Goal: Complete application form

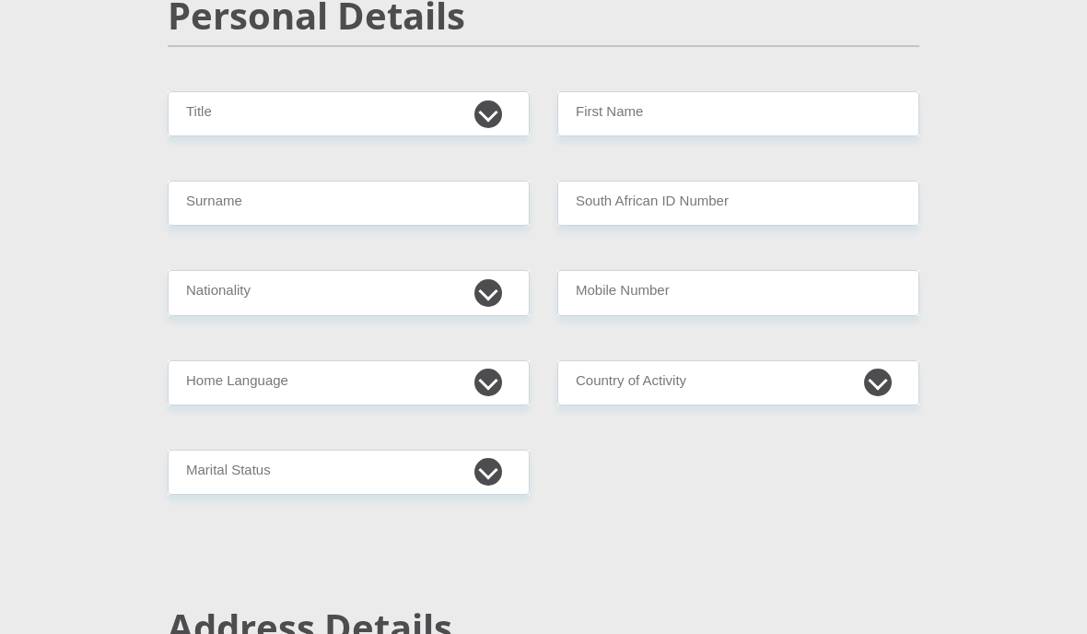
scroll to position [318, 0]
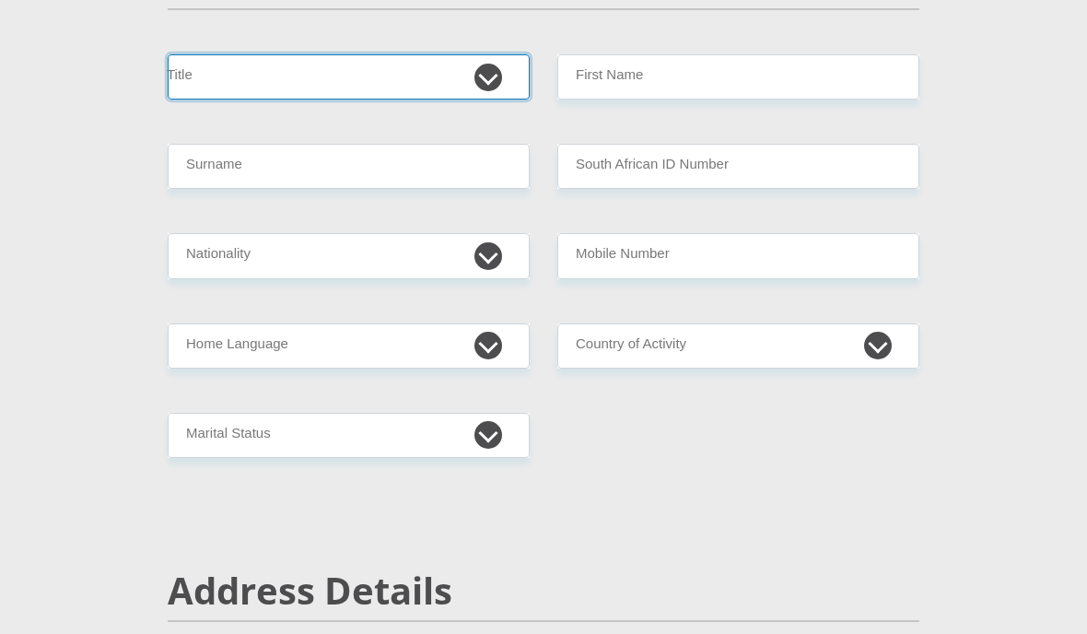
click at [439, 68] on select "Mr Ms Mrs Dr Other" at bounding box center [349, 76] width 362 height 45
select select "Mr"
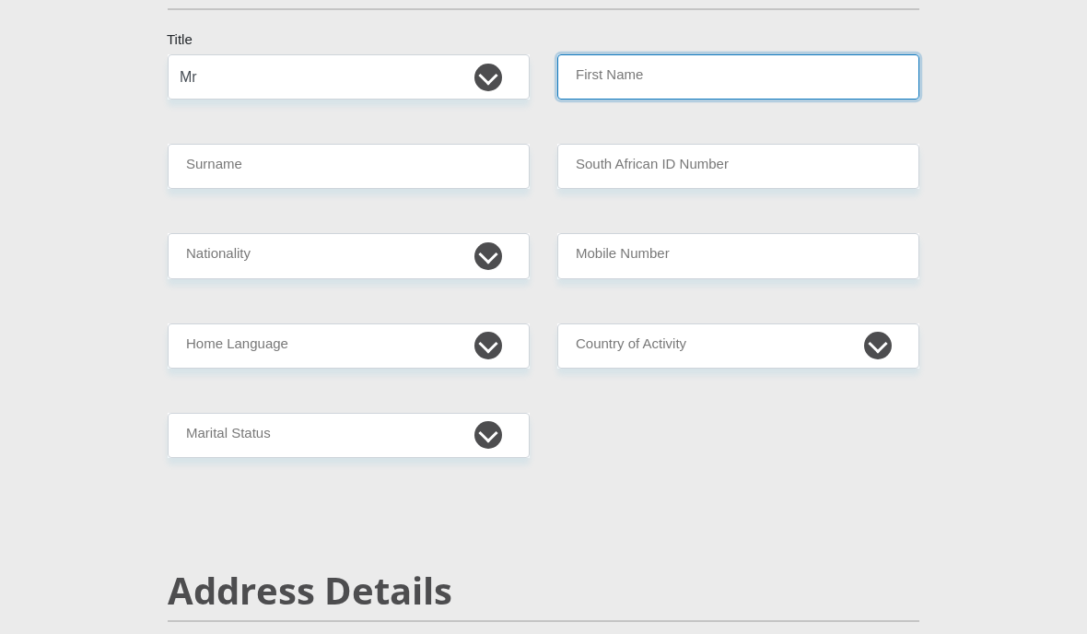
click at [729, 58] on input "First Name" at bounding box center [738, 76] width 362 height 45
click at [778, 59] on input "First Name" at bounding box center [738, 76] width 362 height 45
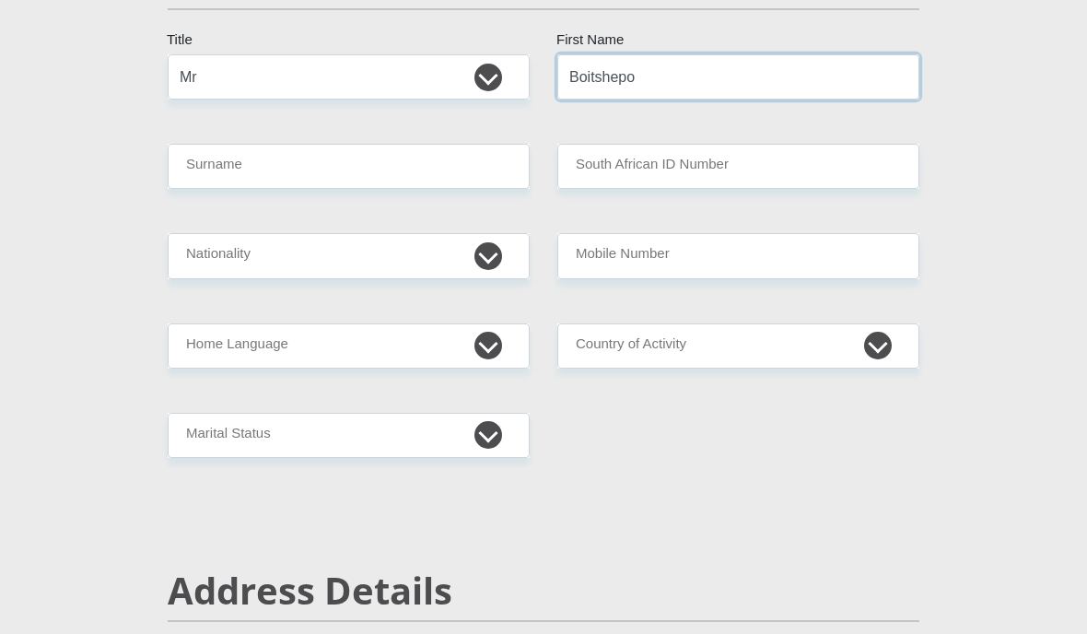
type input "Boitshepo"
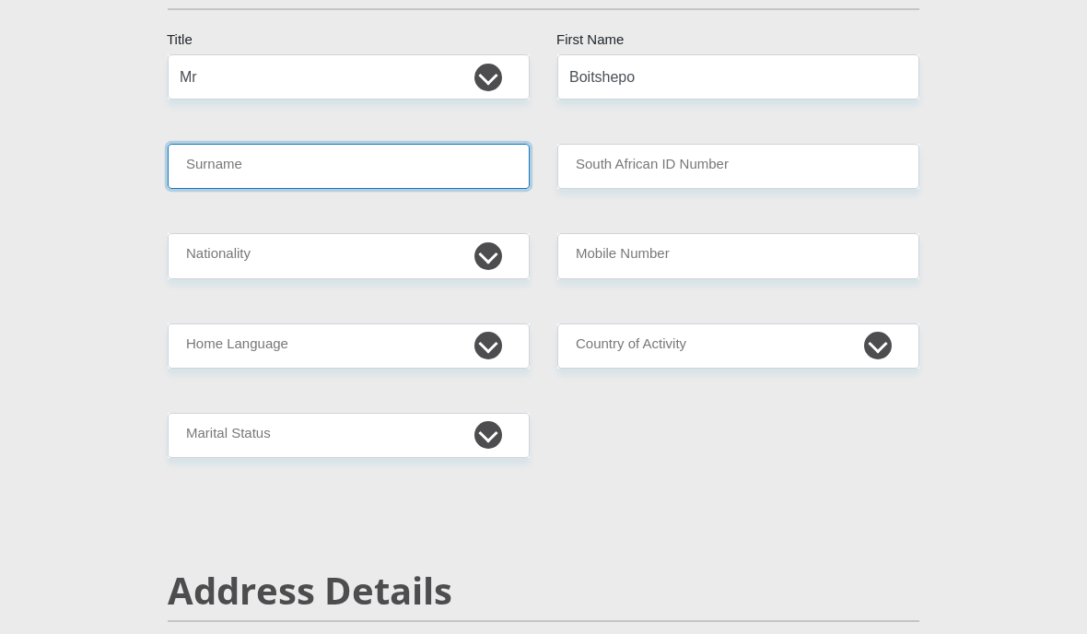
click at [419, 167] on input "Surname" at bounding box center [349, 166] width 362 height 45
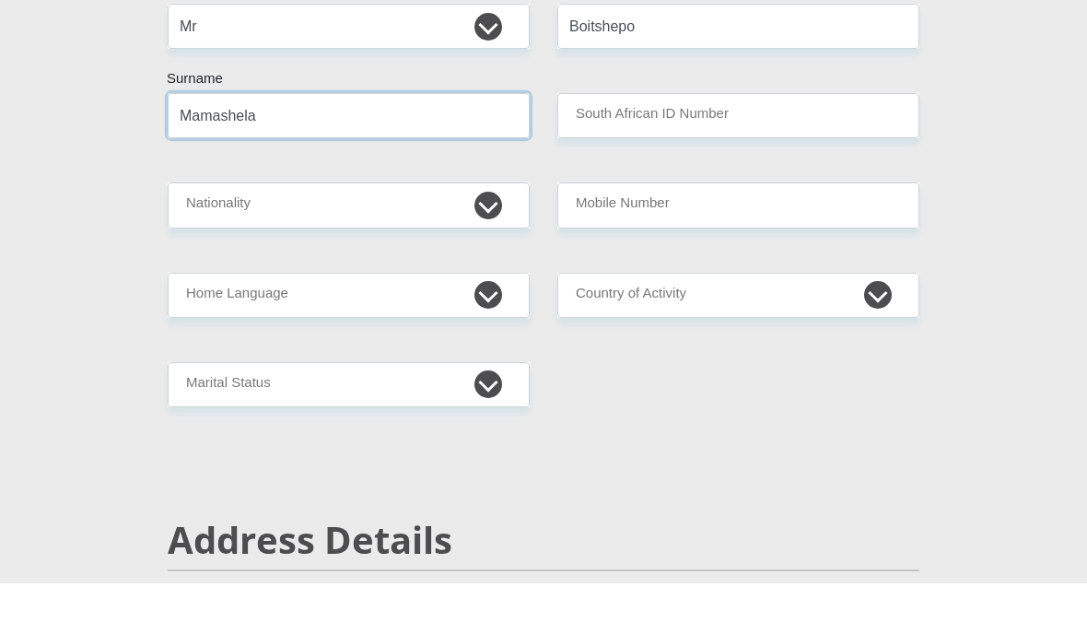
type input "Mamashela"
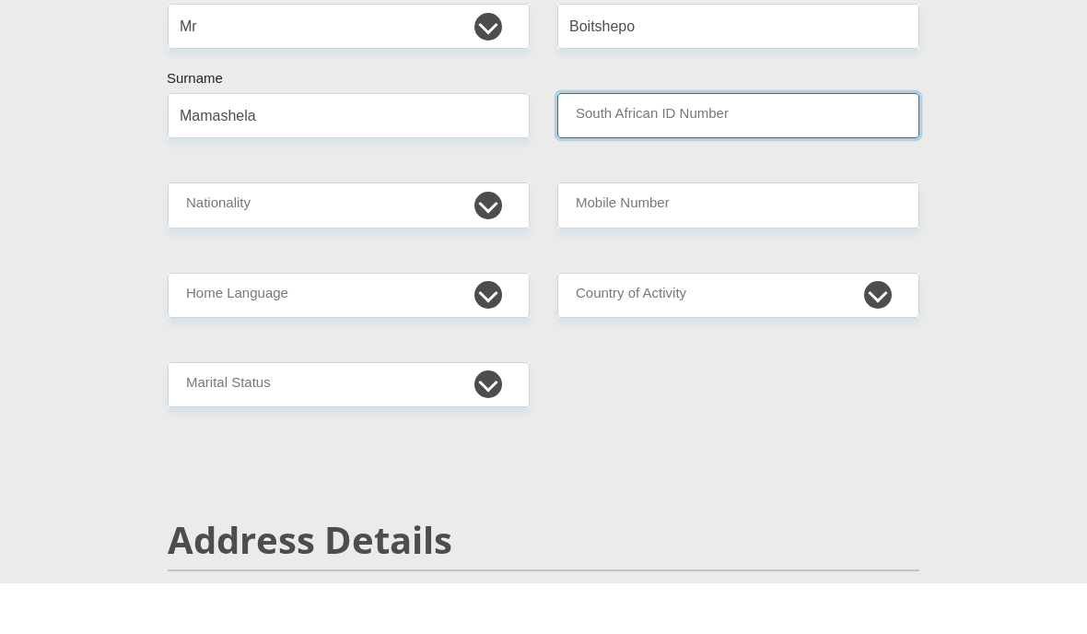
click at [796, 144] on input "South African ID Number" at bounding box center [738, 166] width 362 height 45
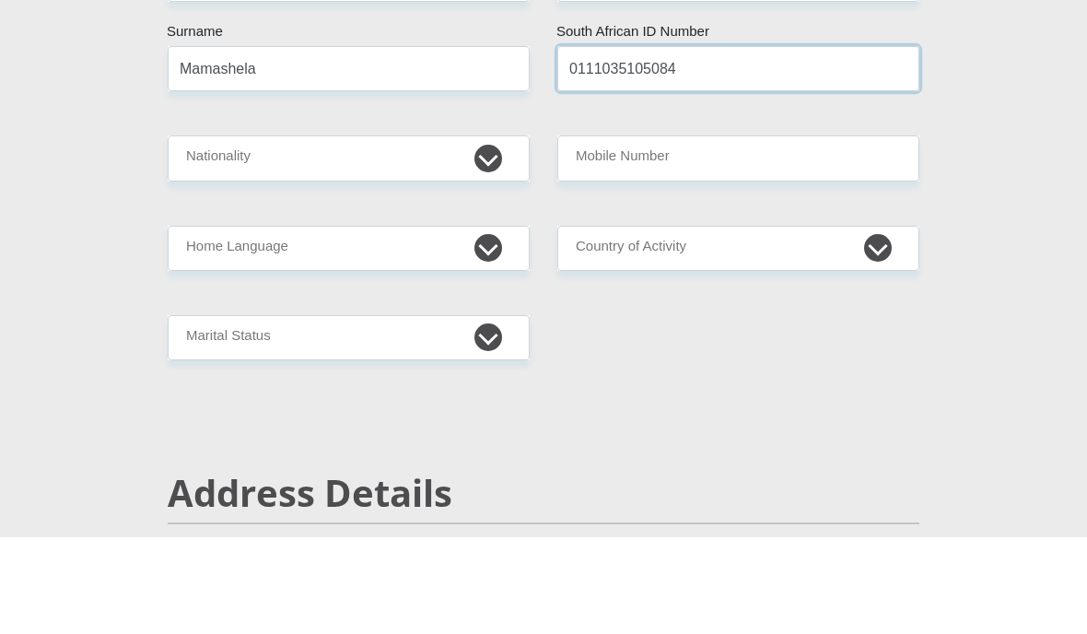
type input "0111035105084"
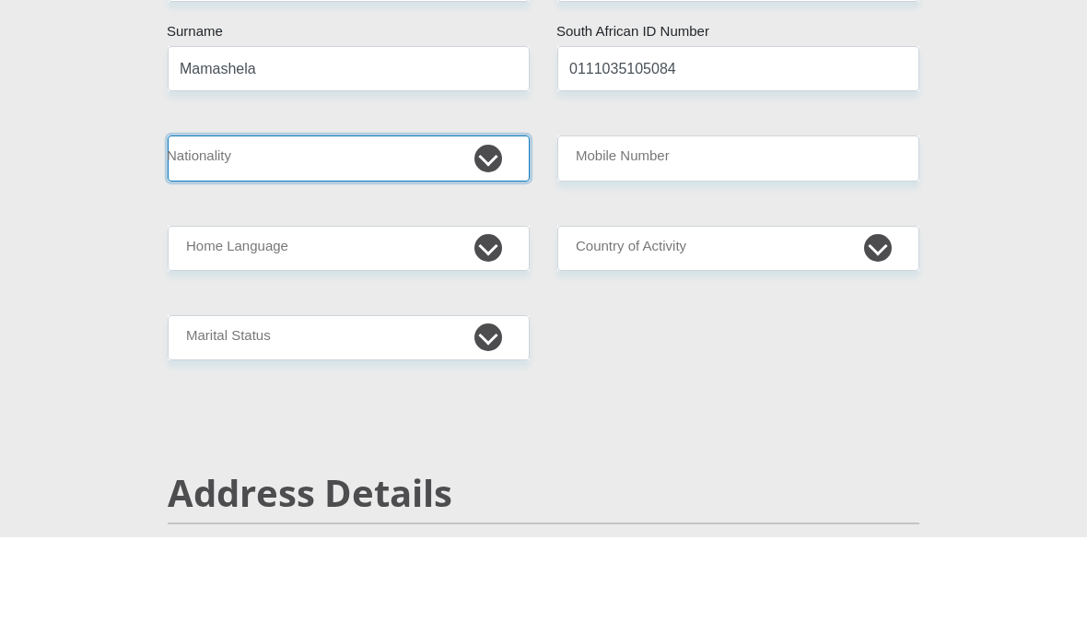
click at [211, 233] on select "South Africa Afghanistan Aland Islands Albania Algeria America Samoa American V…" at bounding box center [349, 255] width 362 height 45
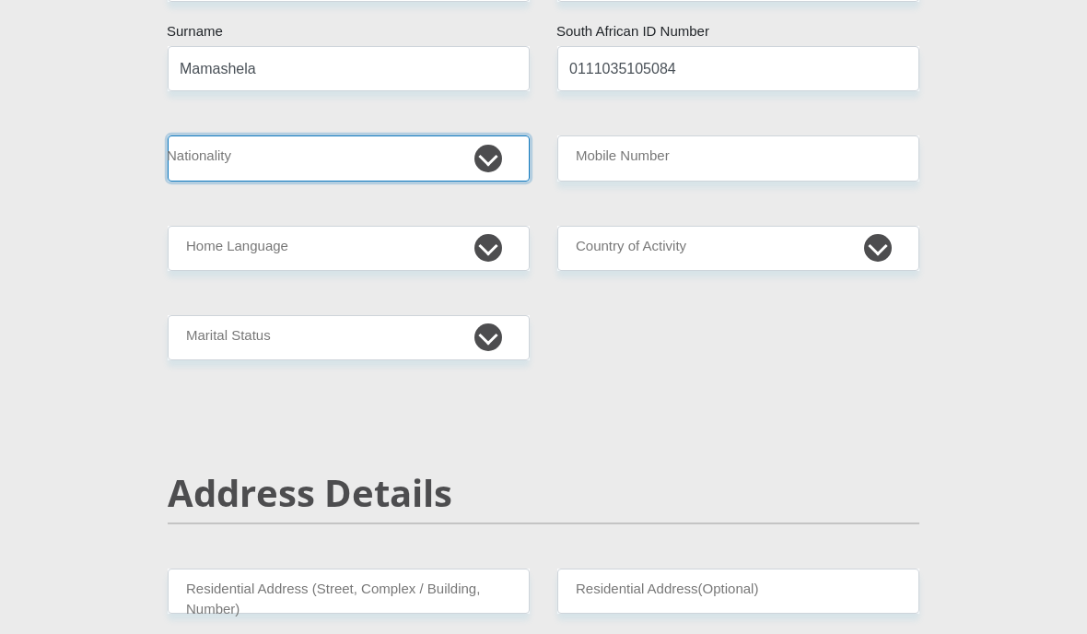
select select "ZAF"
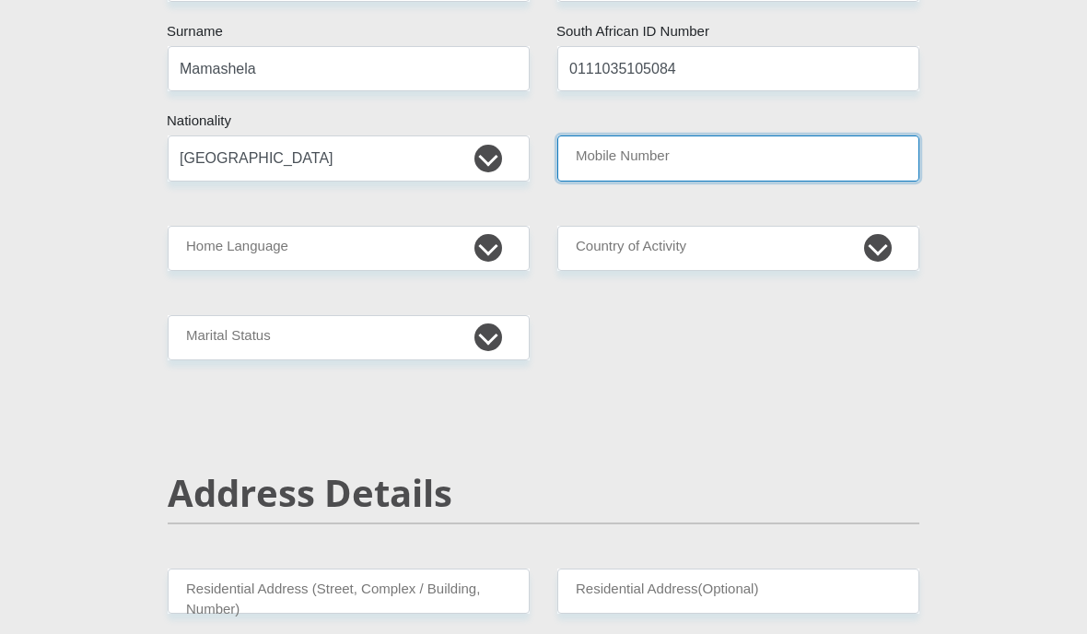
click at [832, 155] on input "Mobile Number" at bounding box center [738, 157] width 362 height 45
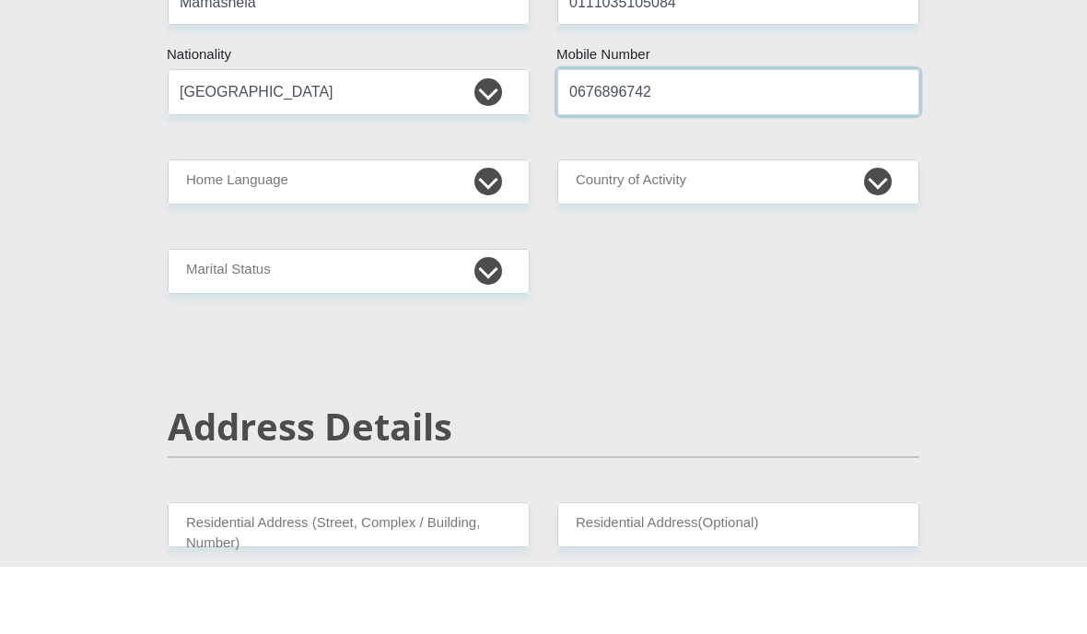
type input "0676896742"
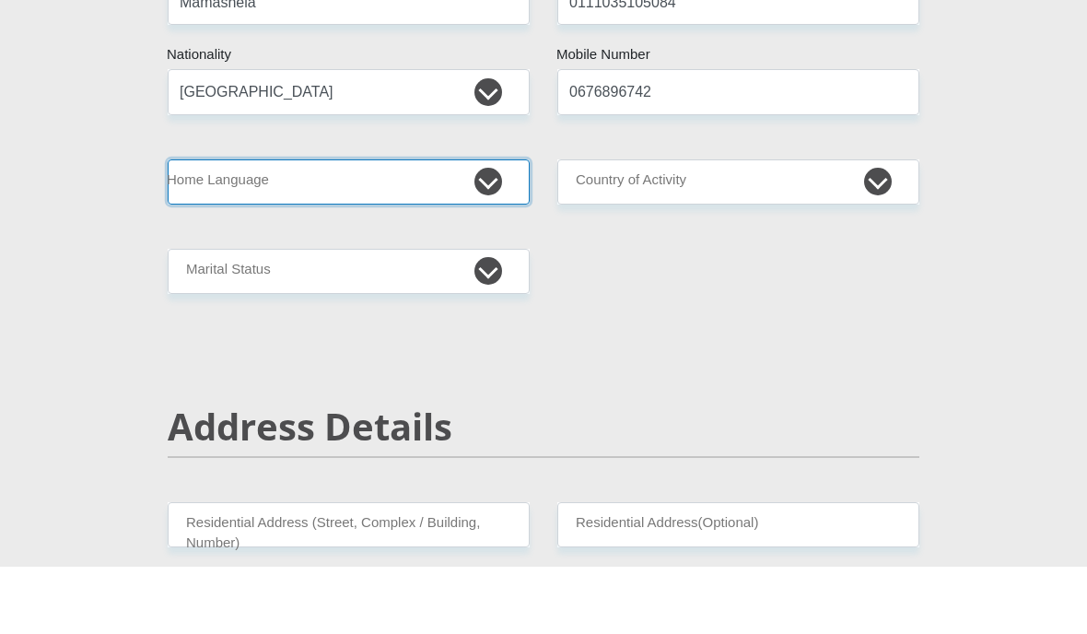
click at [486, 227] on select "Afrikaans English Sepedi South Ndebele Southern Sotho Swati Tsonga Tswana Venda…" at bounding box center [349, 249] width 362 height 45
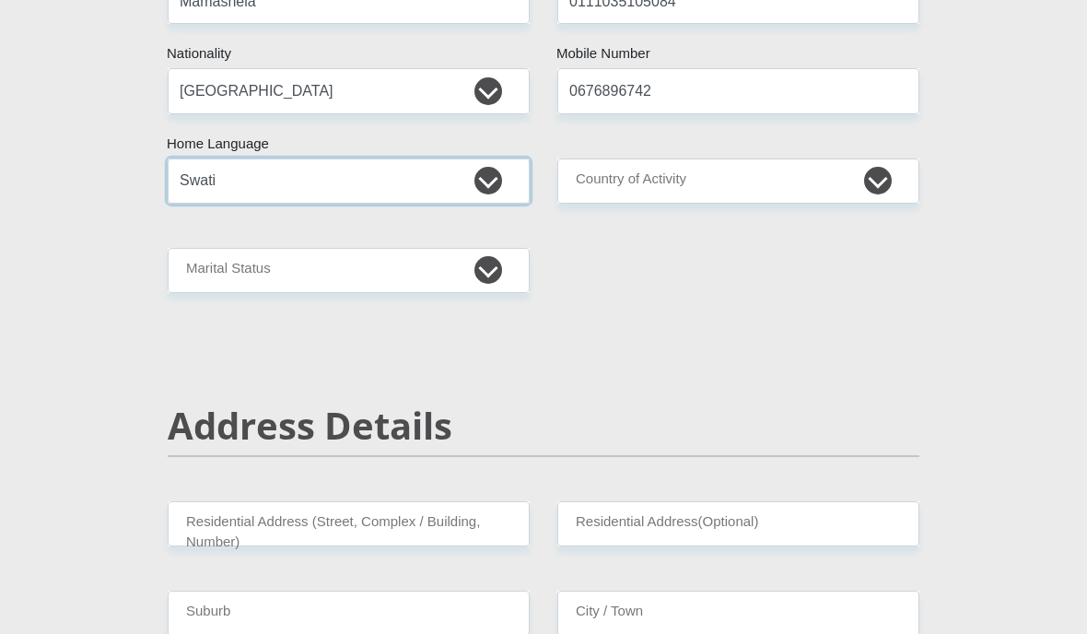
click at [246, 175] on select "Afrikaans English Sepedi South Ndebele Southern Sotho Swati Tsonga Tswana Venda…" at bounding box center [349, 180] width 362 height 45
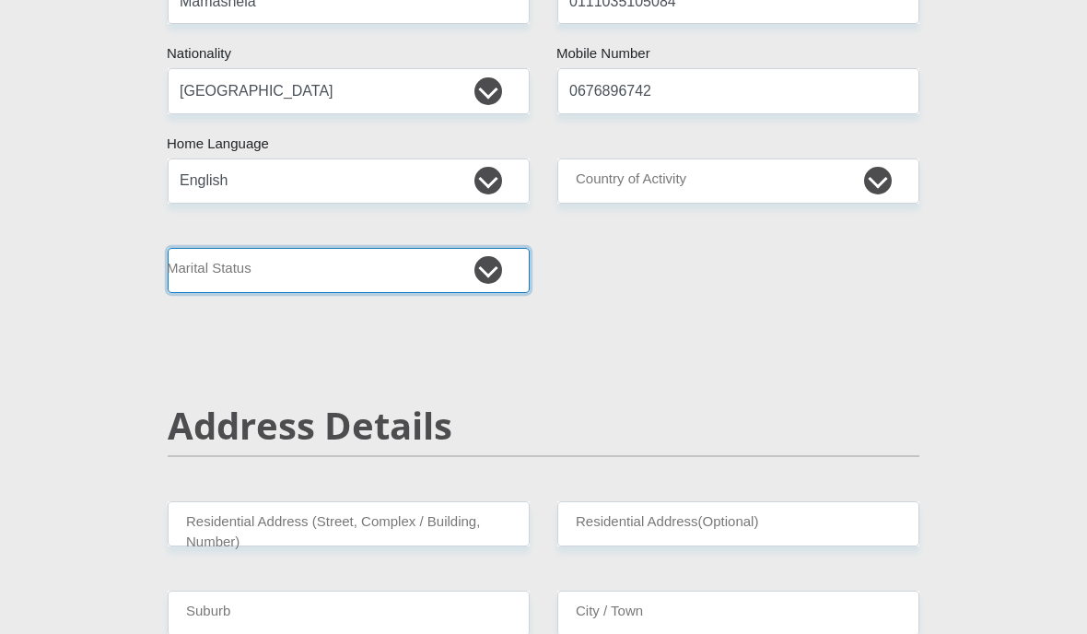
click at [229, 262] on select "Married ANC Single Divorced Widowed Married COP or Customary Law" at bounding box center [349, 270] width 362 height 45
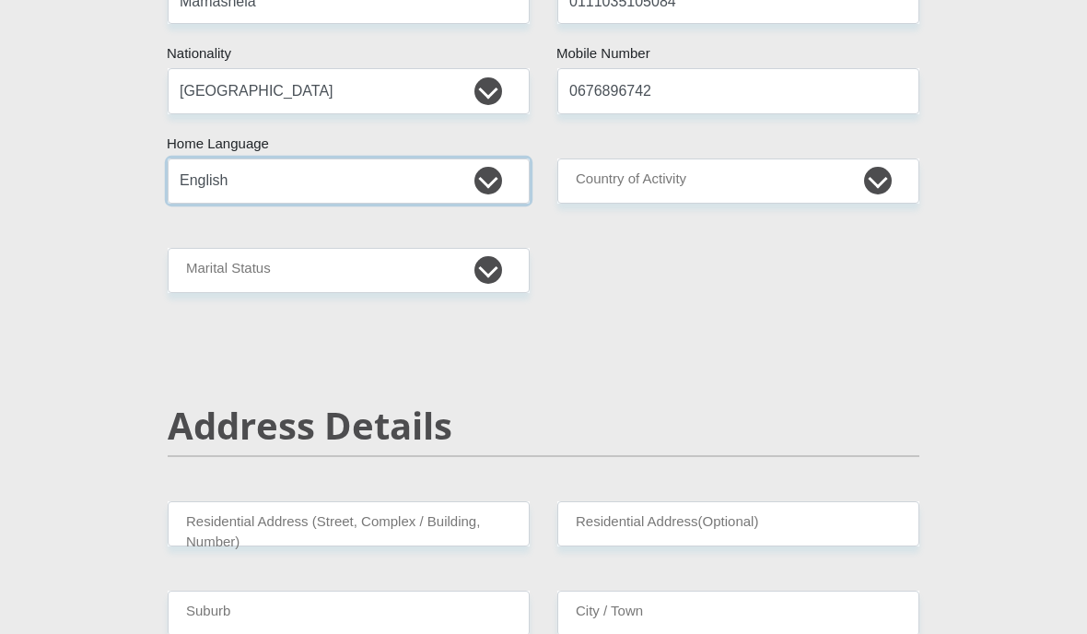
click at [183, 163] on select "Afrikaans English Sepedi South Ndebele Southern Sotho Swati Tsonga Tswana Venda…" at bounding box center [349, 180] width 362 height 45
select select "tsn"
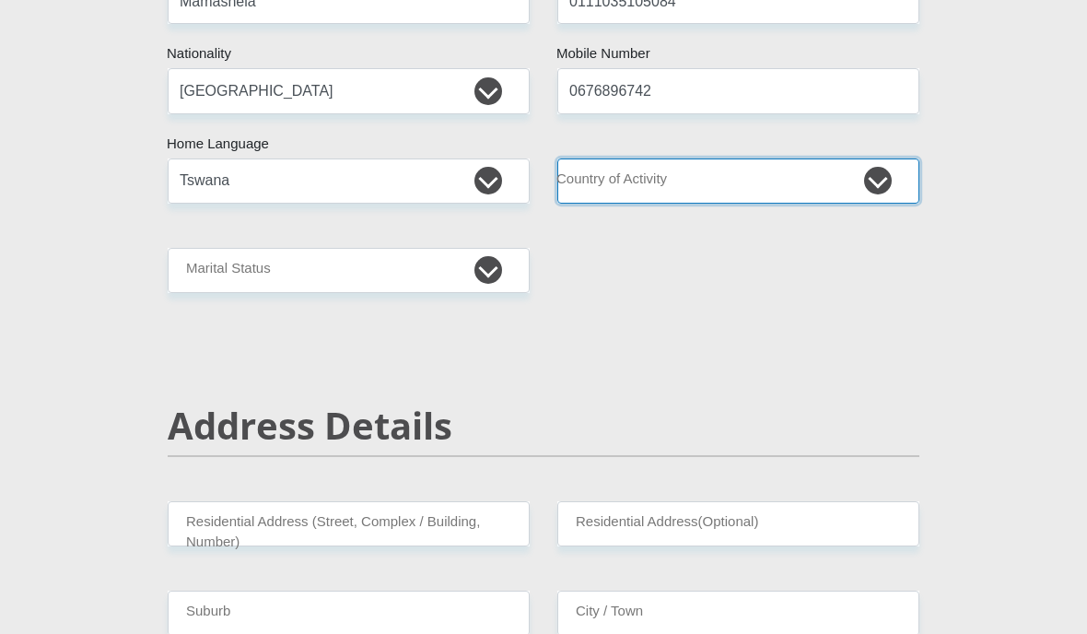
click at [792, 179] on select "South Africa Afghanistan Aland Islands Albania Algeria America Samoa American V…" at bounding box center [738, 180] width 362 height 45
select select "ZAF"
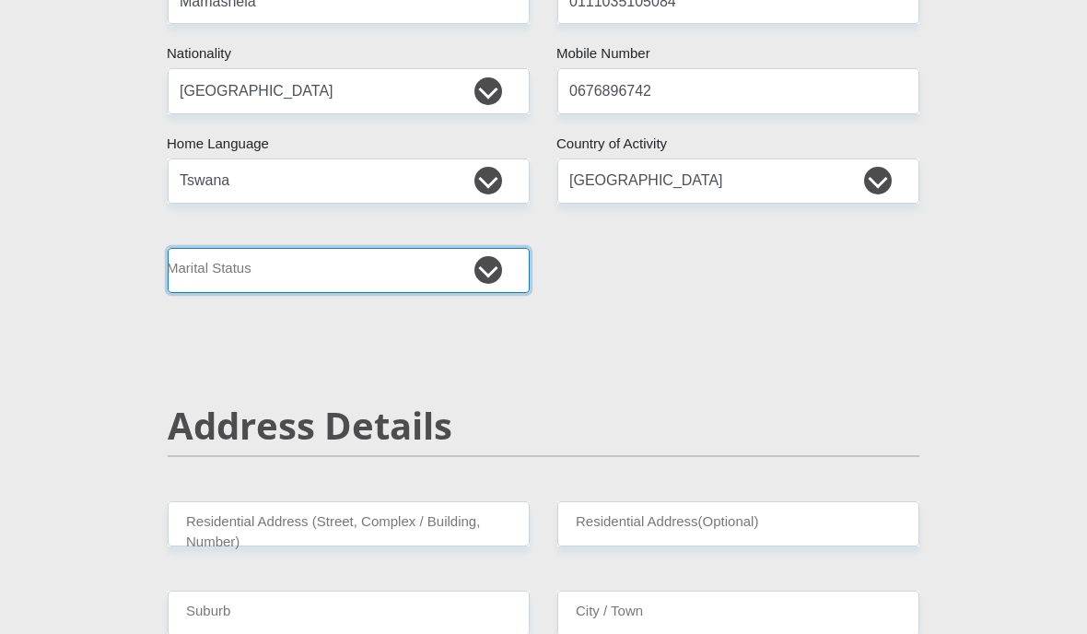
click at [198, 266] on select "Married ANC Single Divorced Widowed Married COP or Customary Law" at bounding box center [349, 270] width 362 height 45
select select "2"
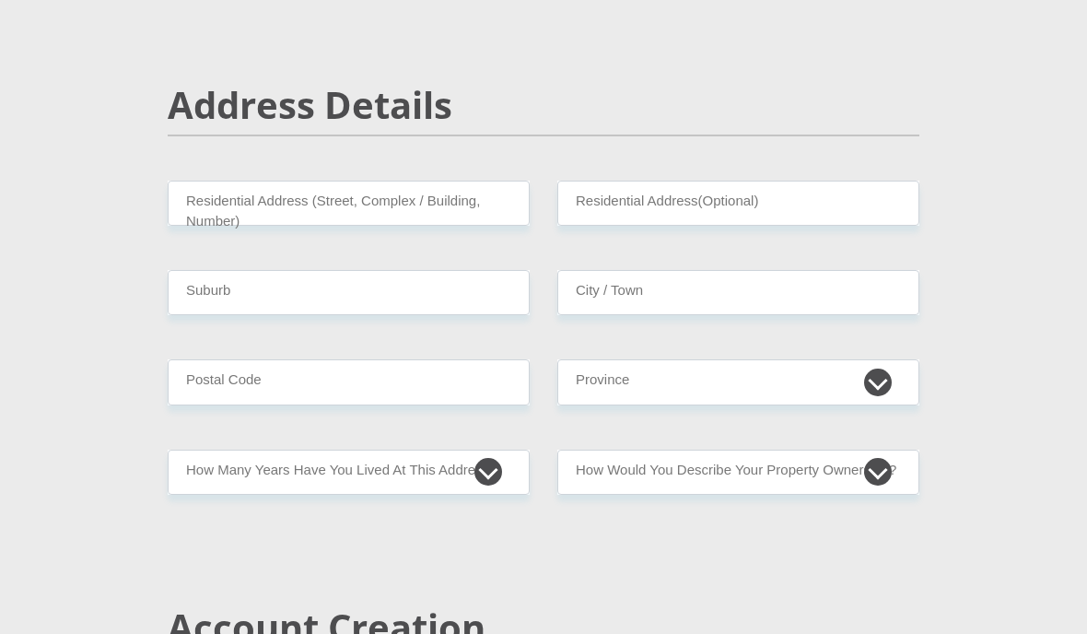
scroll to position [804, 0]
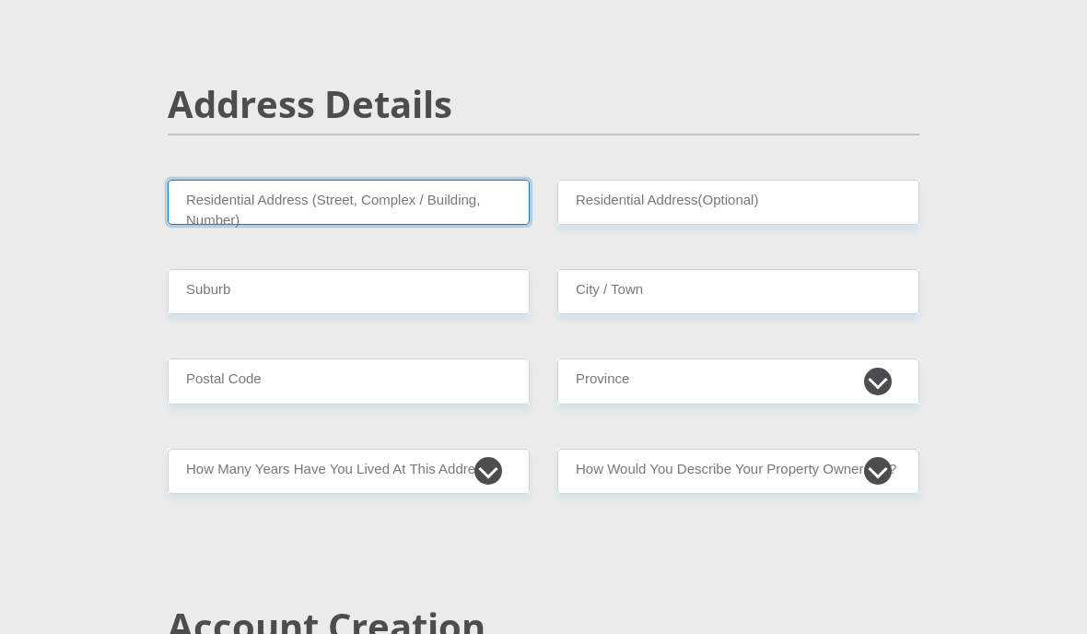
click at [198, 207] on input "Residential Address (Street, Complex / Building, Number)" at bounding box center [349, 202] width 362 height 45
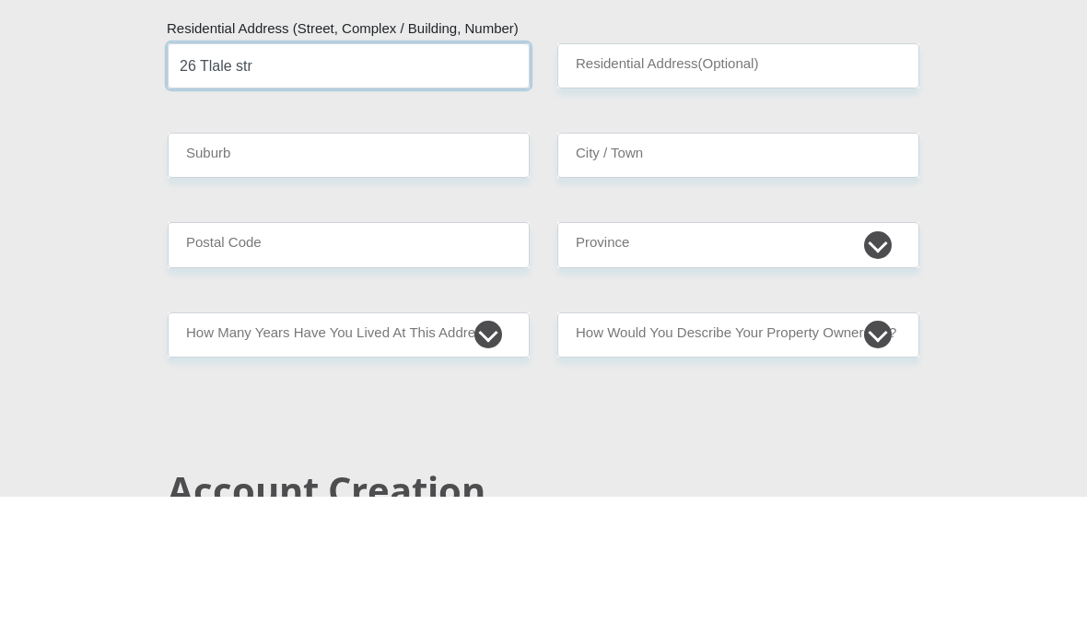
type input "26 Tlale str"
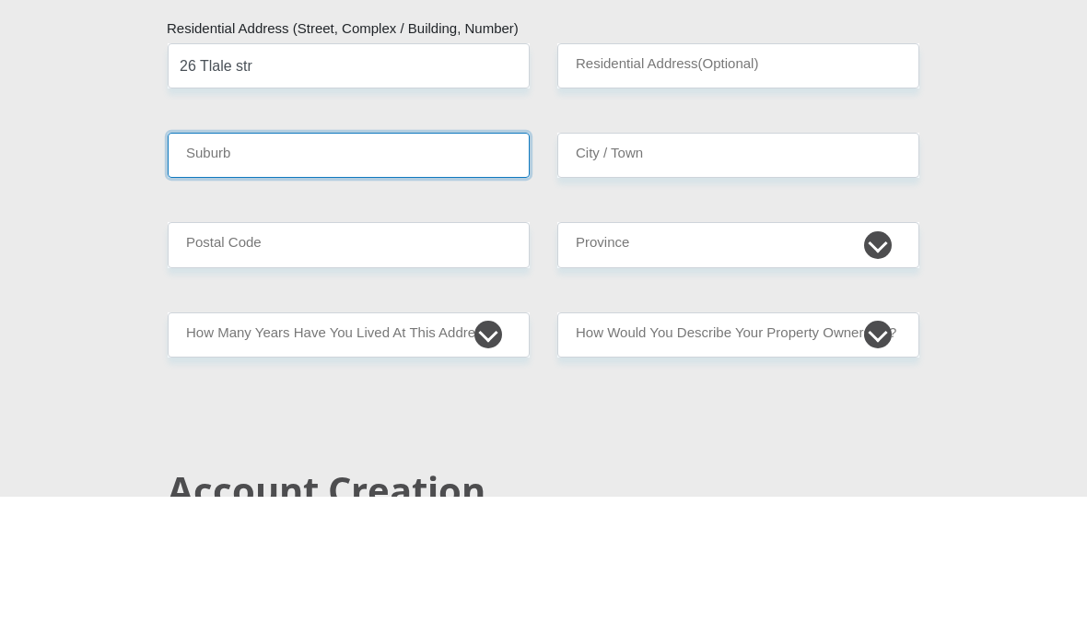
click at [222, 270] on input "Suburb" at bounding box center [349, 292] width 362 height 45
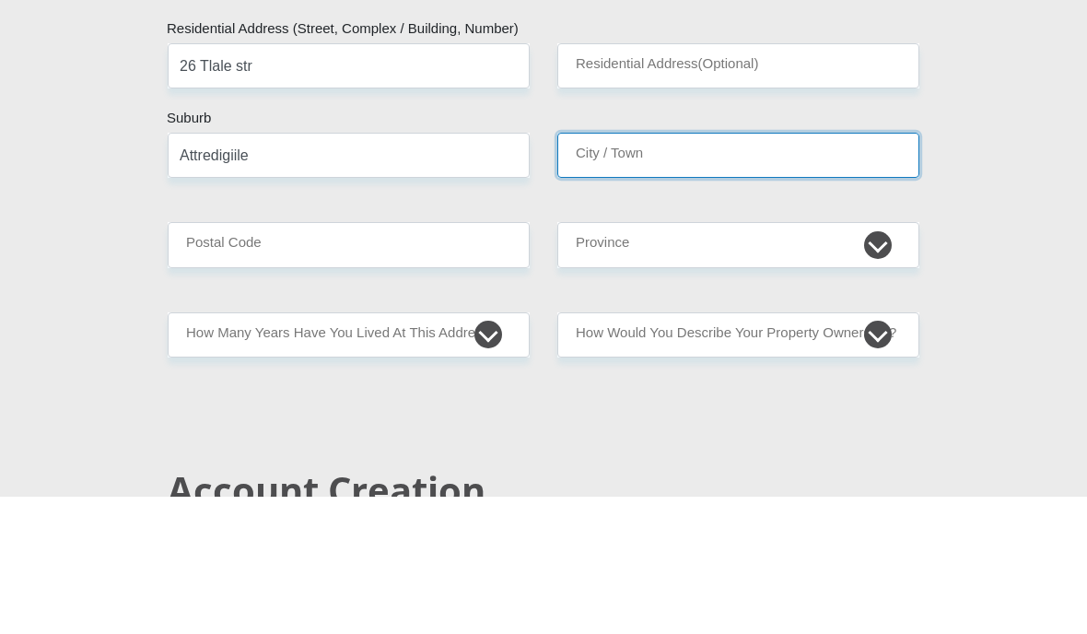
click at [768, 270] on input "City / Town" at bounding box center [738, 292] width 362 height 45
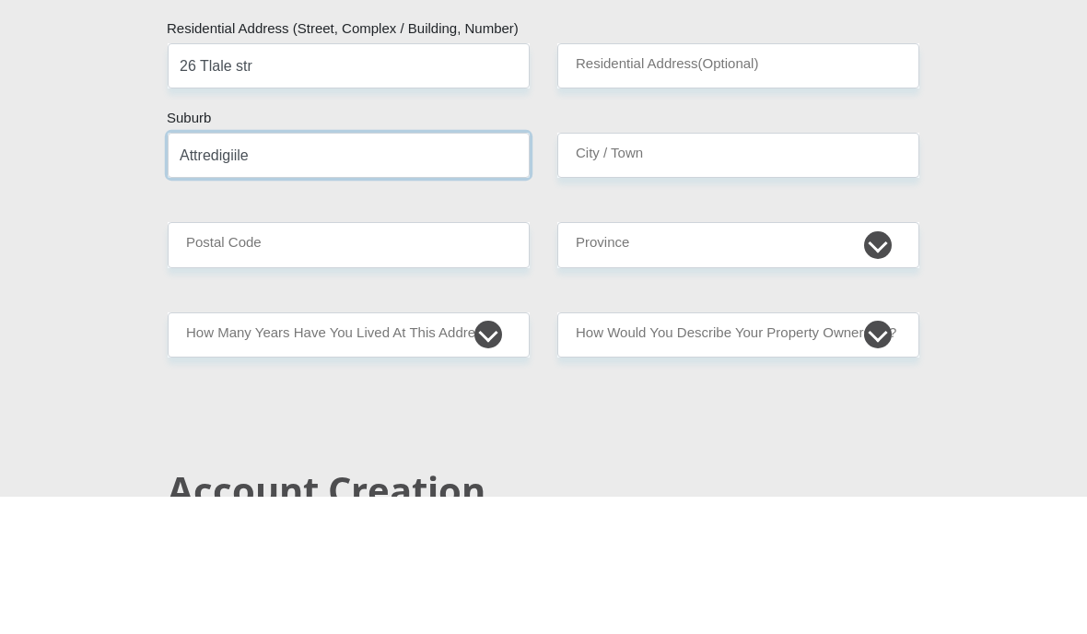
click at [213, 270] on input "Attredigiile" at bounding box center [349, 292] width 362 height 45
click at [210, 270] on input "Attredigiile" at bounding box center [349, 292] width 362 height 45
type input "Atteridgeville"
click at [765, 270] on input "City / Town" at bounding box center [738, 292] width 362 height 45
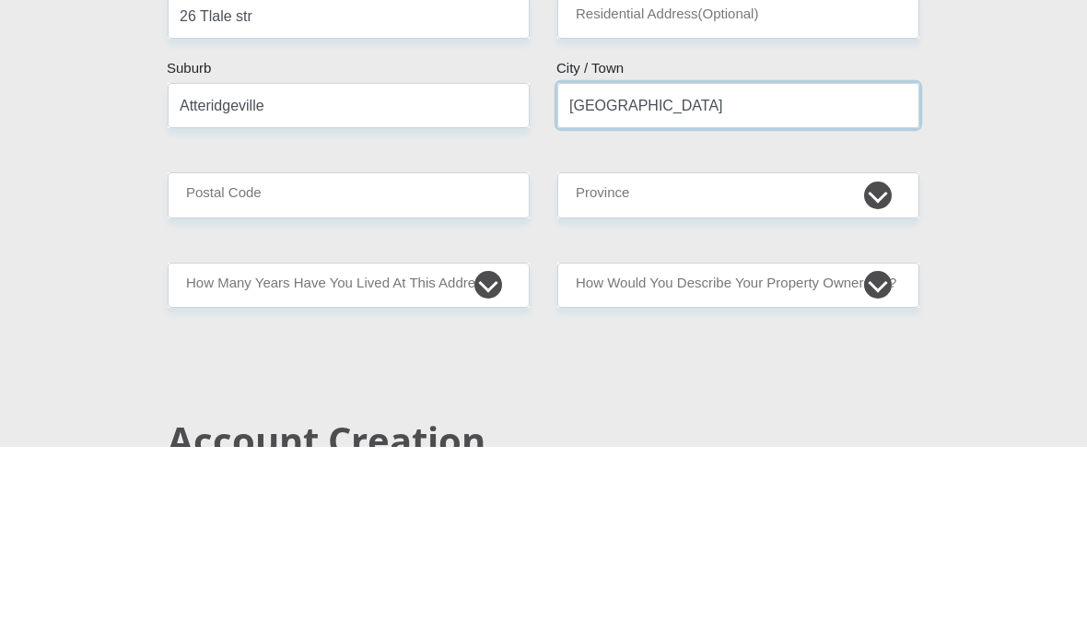
type input "Pretoria"
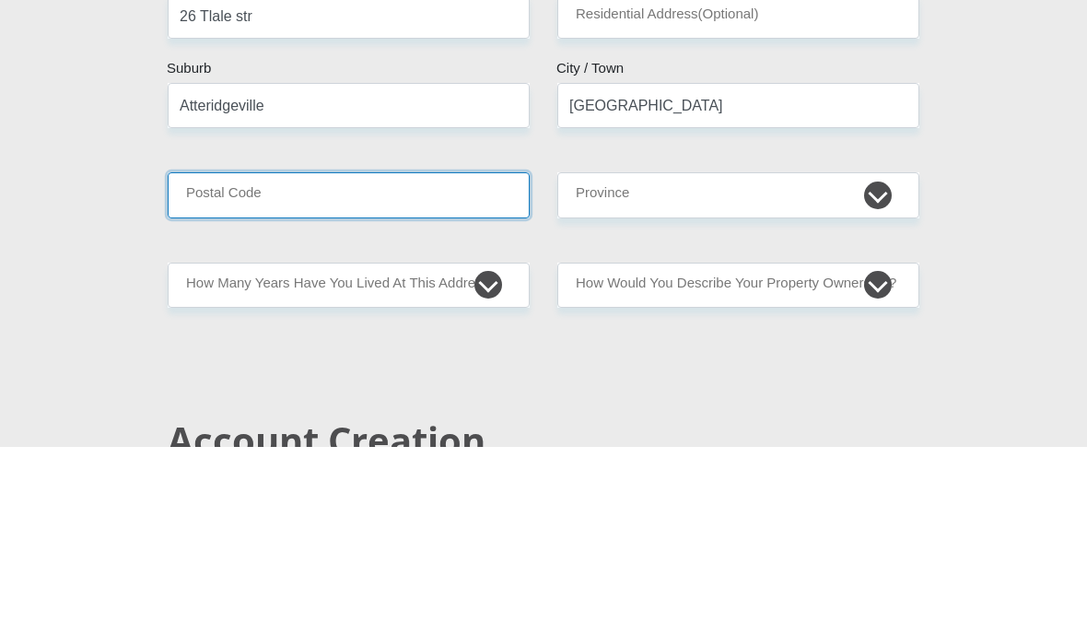
click at [216, 359] on input "Postal Code" at bounding box center [349, 381] width 362 height 45
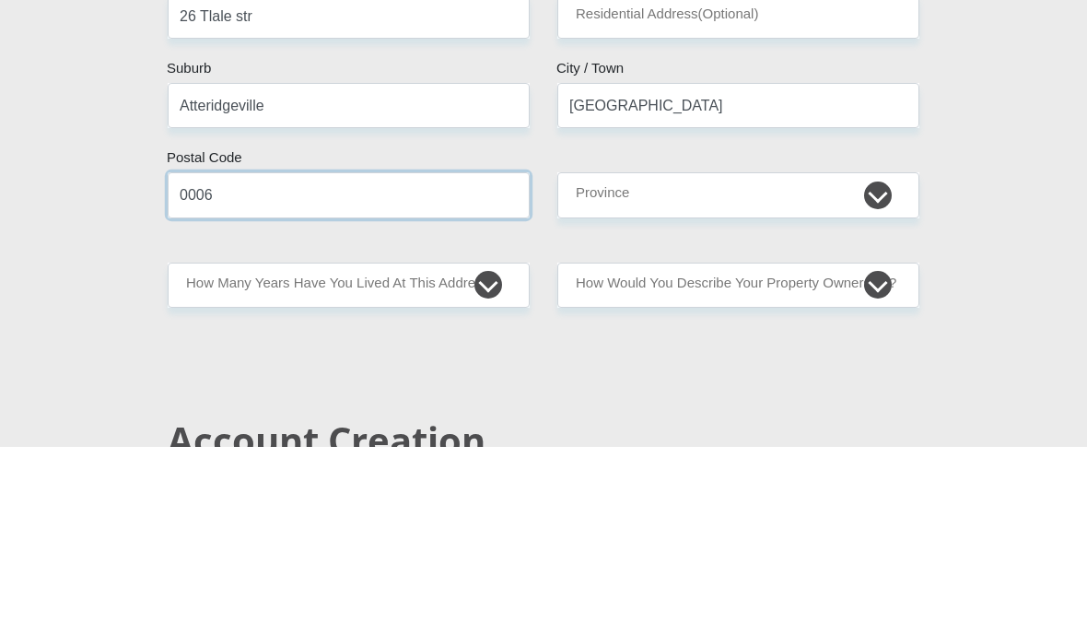
type input "0006"
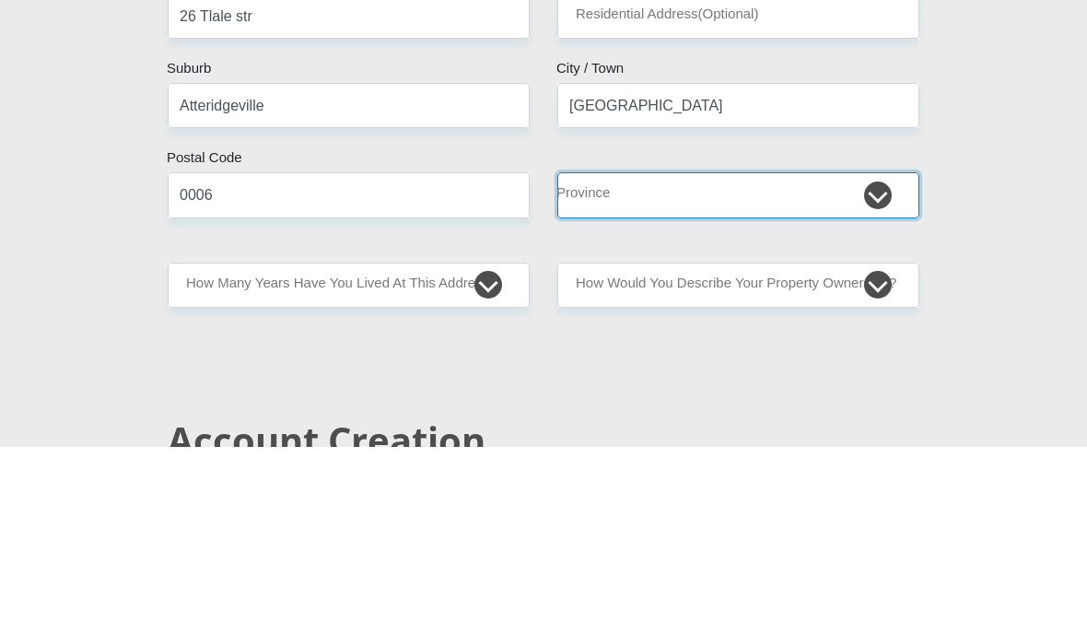
click at [700, 359] on select "Eastern Cape Free State Gauteng KwaZulu-Natal Limpopo Mpumalanga Northern Cape …" at bounding box center [738, 381] width 362 height 45
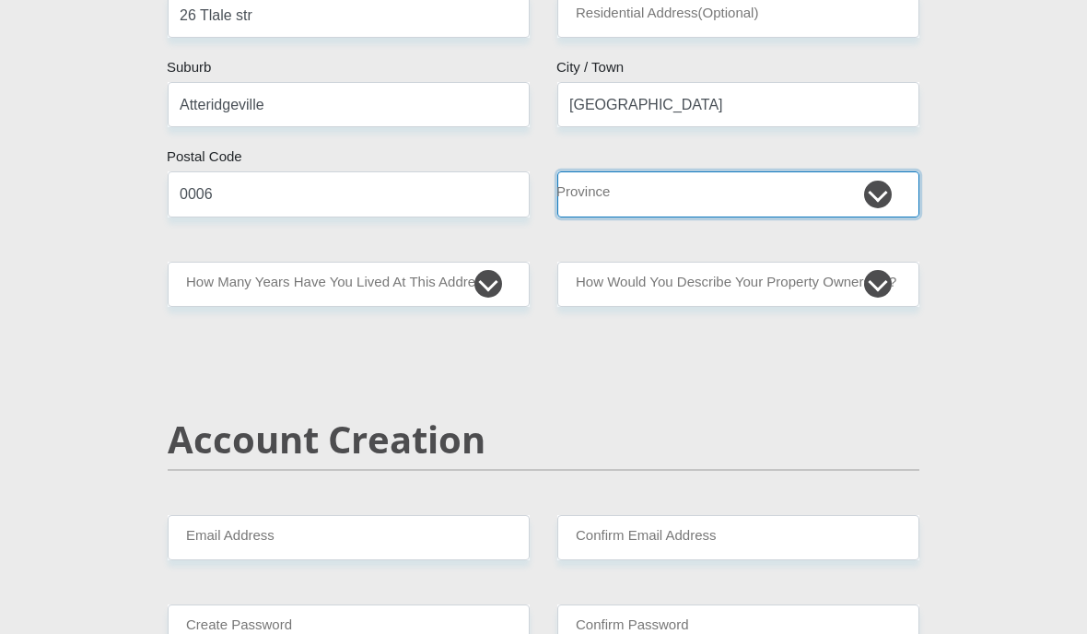
select select "Gauteng"
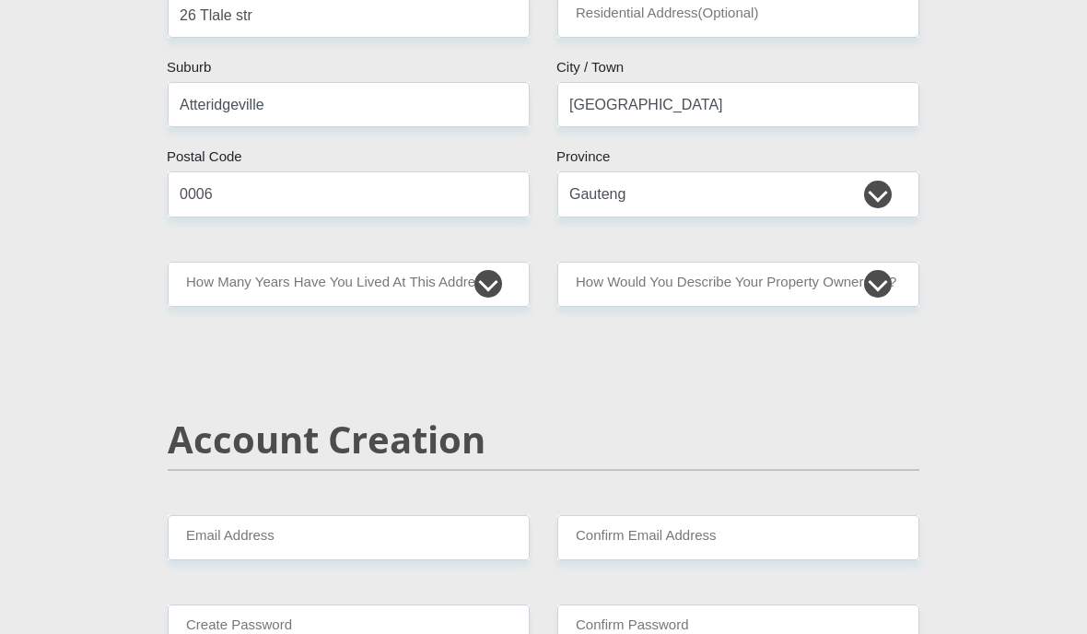
click at [208, 278] on select "less than 1 year 1-3 years 3-5 years 5+ years" at bounding box center [349, 284] width 362 height 45
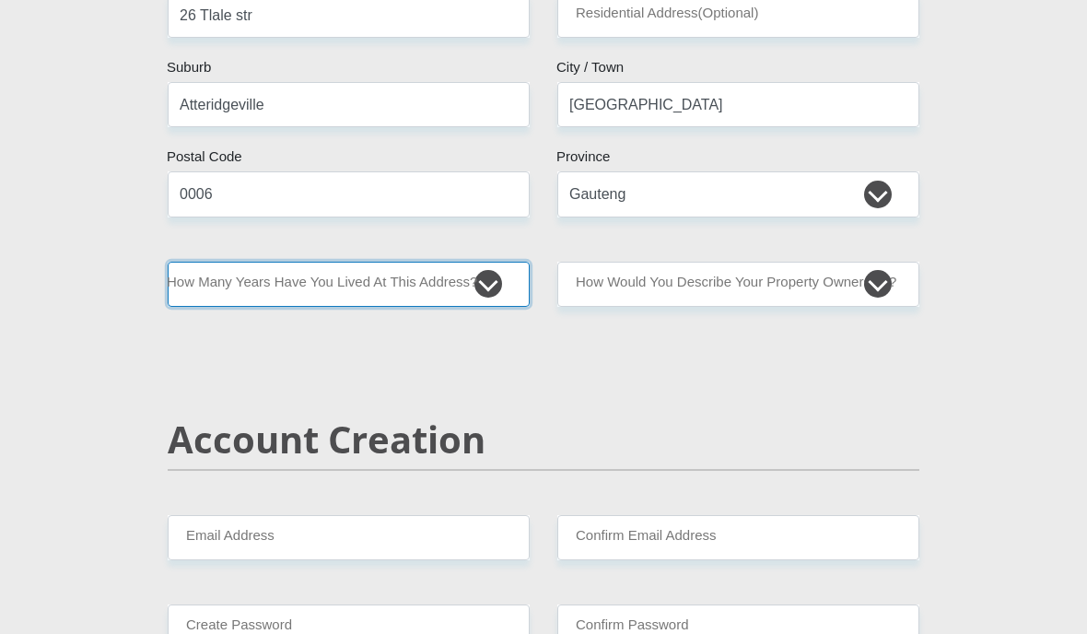
select select "2"
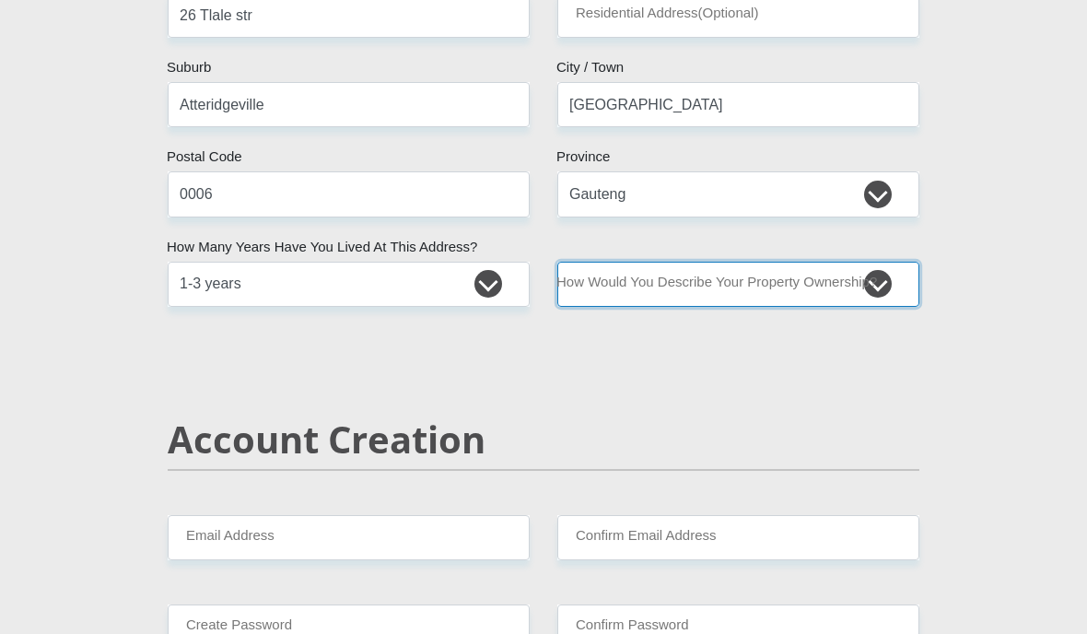
click at [790, 291] on select "Owned Rented Family Owned Company Dwelling" at bounding box center [738, 284] width 362 height 45
select select "Rented"
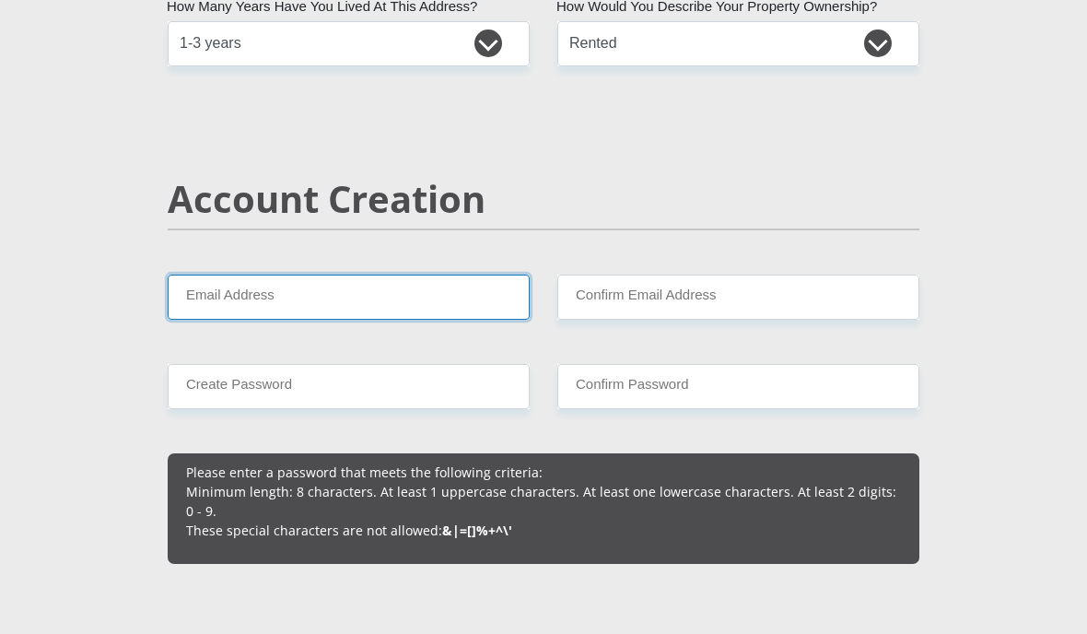
click at [223, 287] on input "Email Address" at bounding box center [349, 297] width 362 height 45
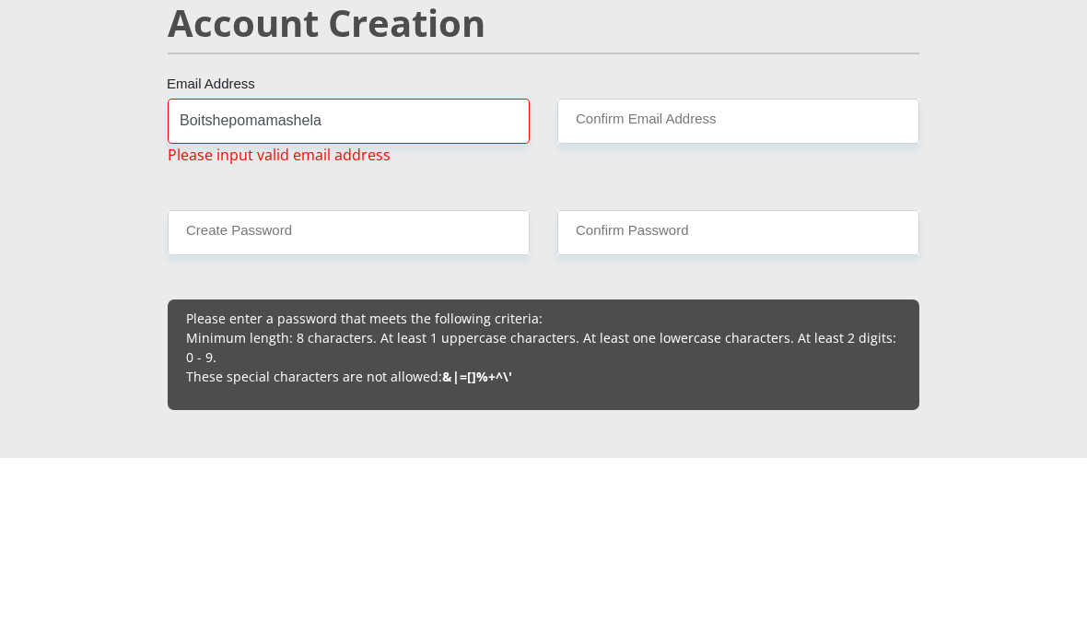
scroll to position [1408, 0]
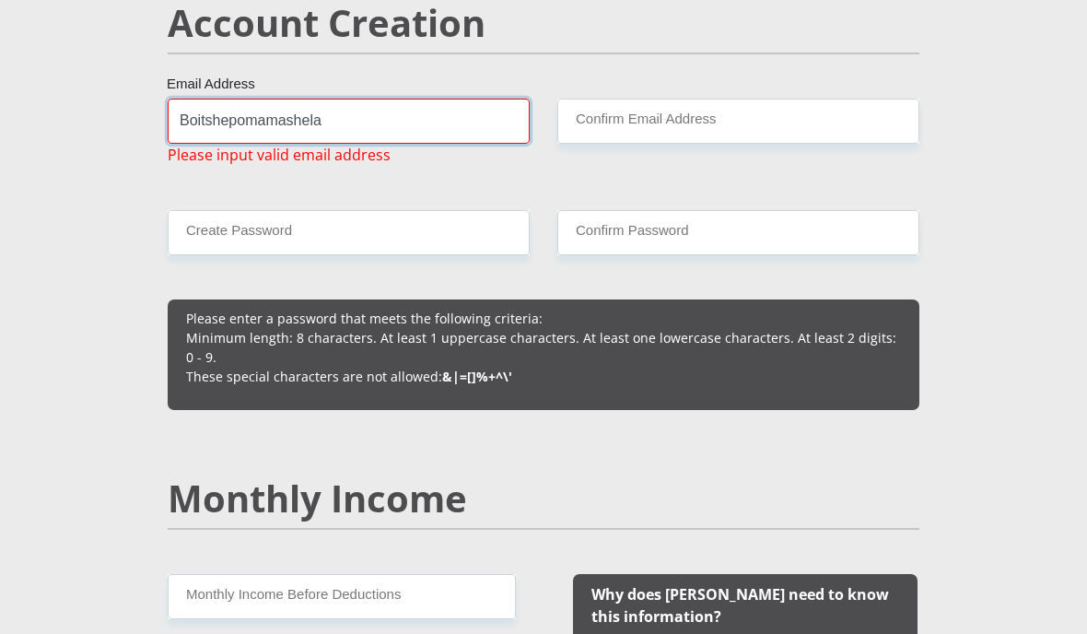
click at [354, 122] on input "Boitshepomamashela" at bounding box center [349, 121] width 362 height 45
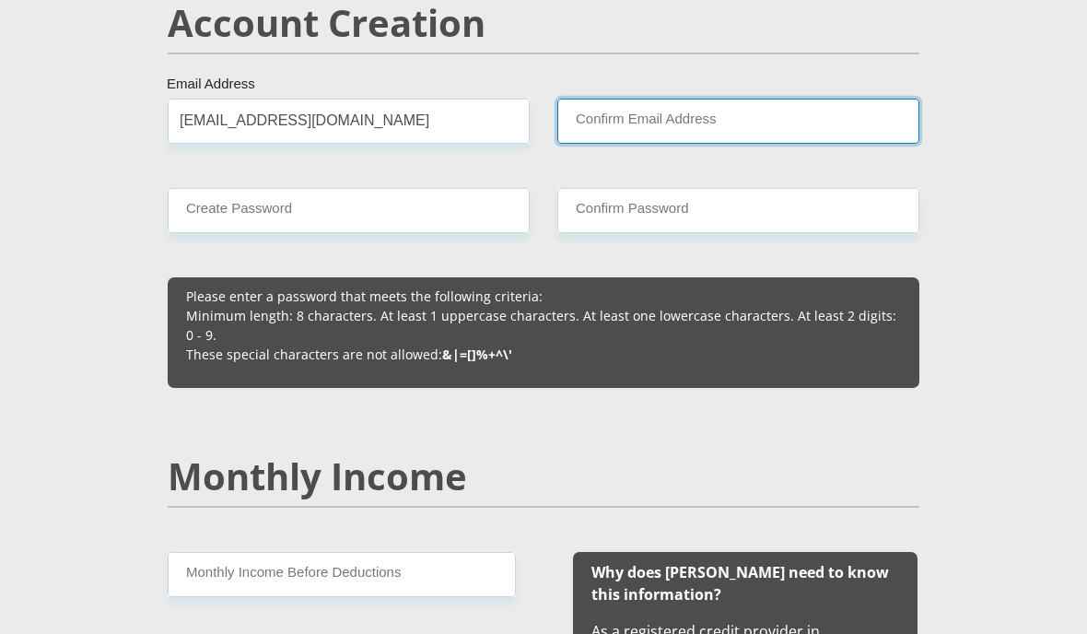
click at [786, 110] on input "Confirm Email Address" at bounding box center [738, 121] width 362 height 45
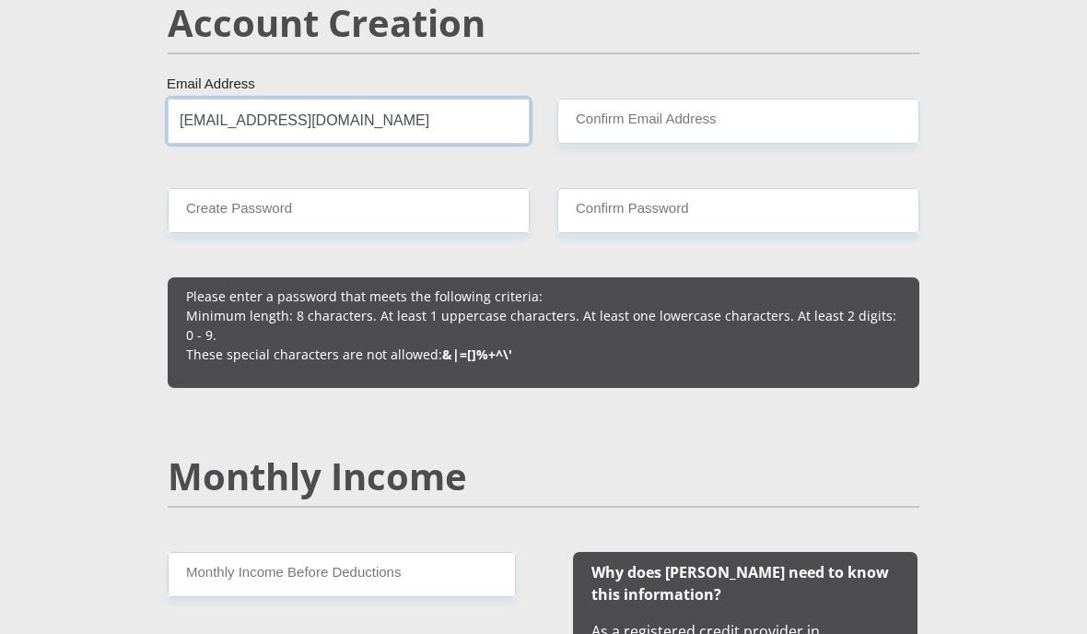
click at [192, 110] on input "Boitshepomamashela@gmail.com" at bounding box center [349, 121] width 362 height 45
click at [191, 125] on input "Boitshepomamashela@gmail.com" at bounding box center [349, 121] width 362 height 45
click at [193, 114] on input "Boitshepomamashela@gmail.com" at bounding box center [349, 121] width 362 height 45
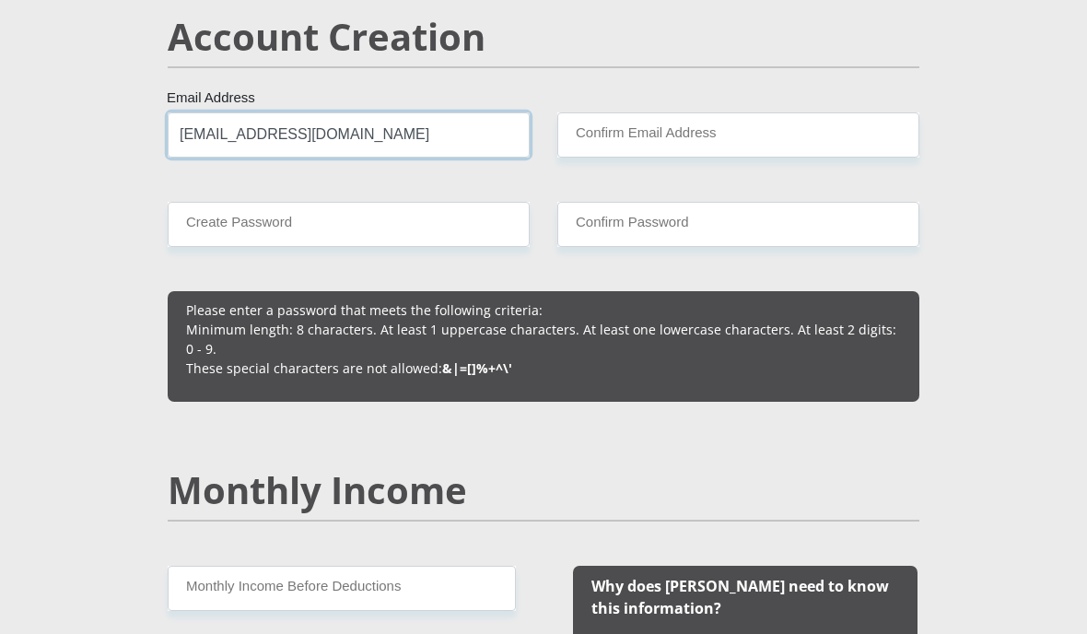
type input "boitshepomamashela@gmail.com"
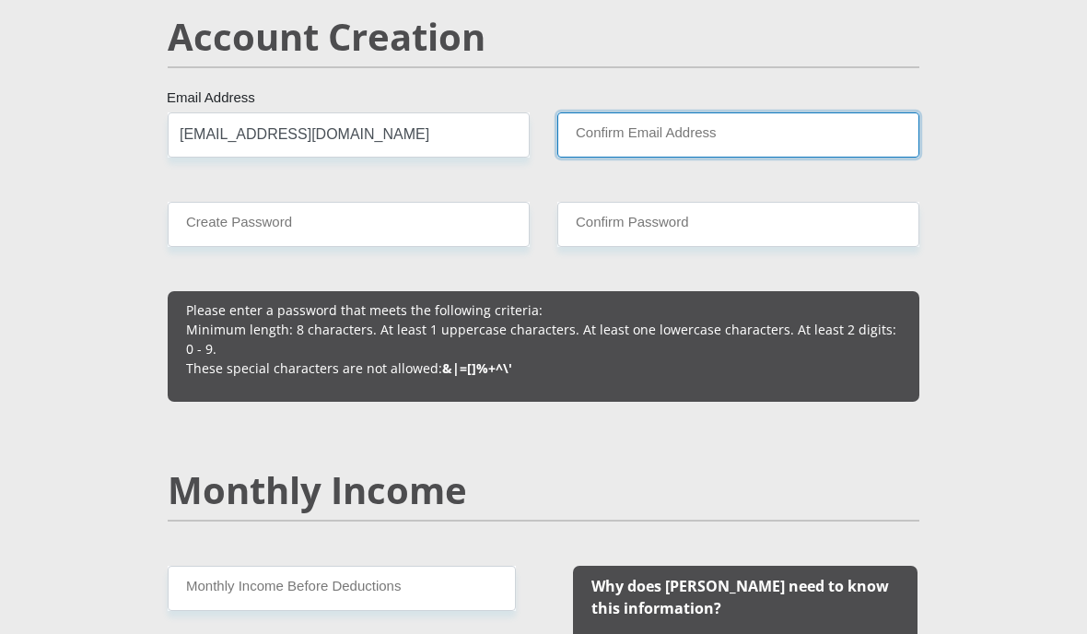
click at [736, 124] on input "Confirm Email Address" at bounding box center [738, 134] width 362 height 45
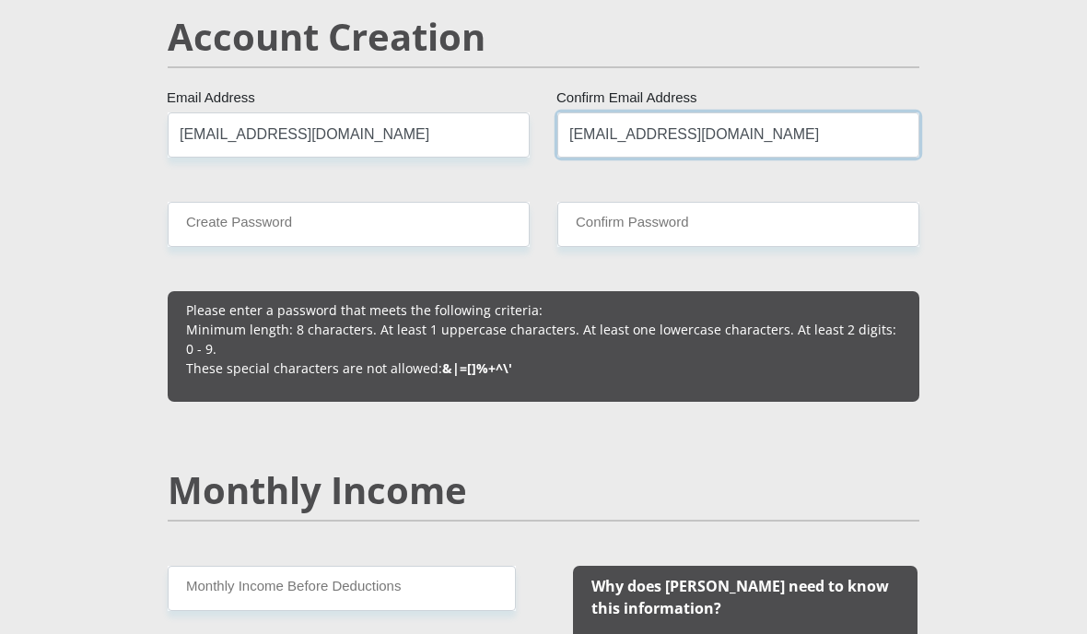
type input "boitshepomamashela@gmail.com"
click at [240, 231] on input "Create Password" at bounding box center [349, 224] width 362 height 45
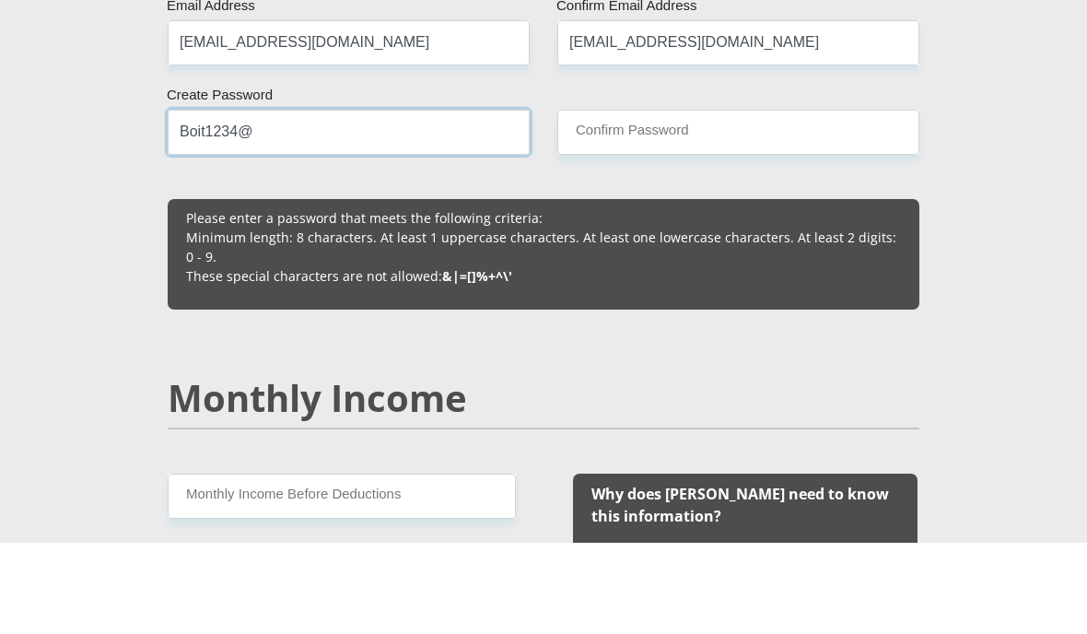
type input "Boit1234@"
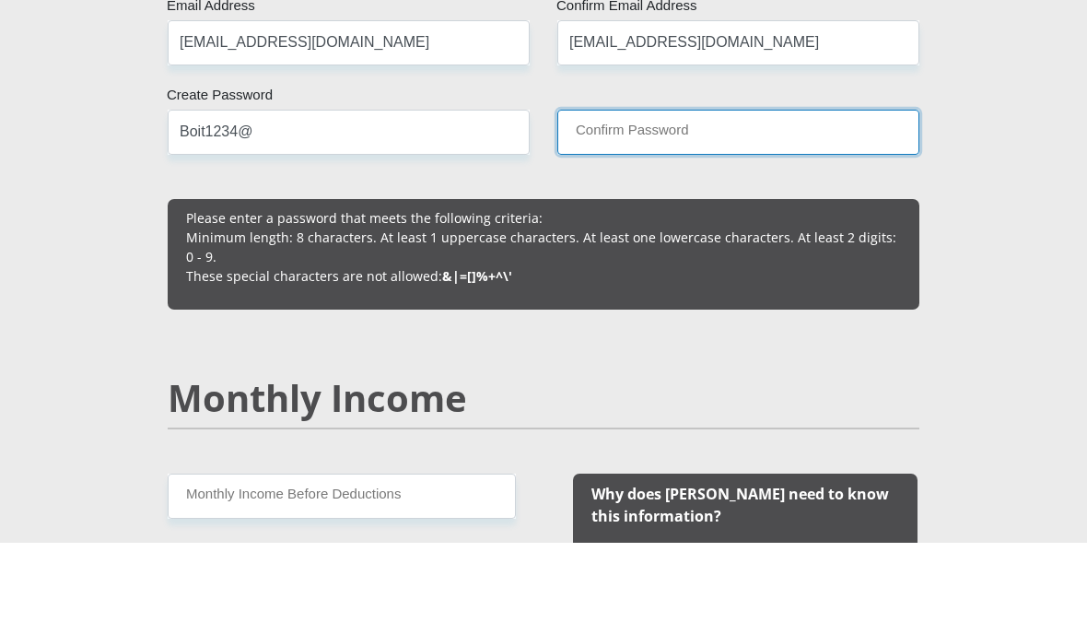
click at [733, 202] on input "Confirm Password" at bounding box center [738, 224] width 362 height 45
click at [743, 202] on input "Confirm Password" at bounding box center [738, 224] width 362 height 45
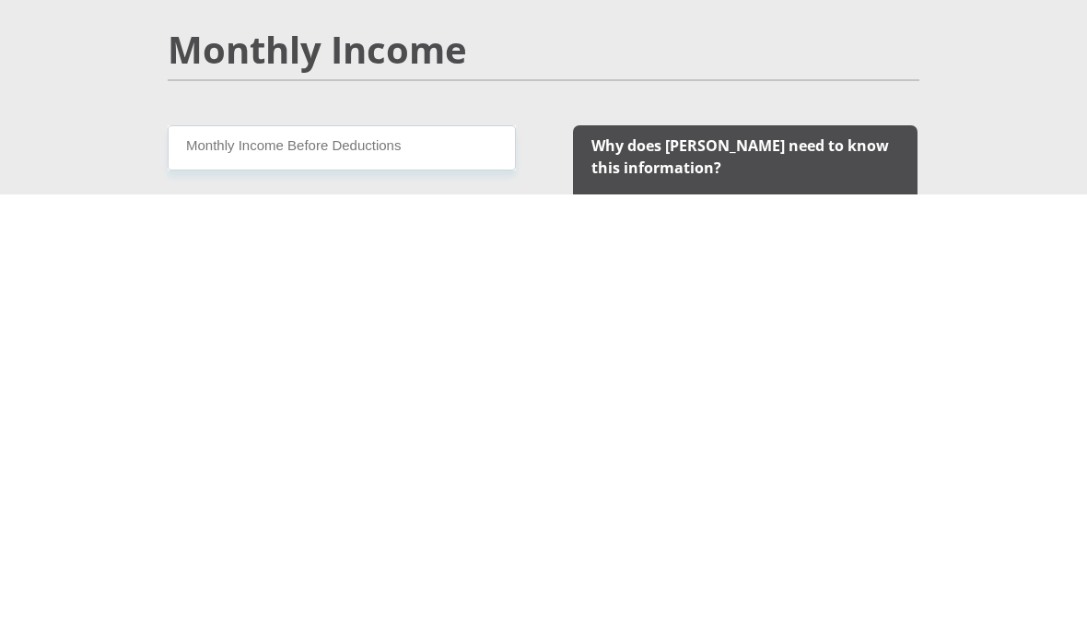
type input "Boit1234@"
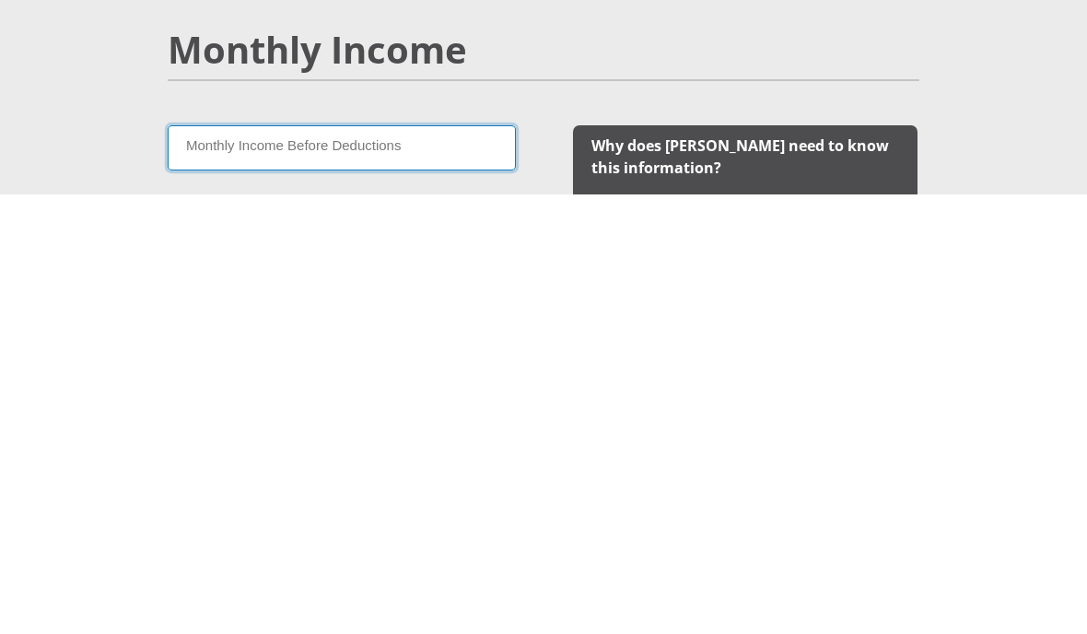
click at [212, 566] on input "Monthly Income Before Deductions" at bounding box center [342, 588] width 348 height 45
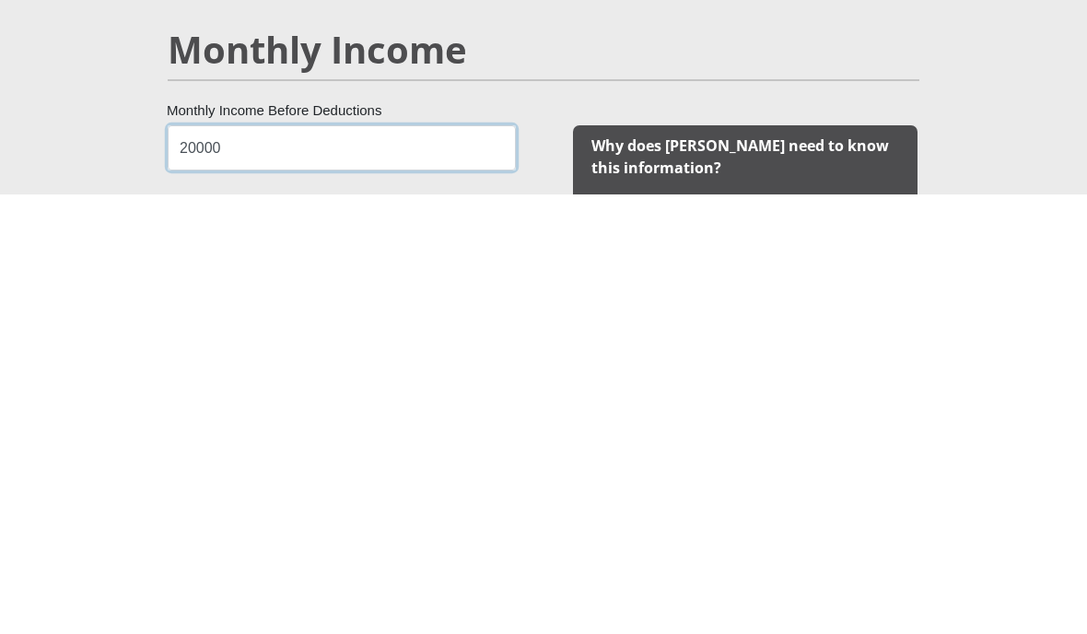
type input "20000"
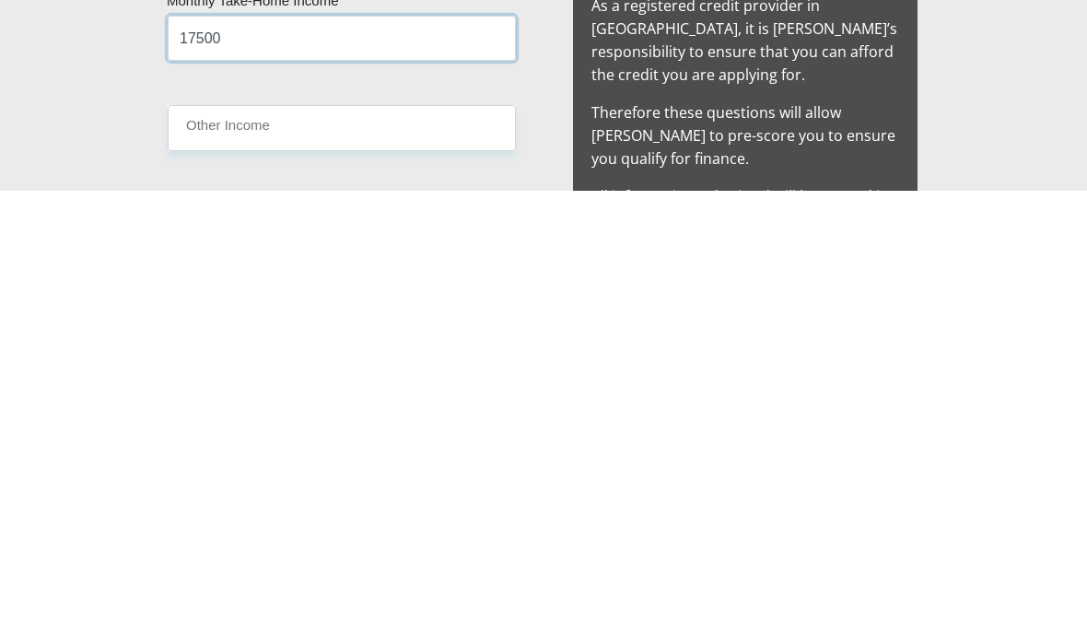
scroll to position [1591, 0]
type input "17500"
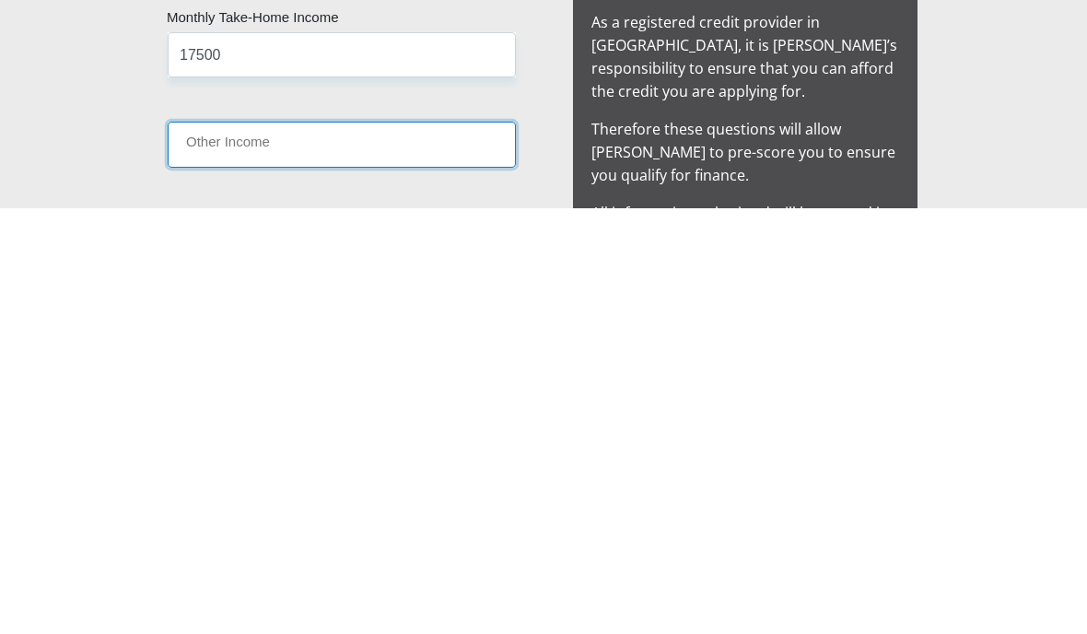
type input "9"
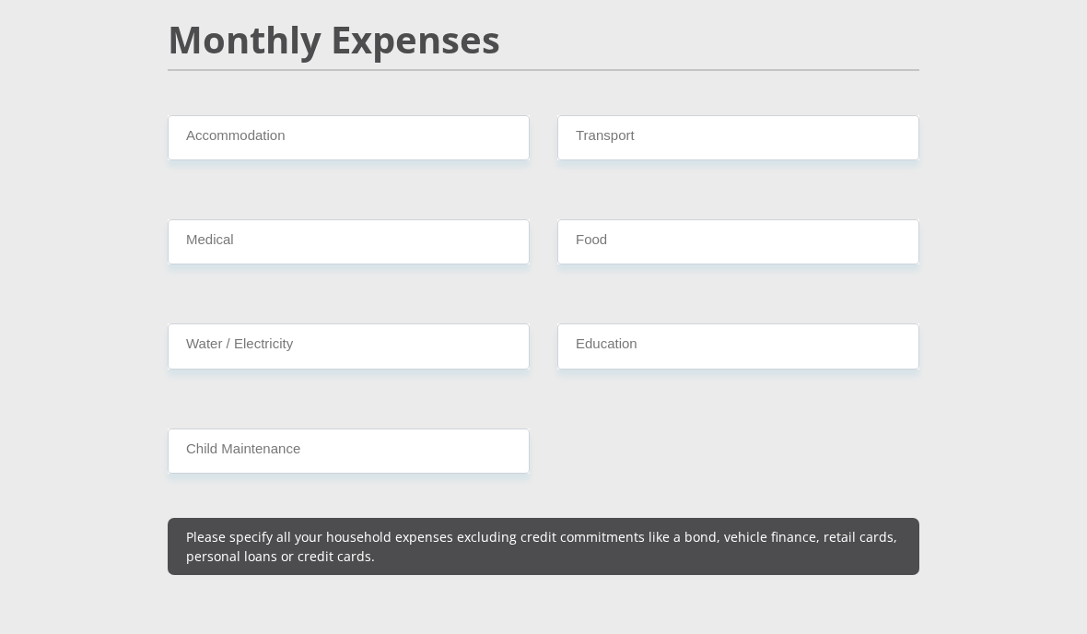
scroll to position [2334, 0]
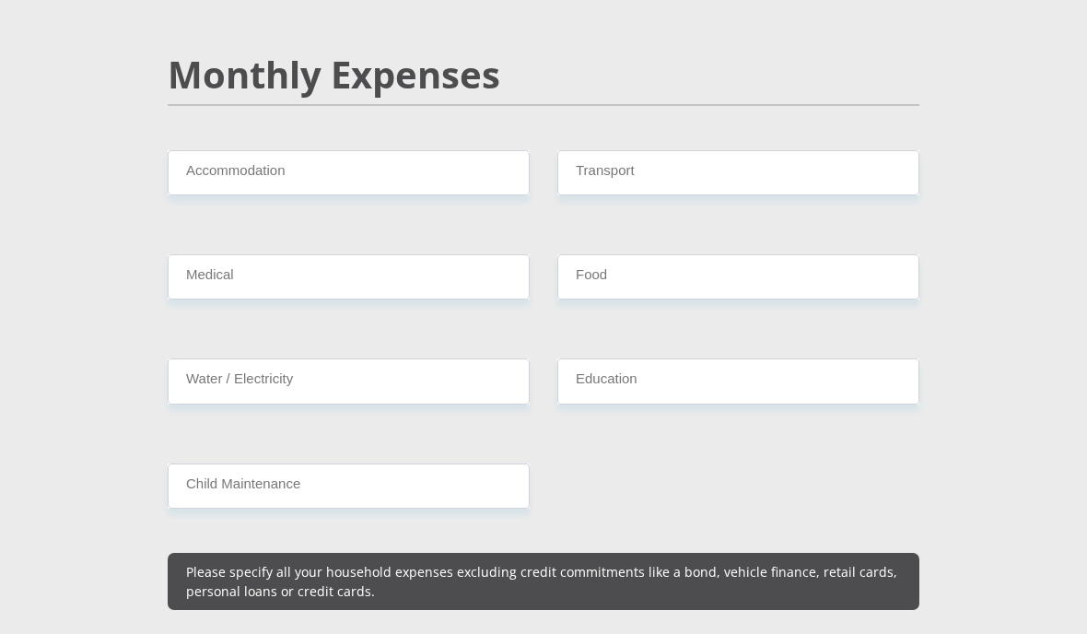
type input "0"
click at [210, 156] on input "Accommodation" at bounding box center [349, 172] width 362 height 45
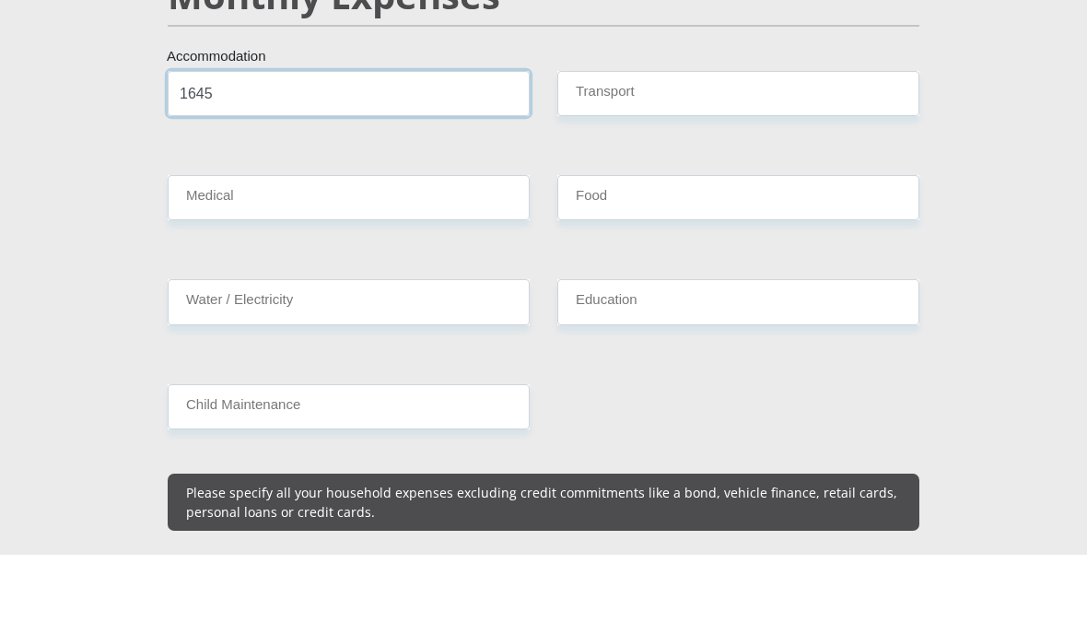
type input "1645"
click at [766, 150] on input "Transport" at bounding box center [738, 172] width 362 height 45
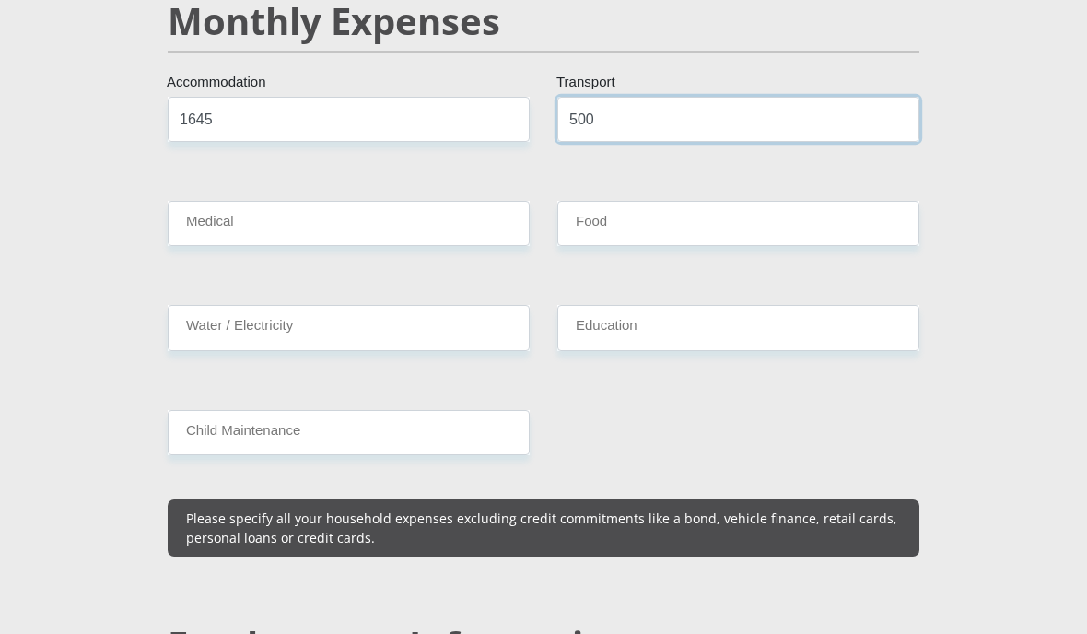
type input "500"
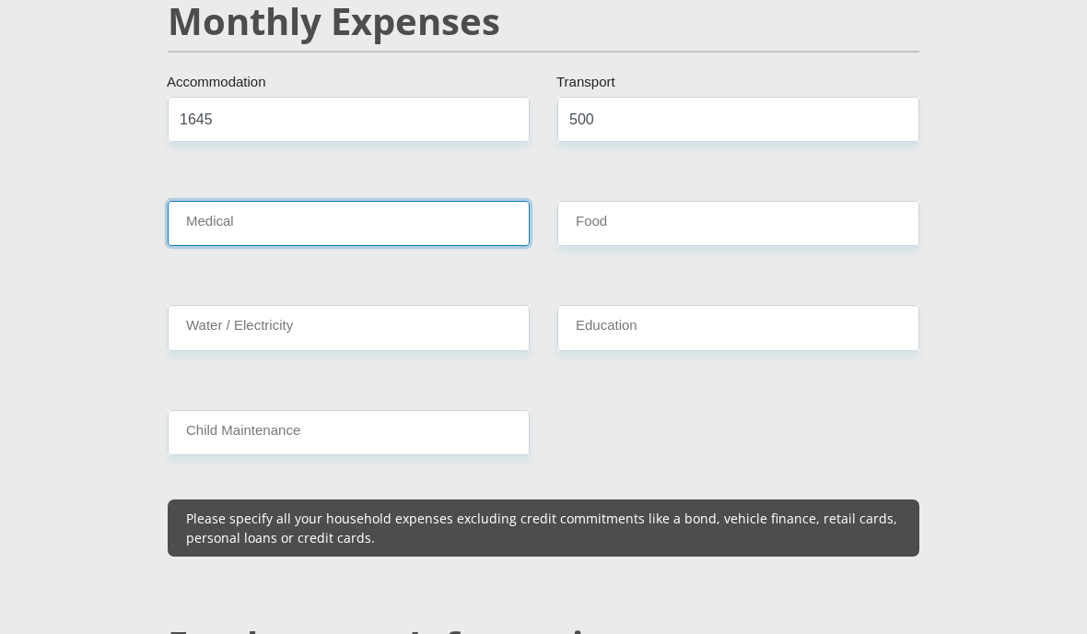
click at [205, 201] on input "Medical" at bounding box center [349, 223] width 362 height 45
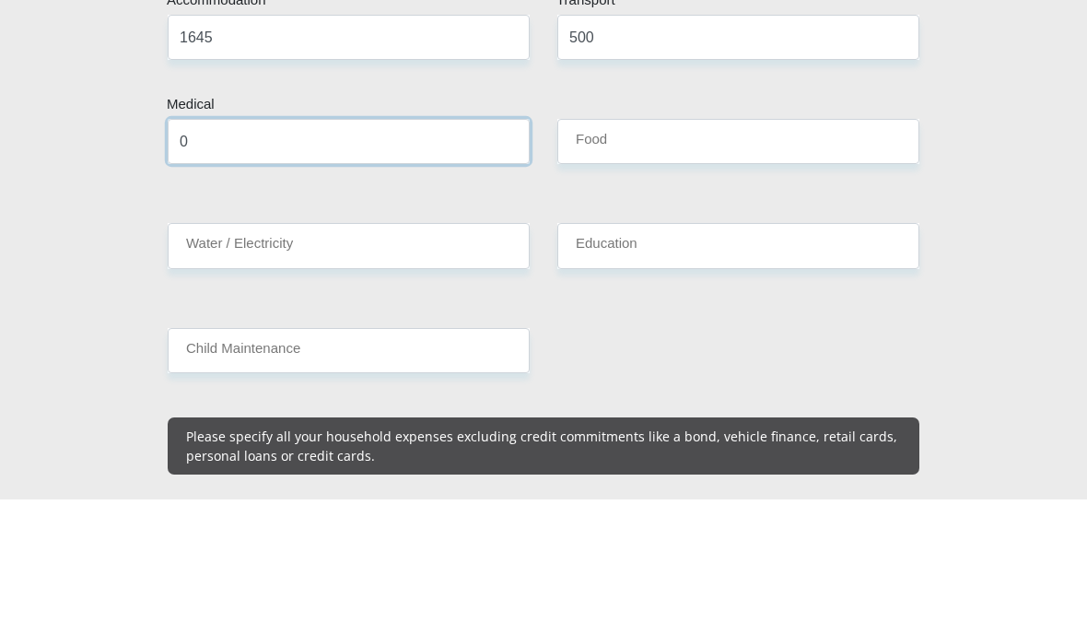
type input "0"
click at [802, 254] on input "Food" at bounding box center [738, 276] width 362 height 45
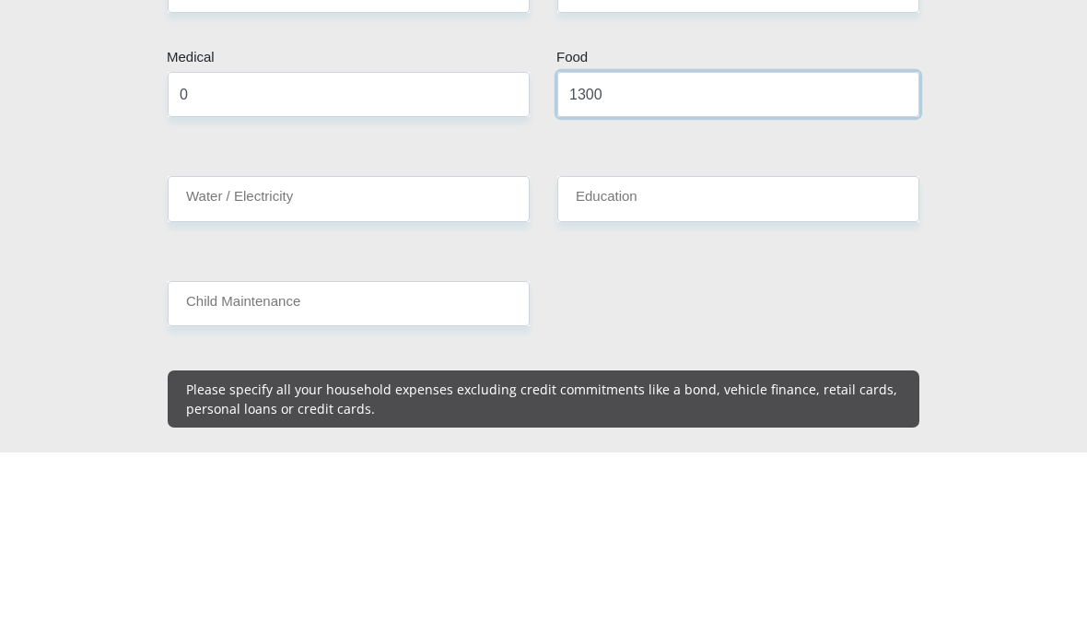
type input "1300"
click at [203, 358] on input "Water / Electricity" at bounding box center [349, 380] width 362 height 45
type input "0"
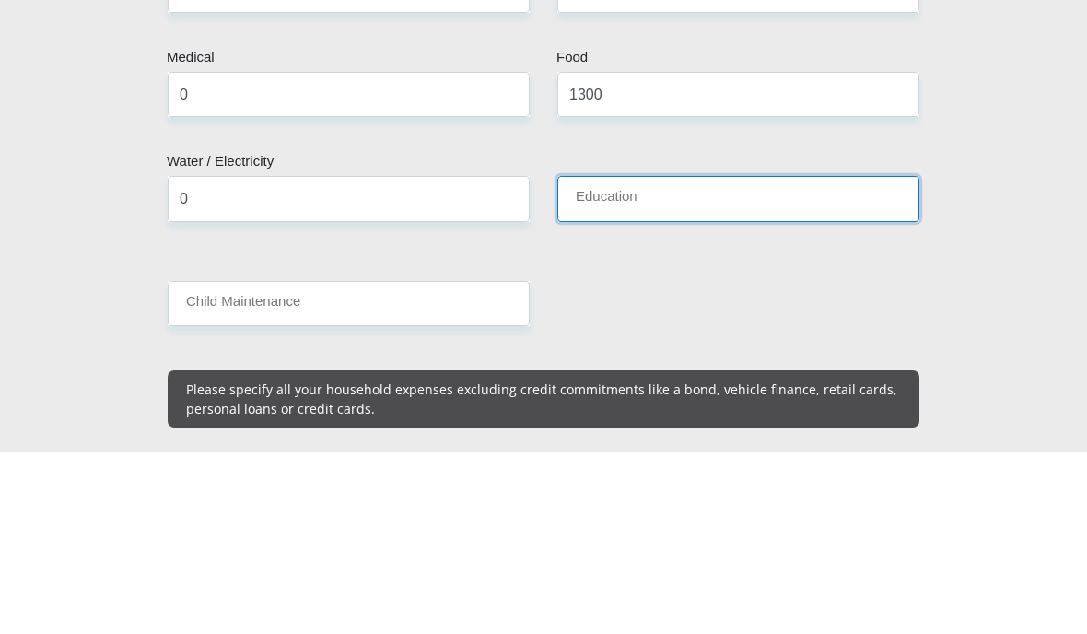
click at [792, 358] on input "Education" at bounding box center [738, 380] width 362 height 45
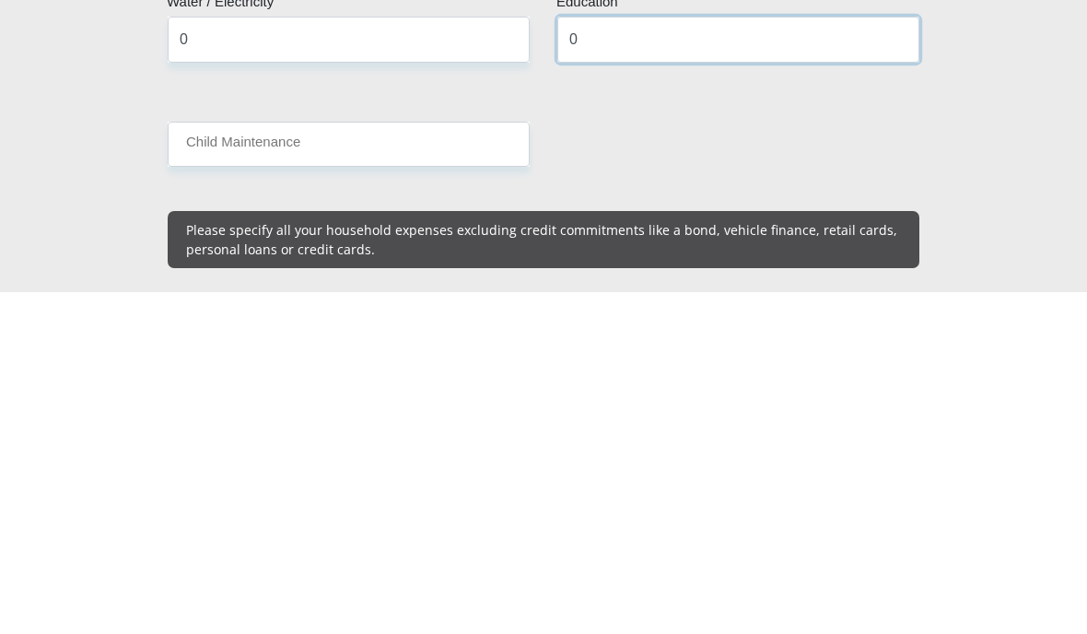
type input "0"
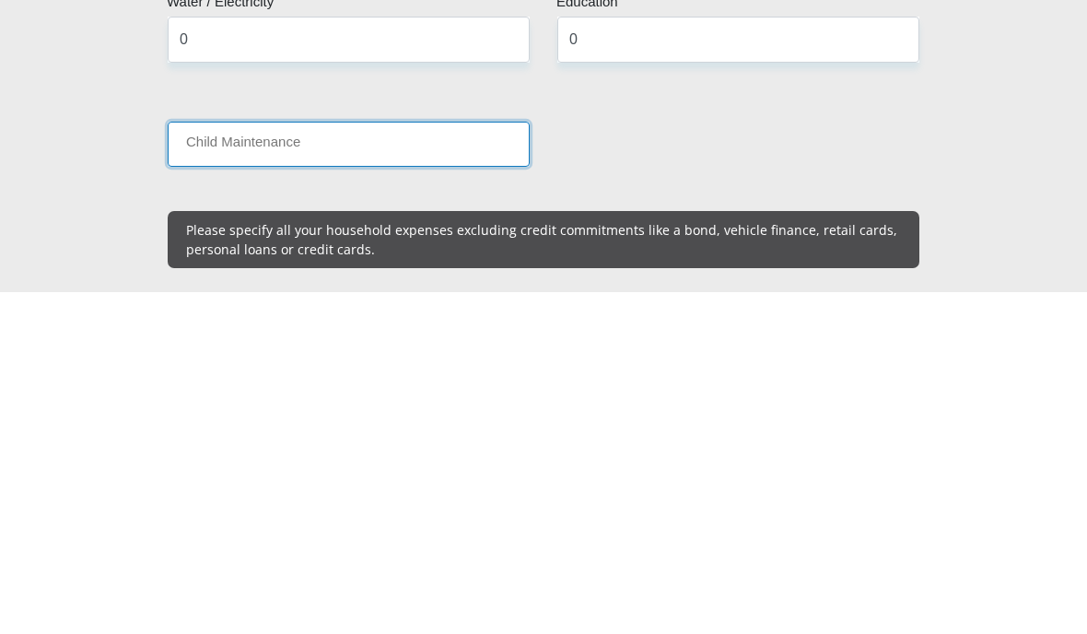
click at [196, 463] on input "Child Maintenance" at bounding box center [349, 485] width 362 height 45
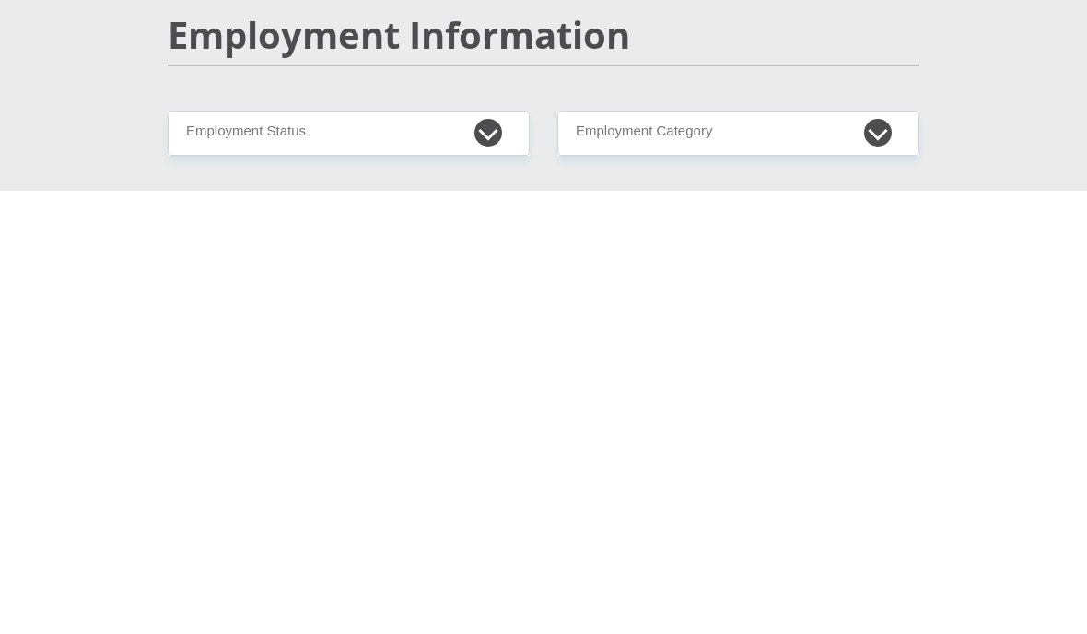
scroll to position [2555, 0]
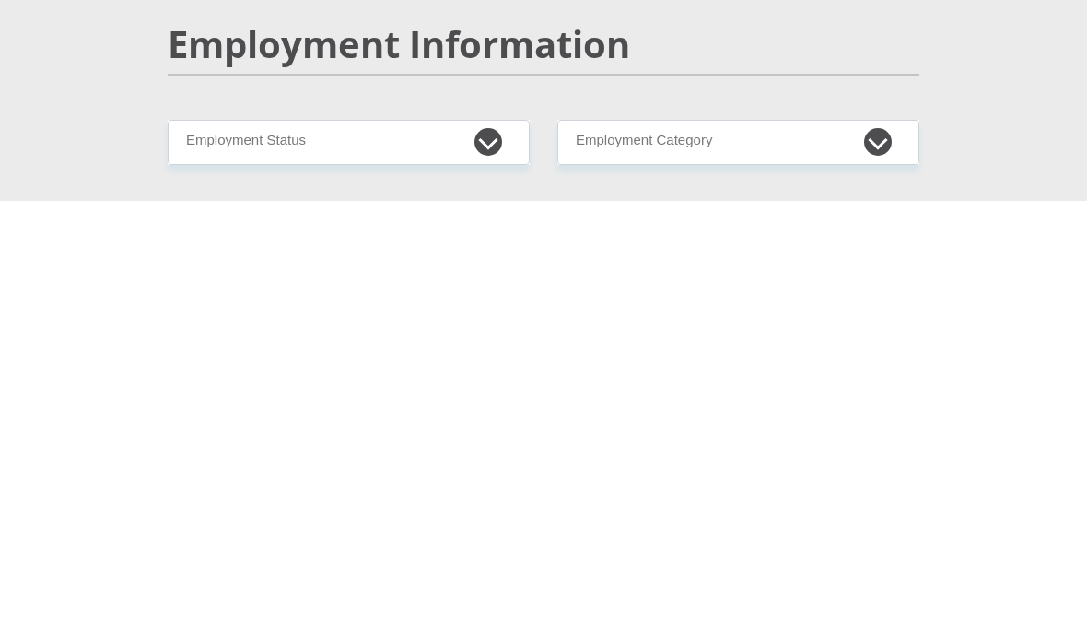
type input "0"
click at [199, 553] on select "Permanent/Full-time Part-time/Casual Contract Worker Self-Employed Housewife Re…" at bounding box center [349, 575] width 362 height 45
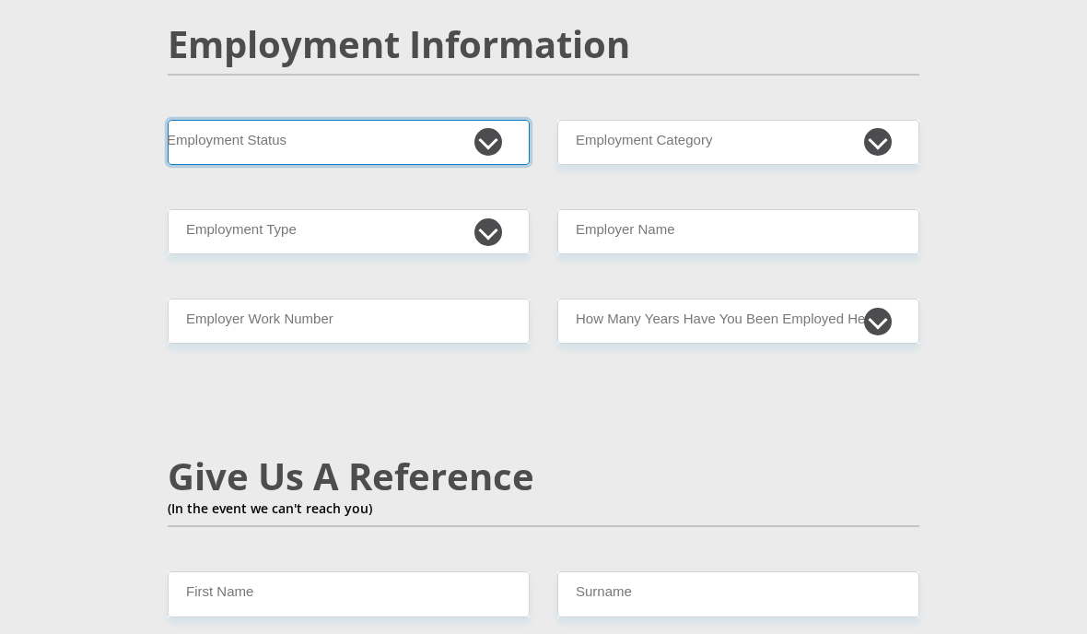
select select "1"
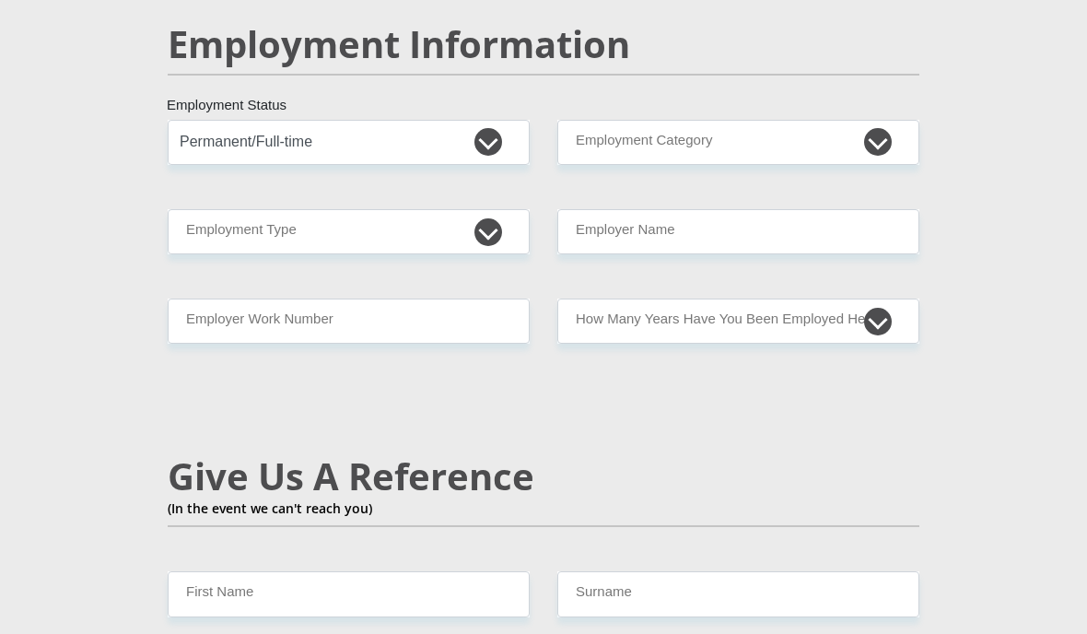
click at [787, 126] on select "AGRICULTURE ALCOHOL & TOBACCO CONSTRUCTION MATERIALS METALLURGY EQUIPMENT FOR R…" at bounding box center [738, 142] width 362 height 45
select select "13"
click at [789, 129] on select "AGRICULTURE ALCOHOL & TOBACCO CONSTRUCTION MATERIALS METALLURGY EQUIPMENT FOR R…" at bounding box center [738, 142] width 362 height 45
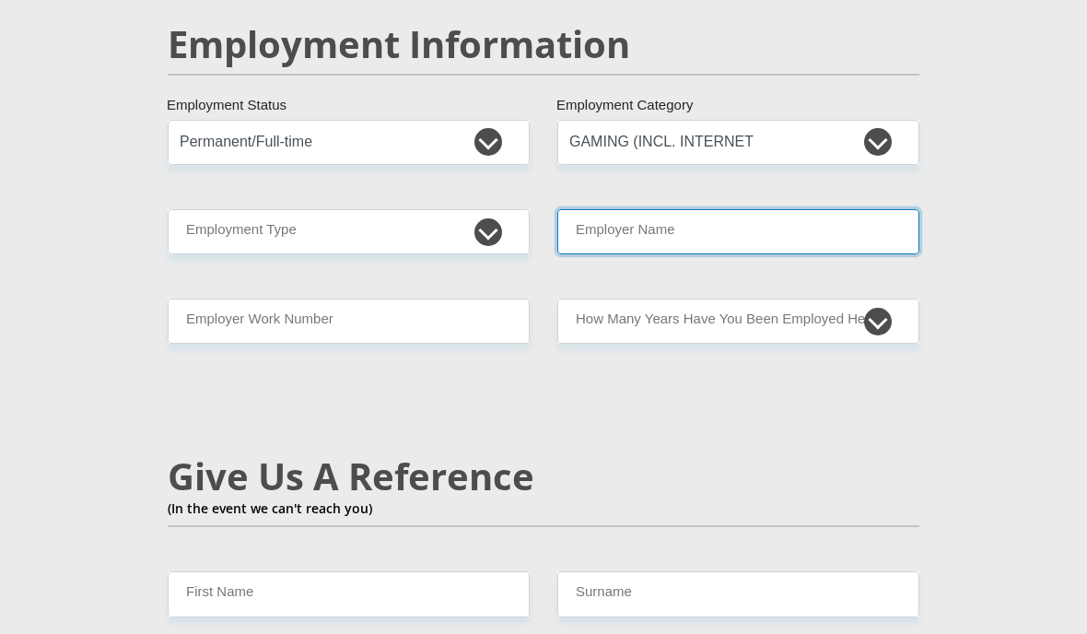
click at [805, 230] on input "Employer Name" at bounding box center [738, 231] width 362 height 45
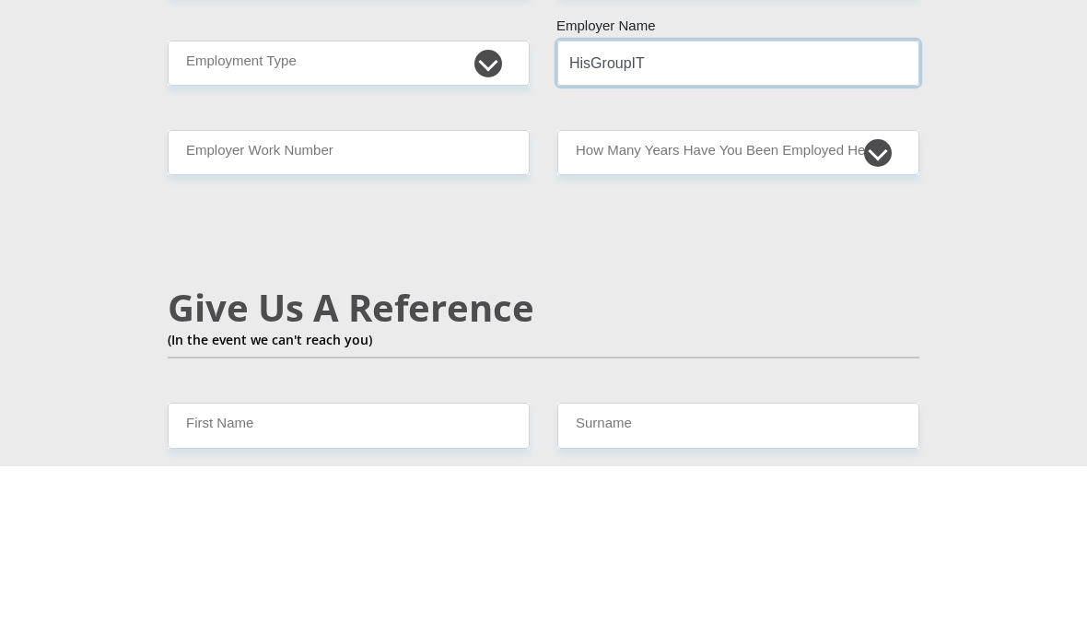
type input "HisGroupIT"
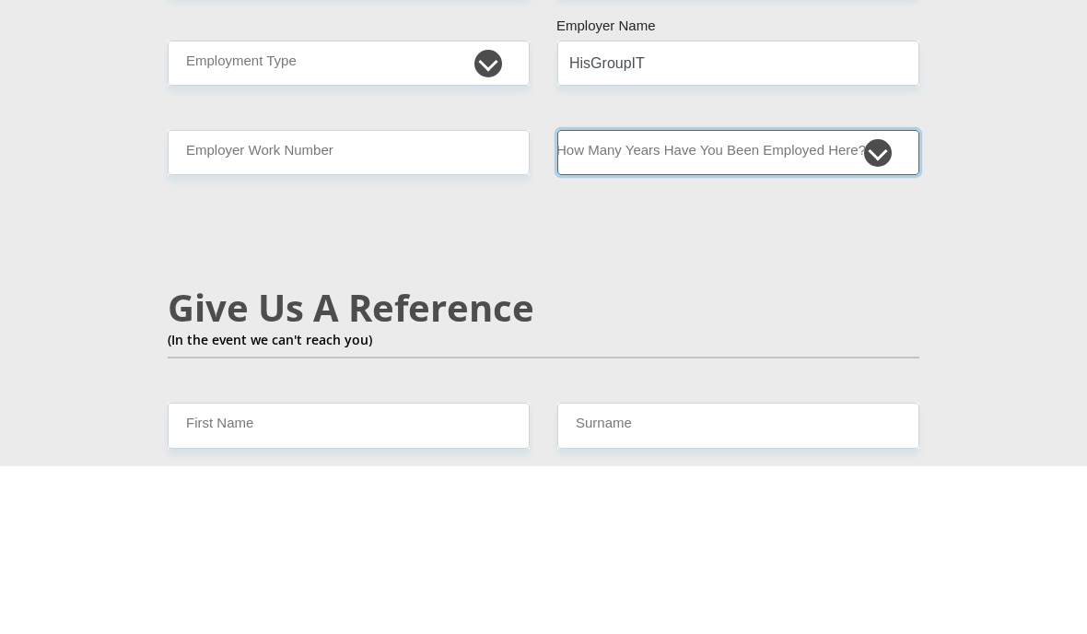
click at [787, 299] on select "less than 1 year 1-3 years 3-5 years 5+ years" at bounding box center [738, 321] width 362 height 45
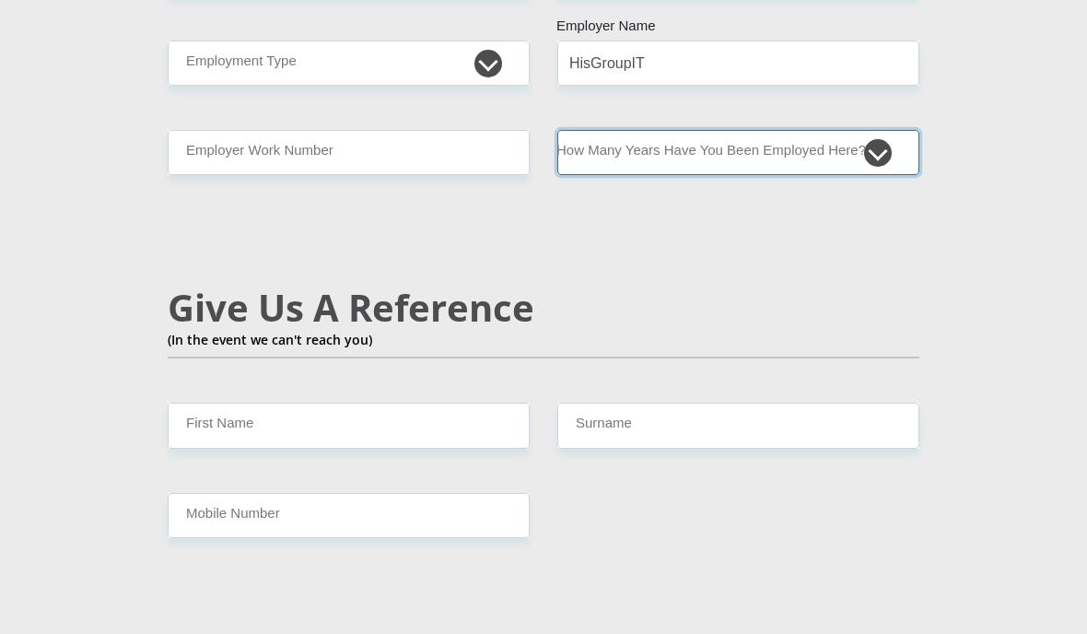
select select "6"
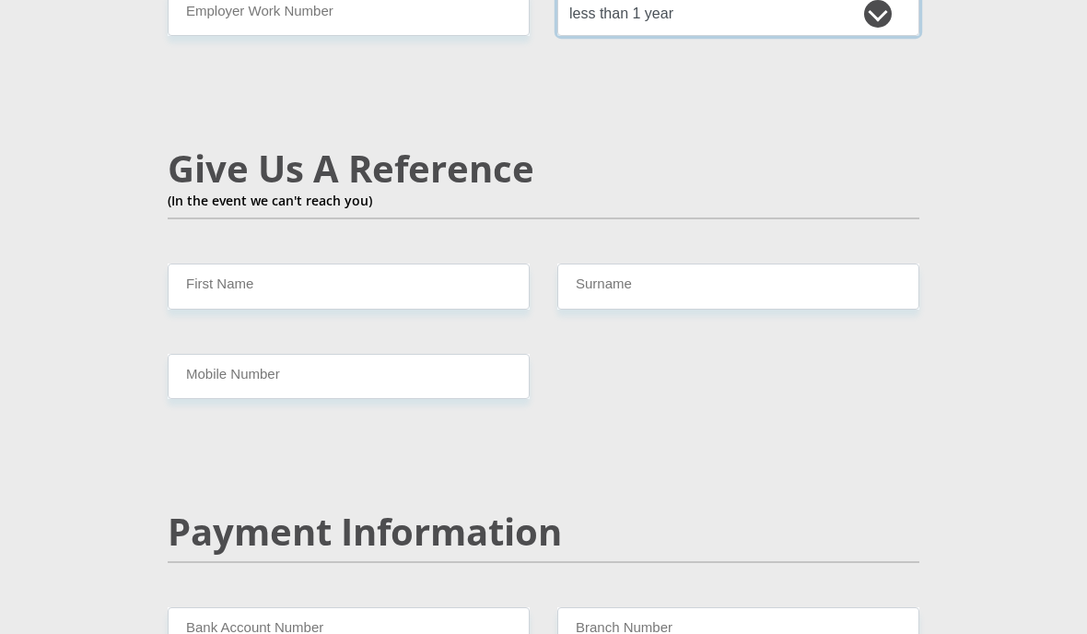
scroll to position [3298, 0]
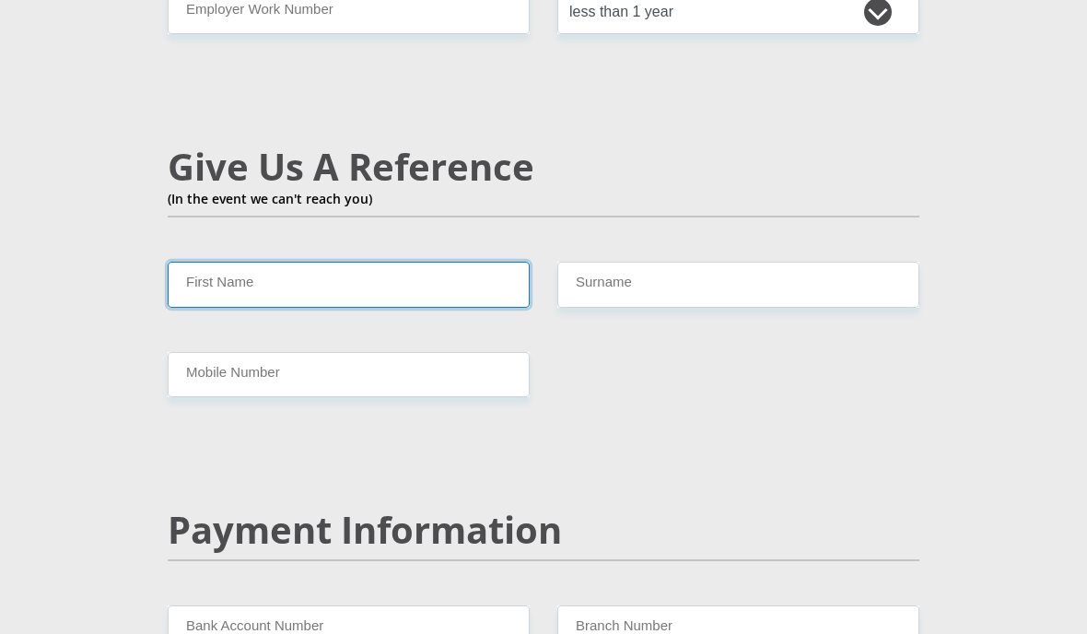
click at [204, 263] on input "First Name" at bounding box center [349, 284] width 362 height 45
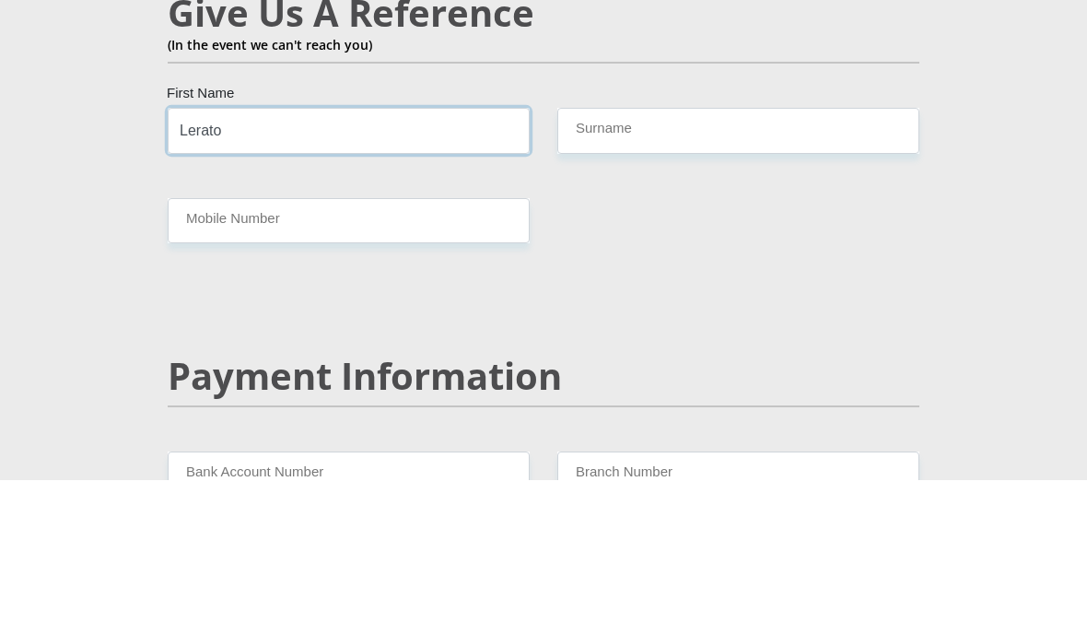
type input "Lerato"
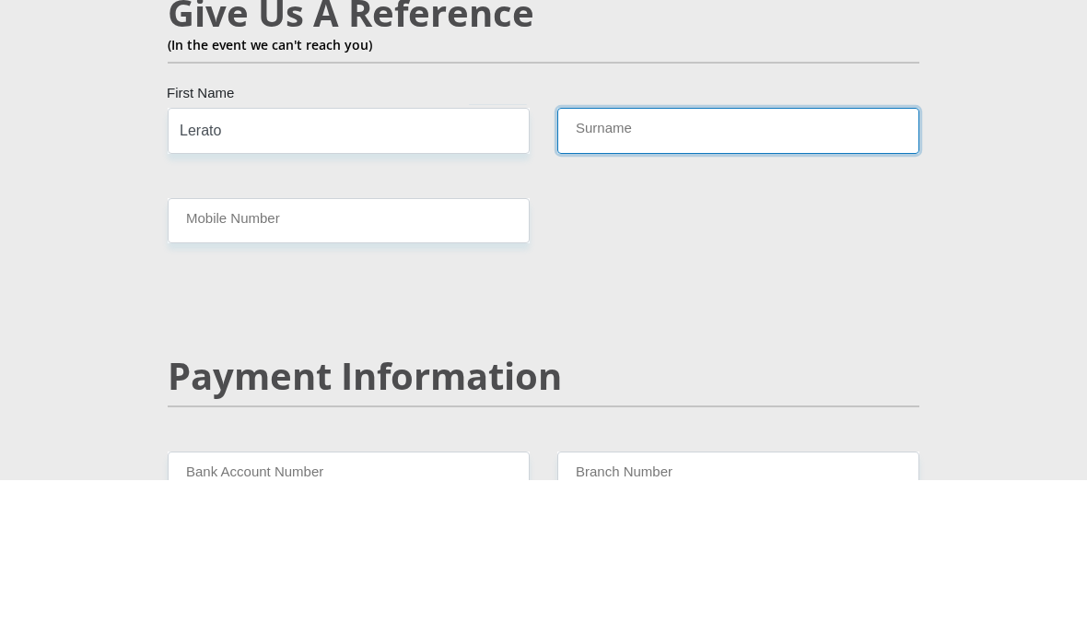
click at [762, 263] on input "Surname" at bounding box center [738, 285] width 362 height 45
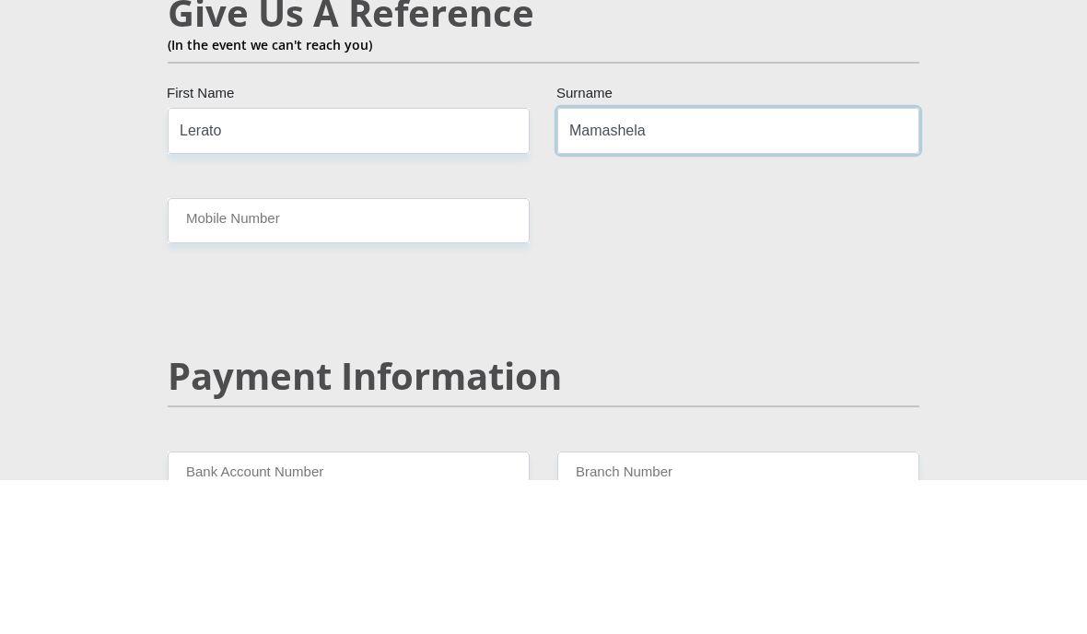
type input "Mamashela"
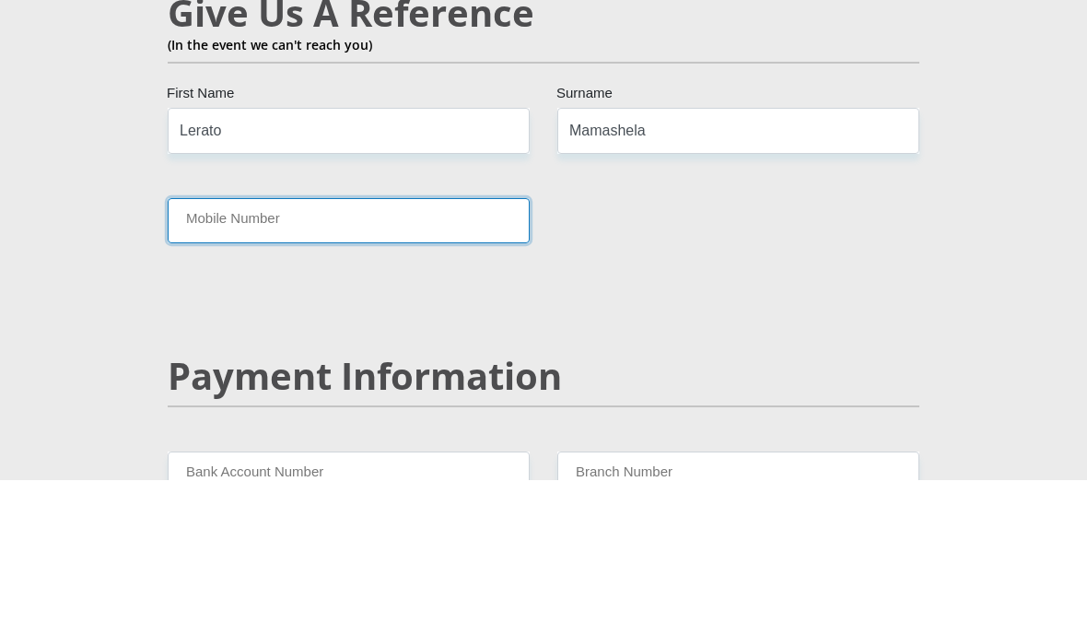
click at [217, 353] on input "Mobile Number" at bounding box center [349, 375] width 362 height 45
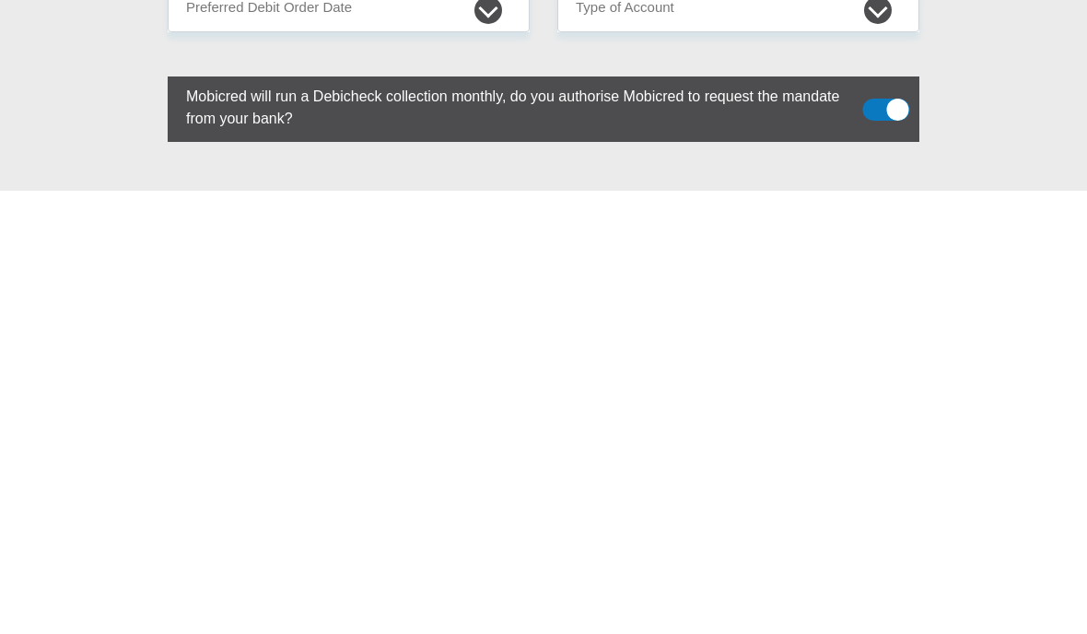
scroll to position [3652, 0]
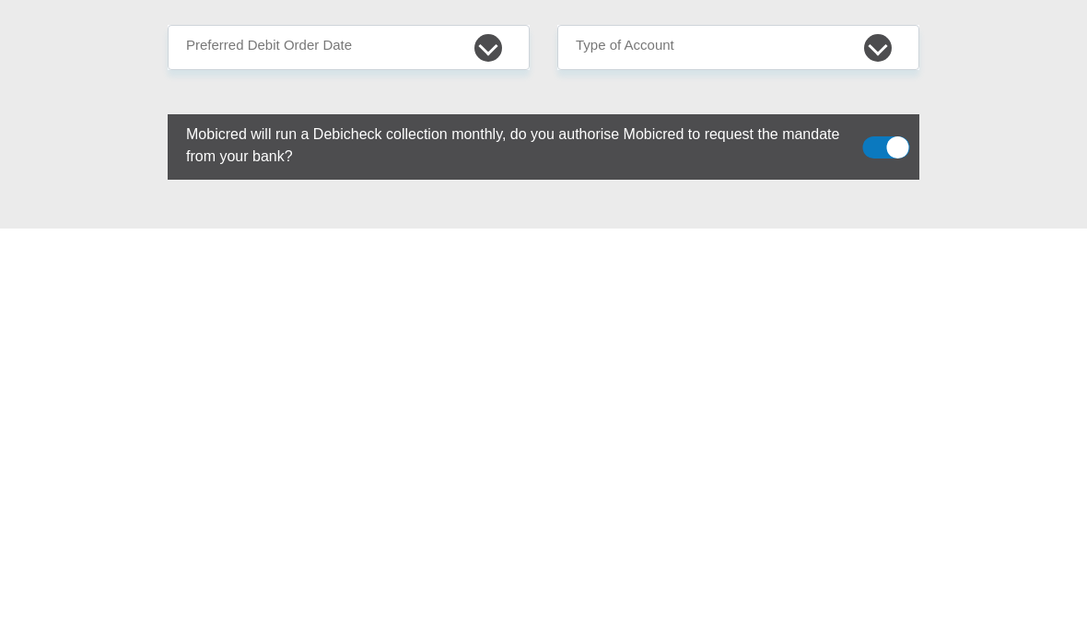
type input "0632911491"
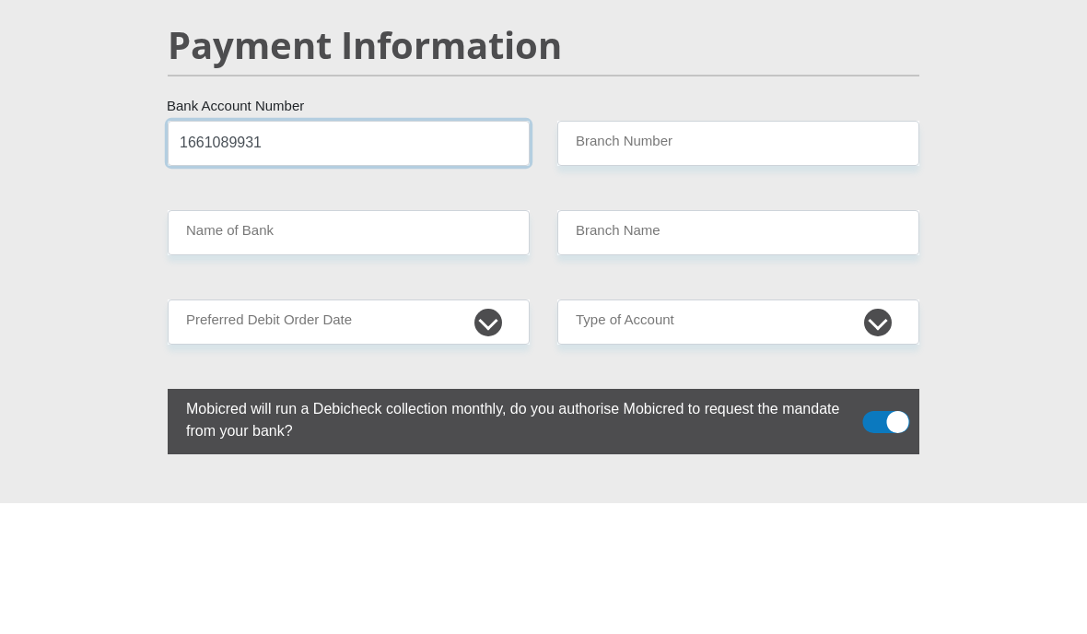
type input "1661089931"
click at [687, 252] on input "Branch Number" at bounding box center [738, 274] width 362 height 45
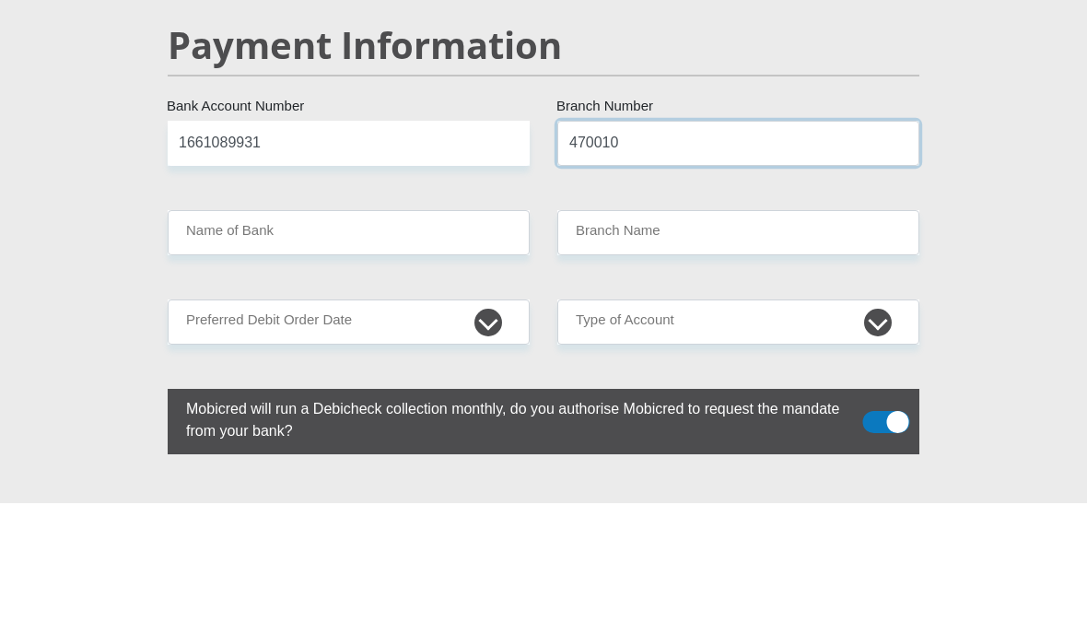
type input "470010"
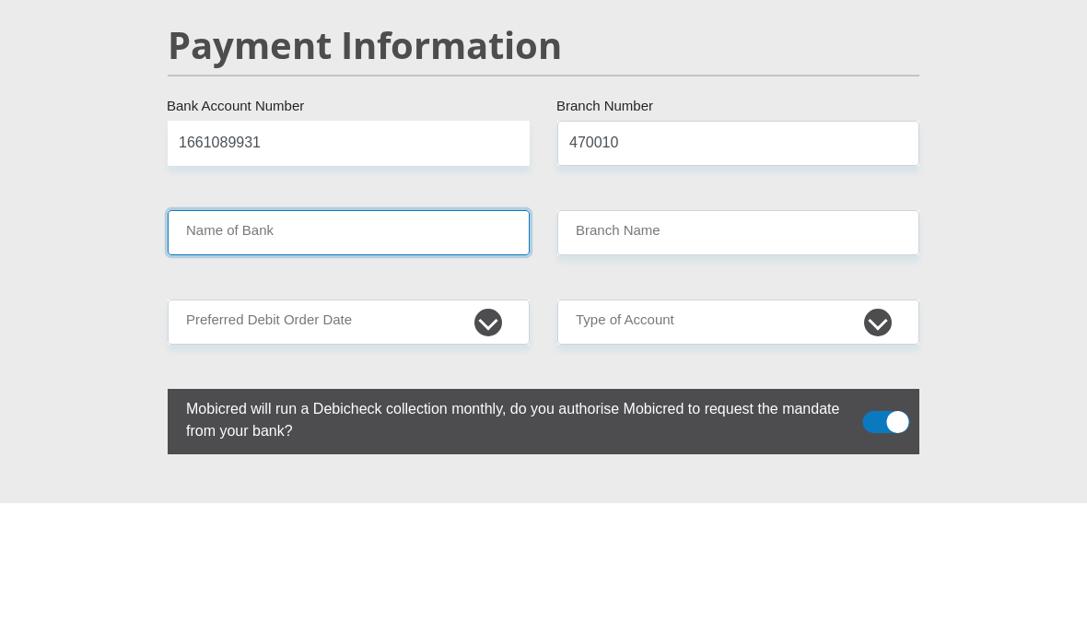
click at [480, 341] on input "Name of Bank" at bounding box center [349, 363] width 362 height 45
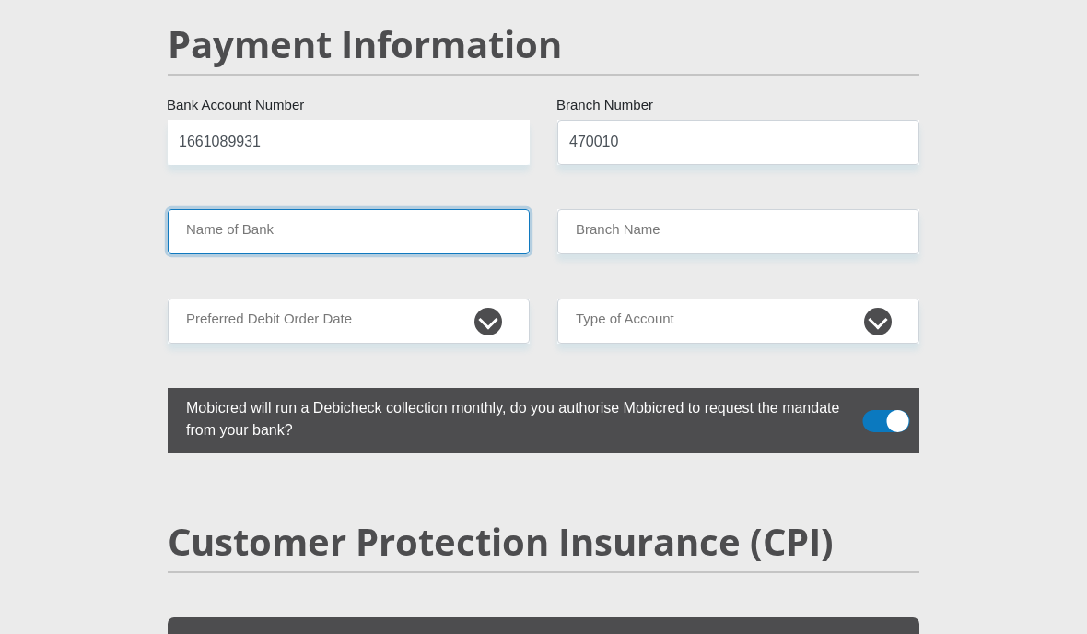
type input "CAPITEC BANK LIMITED"
type input "CAPITEC BANK CPC"
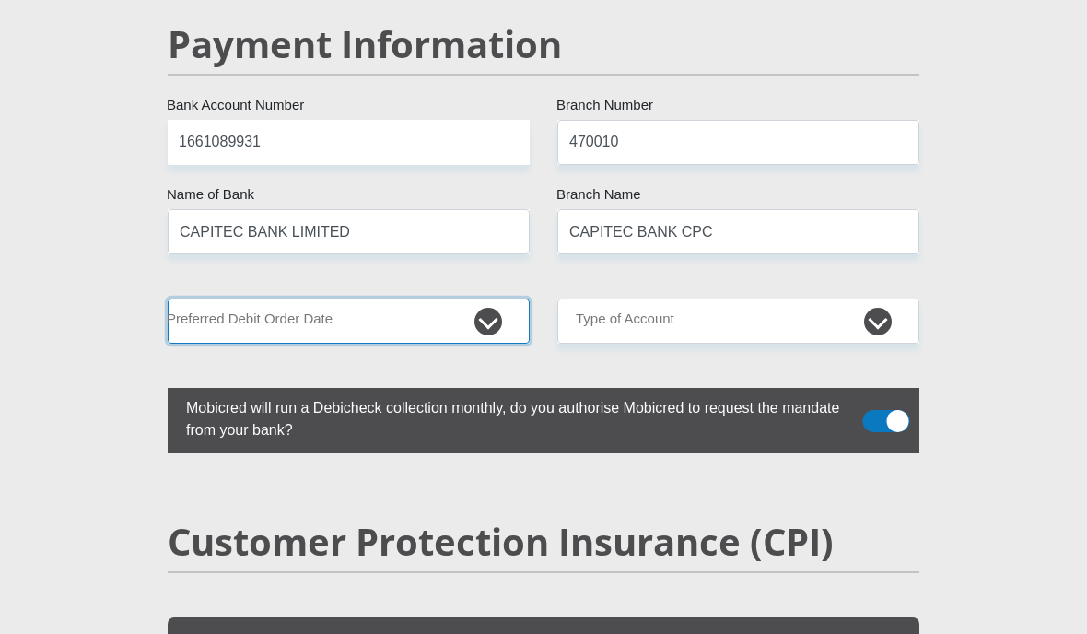
click at [405, 304] on select "1st 2nd 3rd 4th 5th 7th 18th 19th 20th 21st 22nd 23rd 24th 25th 26th 27th 28th …" at bounding box center [349, 321] width 362 height 45
select select "2"
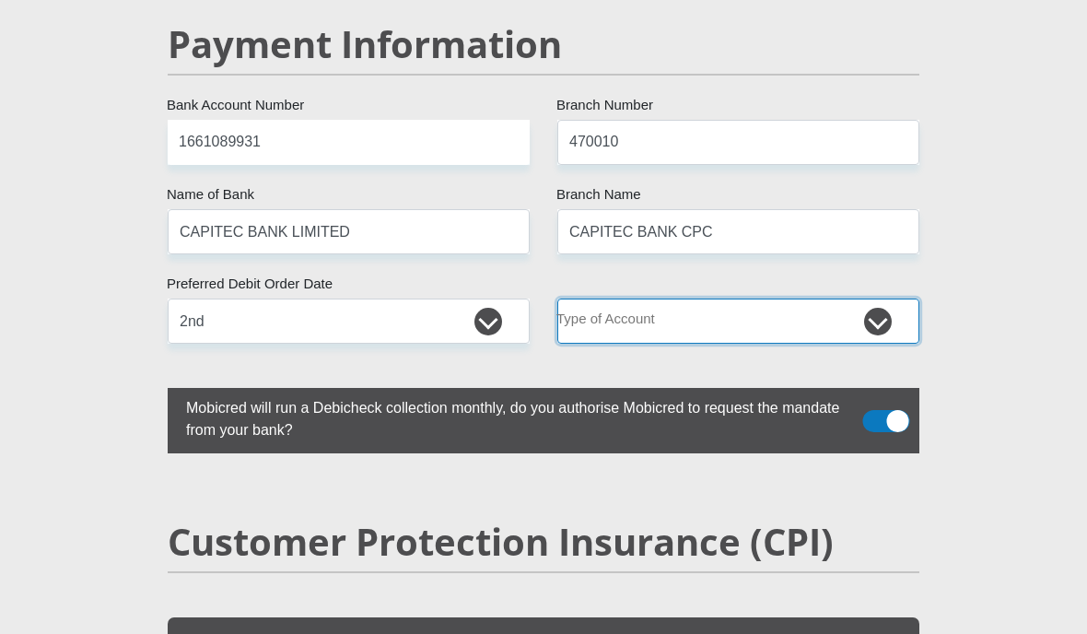
click at [760, 305] on select "Cheque Savings" at bounding box center [738, 321] width 362 height 45
select select "SAV"
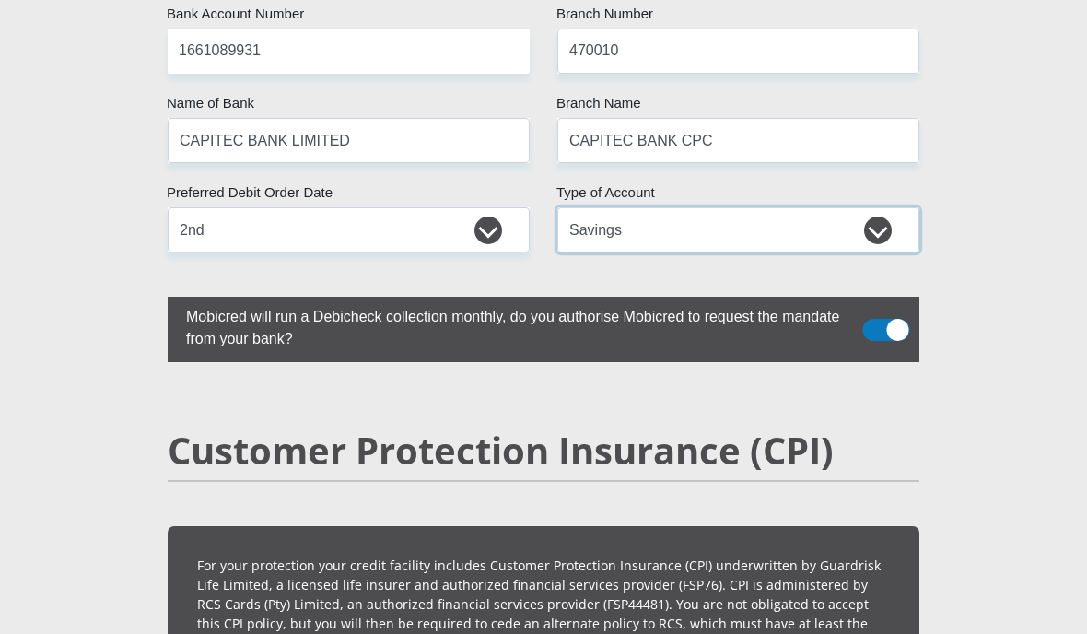
scroll to position [3887, 0]
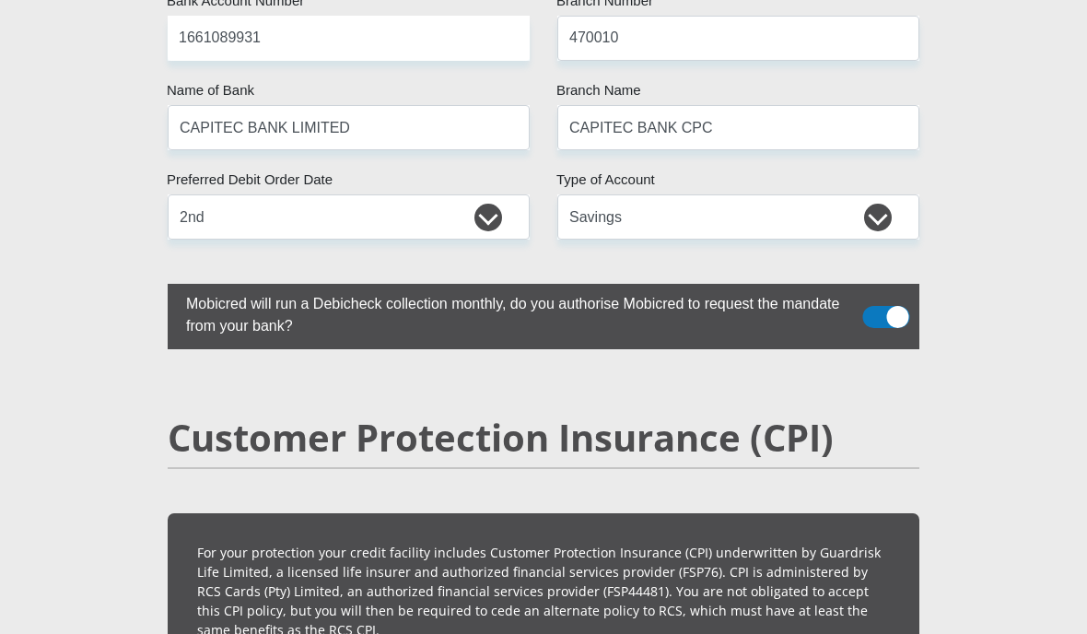
click at [894, 306] on span at bounding box center [886, 317] width 47 height 22
click at [882, 299] on input "checkbox" at bounding box center [882, 299] width 0 height 0
click at [888, 308] on span at bounding box center [886, 317] width 47 height 22
click at [882, 299] on input "checkbox" at bounding box center [882, 299] width 0 height 0
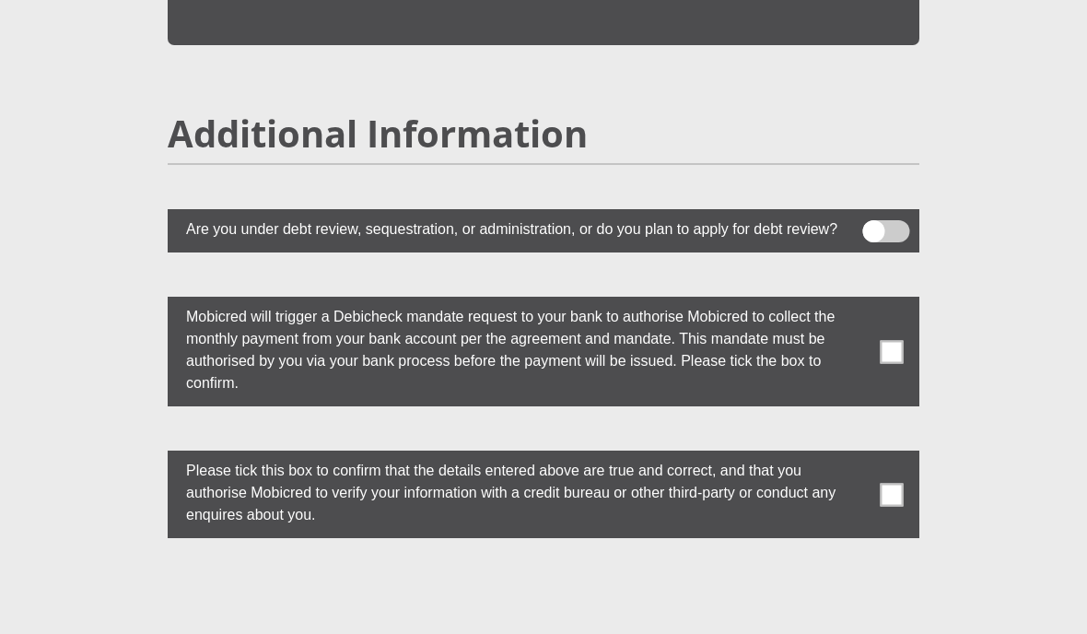
scroll to position [5189, 0]
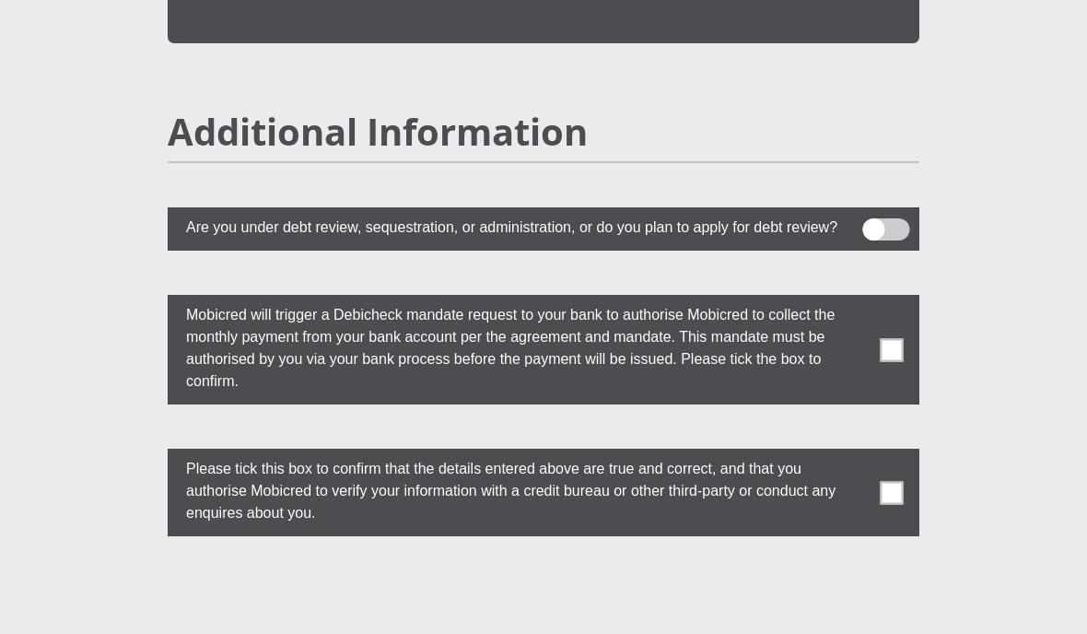
click at [881, 347] on label at bounding box center [544, 350] width 752 height 110
click at [863, 299] on input "checkbox" at bounding box center [863, 299] width 0 height 0
click at [887, 504] on span at bounding box center [892, 492] width 23 height 23
click at [863, 453] on input "checkbox" at bounding box center [863, 453] width 0 height 0
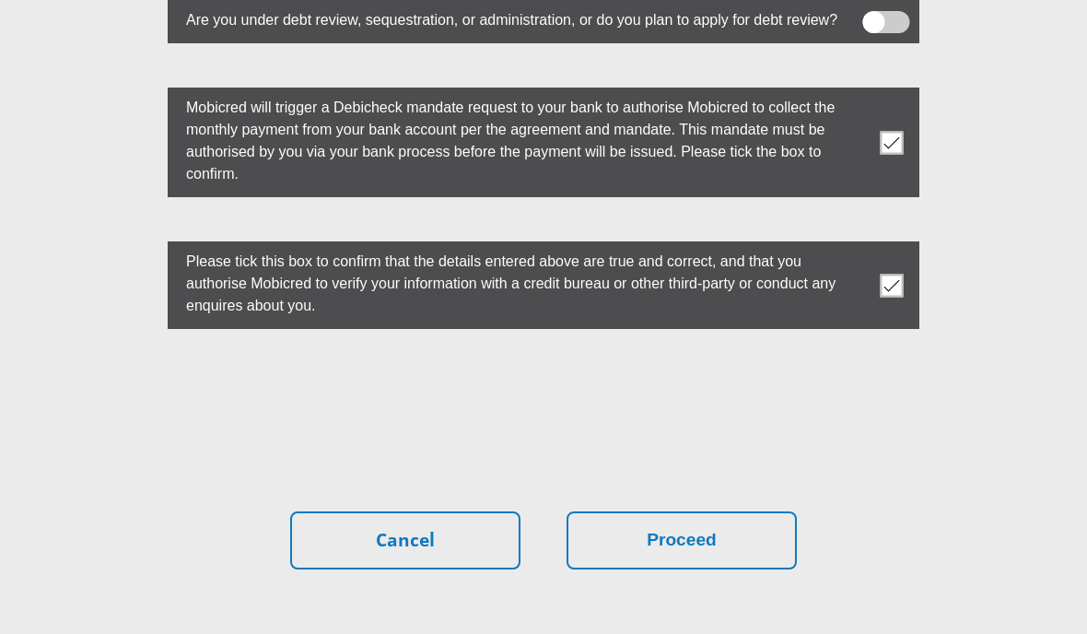
scroll to position [5403, 0]
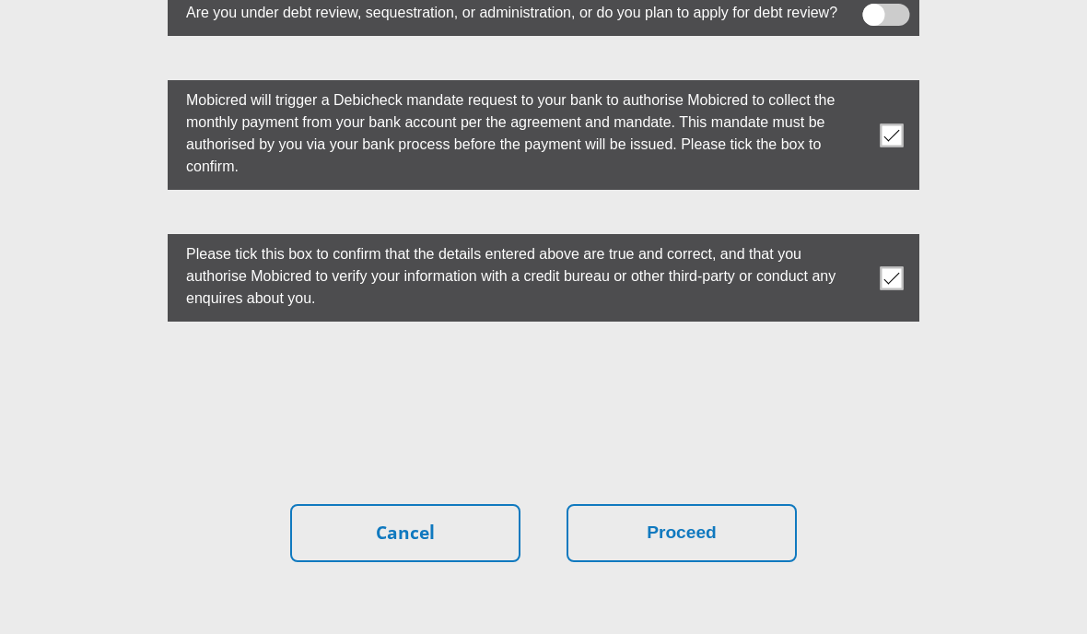
click at [898, 286] on span at bounding box center [892, 277] width 23 height 23
click at [863, 239] on input "checkbox" at bounding box center [863, 239] width 0 height 0
click at [883, 133] on label at bounding box center [544, 135] width 752 height 110
click at [863, 85] on input "checkbox" at bounding box center [863, 85] width 0 height 0
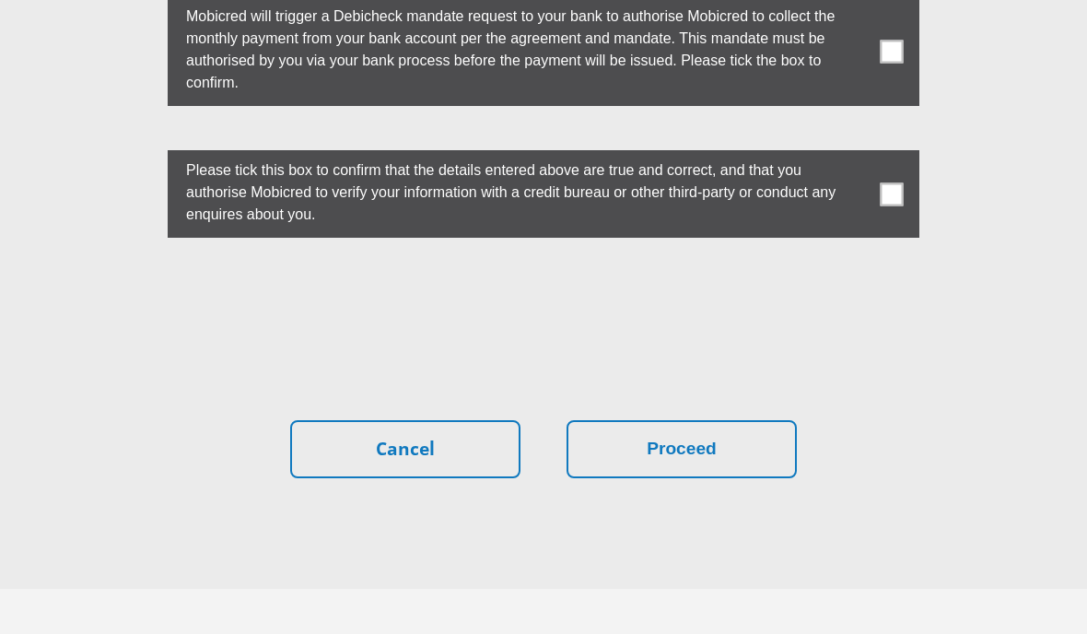
scroll to position [5484, 0]
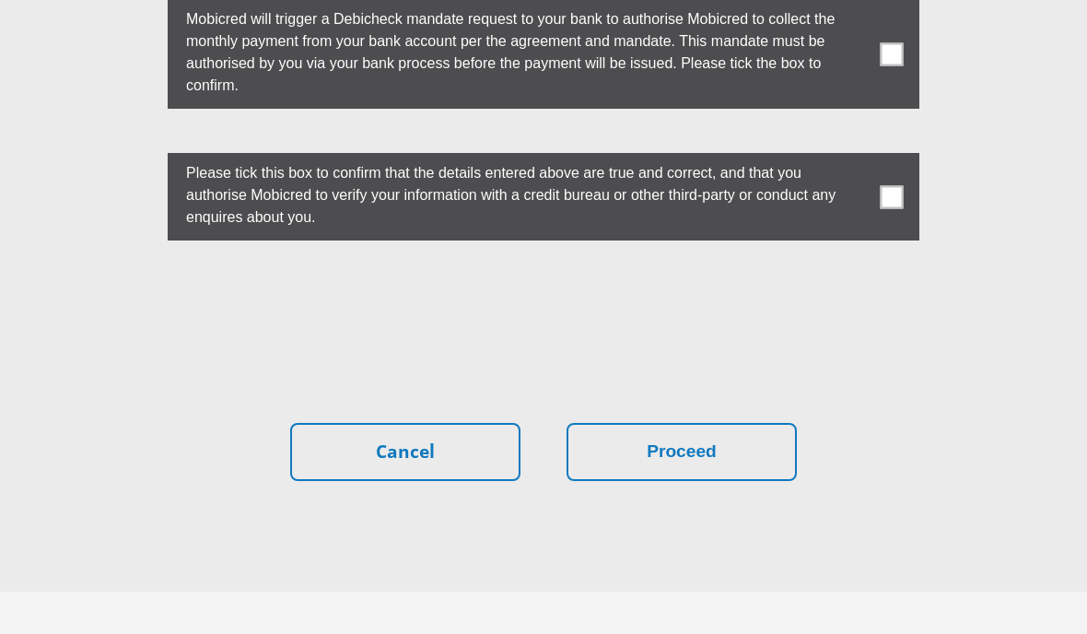
click at [874, 206] on label at bounding box center [544, 197] width 752 height 88
click at [863, 158] on input "checkbox" at bounding box center [863, 158] width 0 height 0
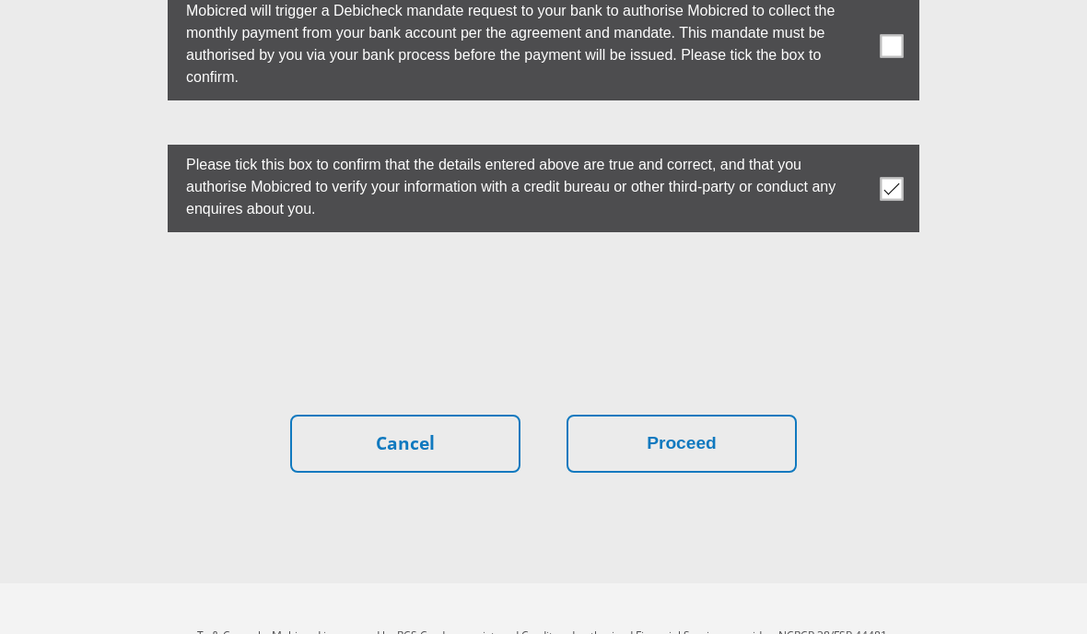
scroll to position [5490, 0]
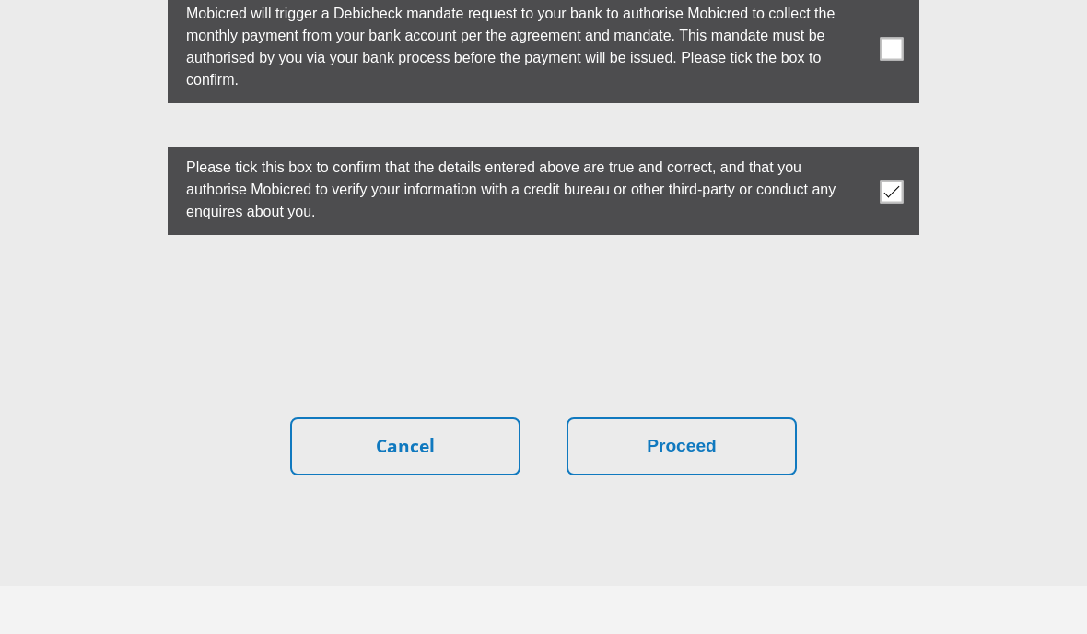
click at [882, 60] on span at bounding box center [892, 48] width 23 height 23
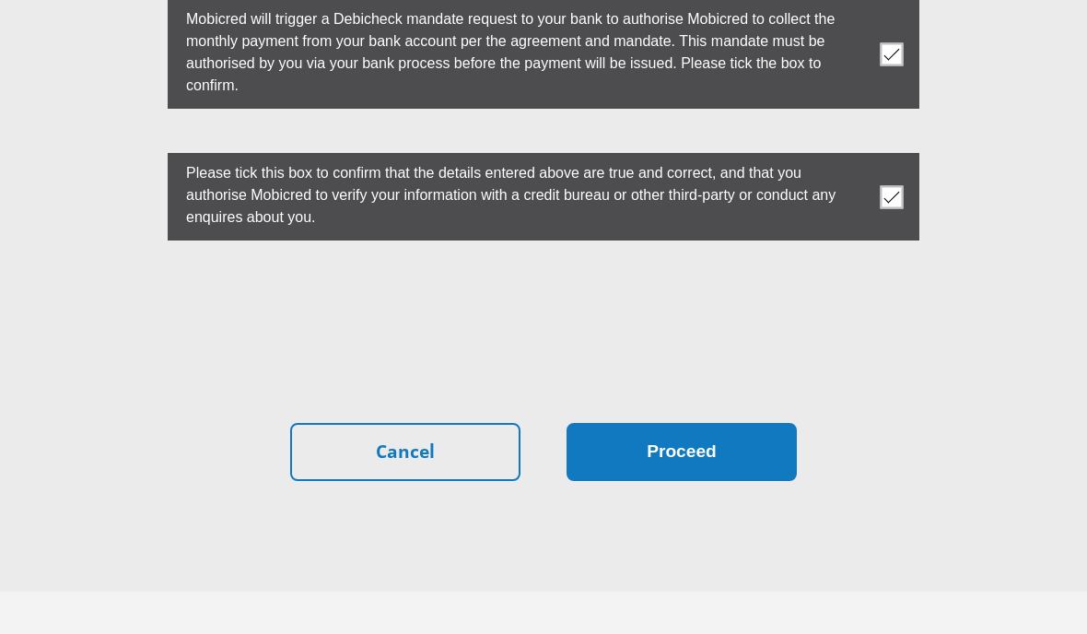
click at [695, 464] on button "Proceed" at bounding box center [682, 452] width 230 height 58
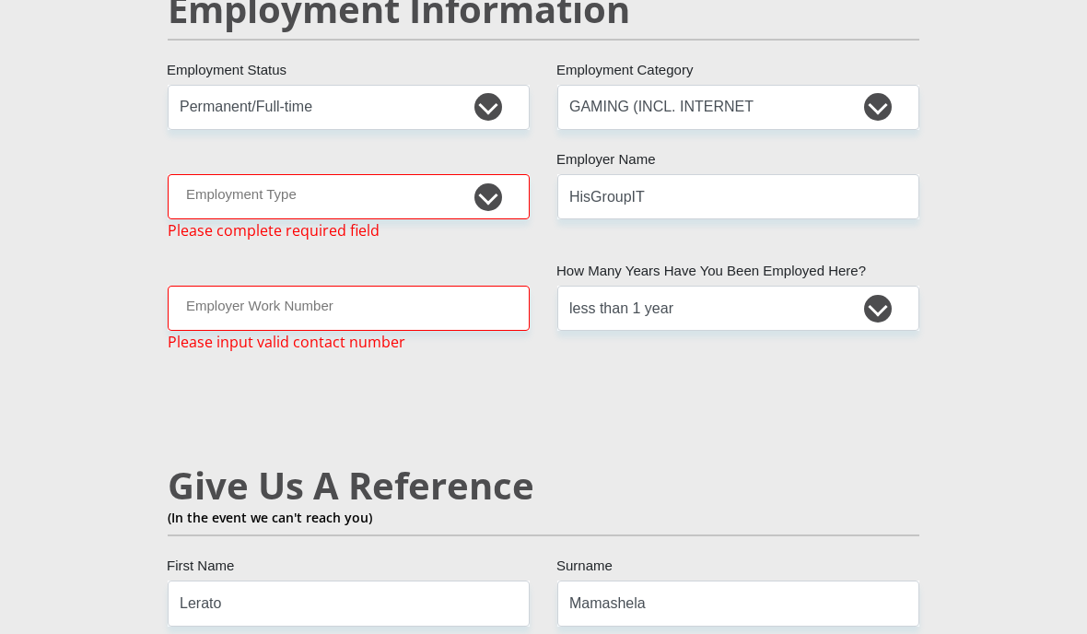
scroll to position [2956, 0]
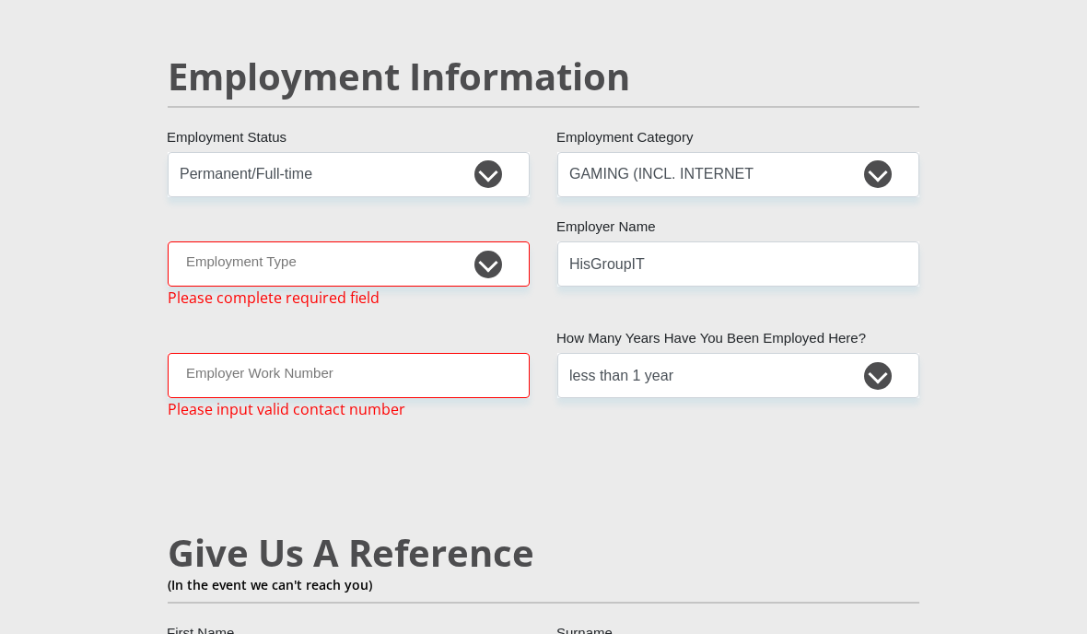
click at [365, 254] on select "College/Lecturer Craft Seller Creative Driver Executive Farmer Forces - Non Com…" at bounding box center [349, 263] width 362 height 45
select select "Unknown/Other"
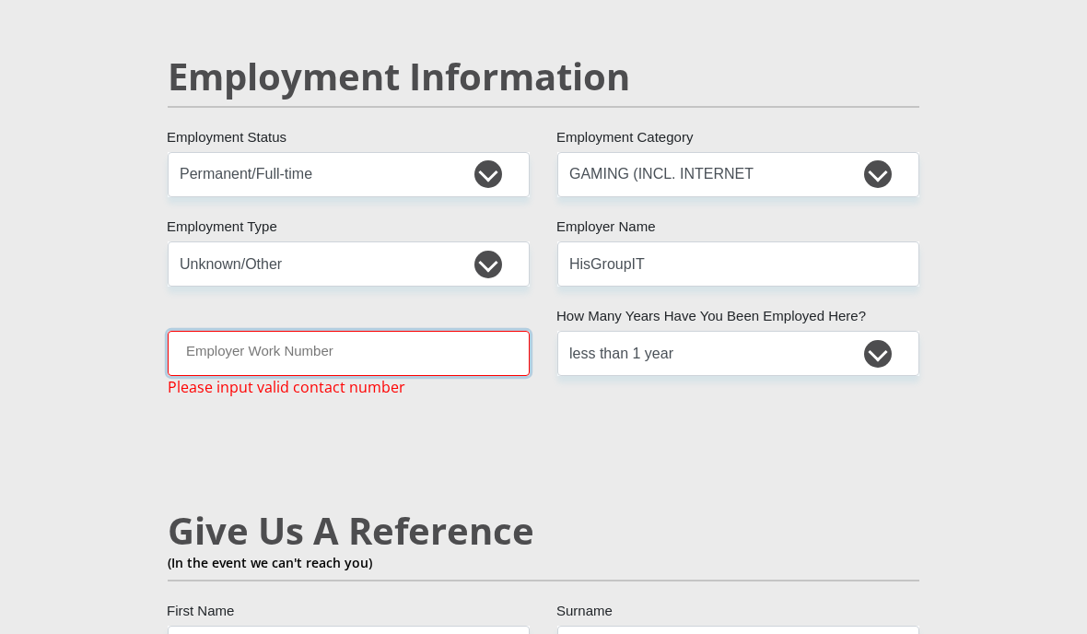
click at [200, 331] on input "Employer Work Number" at bounding box center [349, 353] width 362 height 45
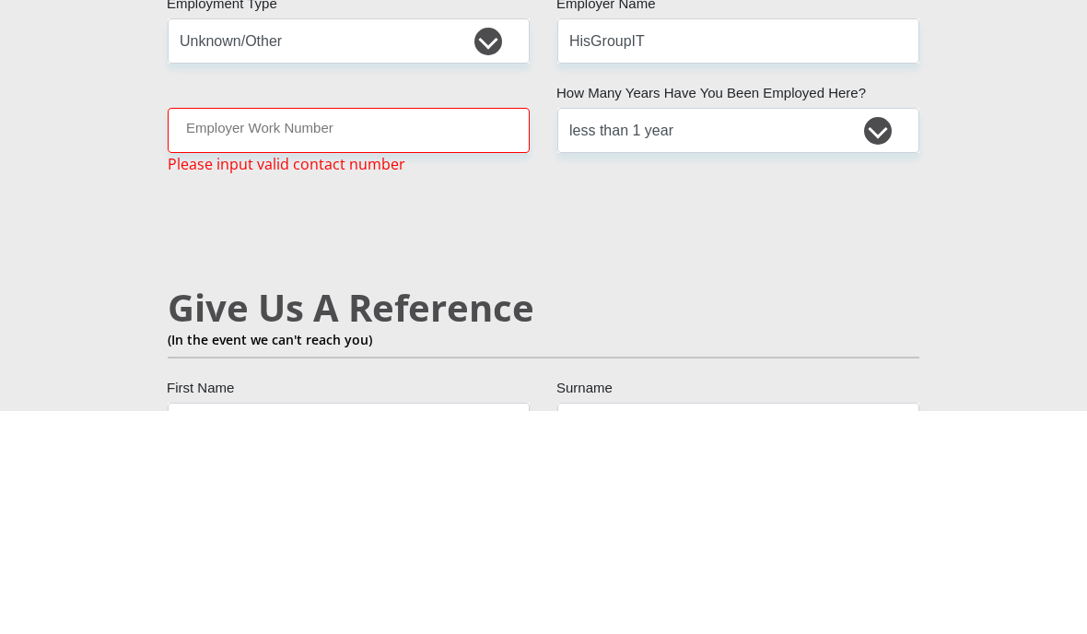
scroll to position [3179, 0]
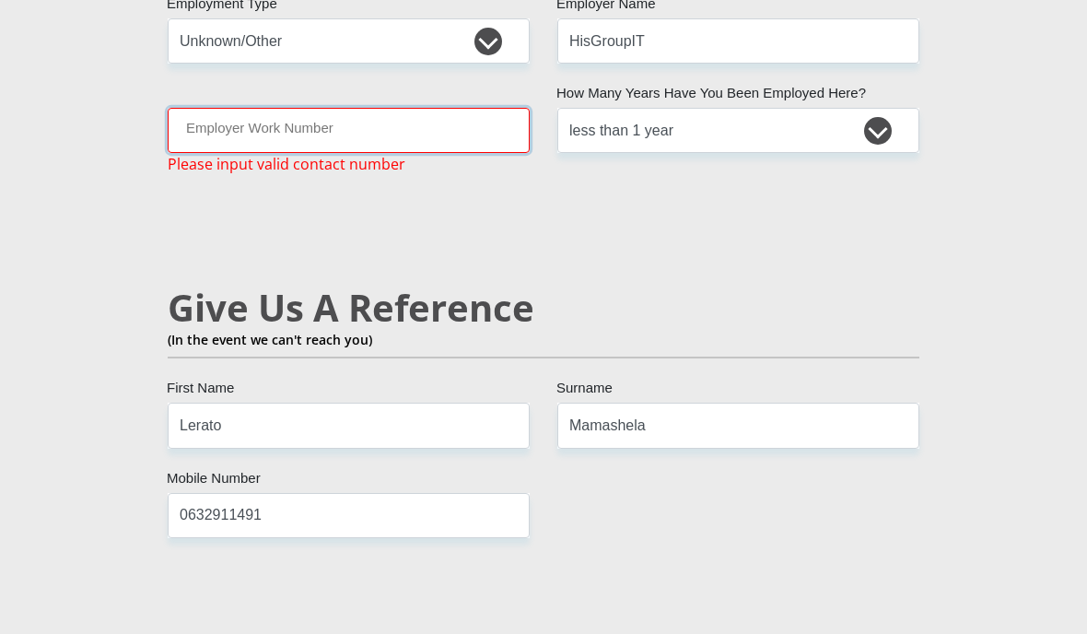
click at [196, 108] on input "Employer Work Number" at bounding box center [349, 130] width 362 height 45
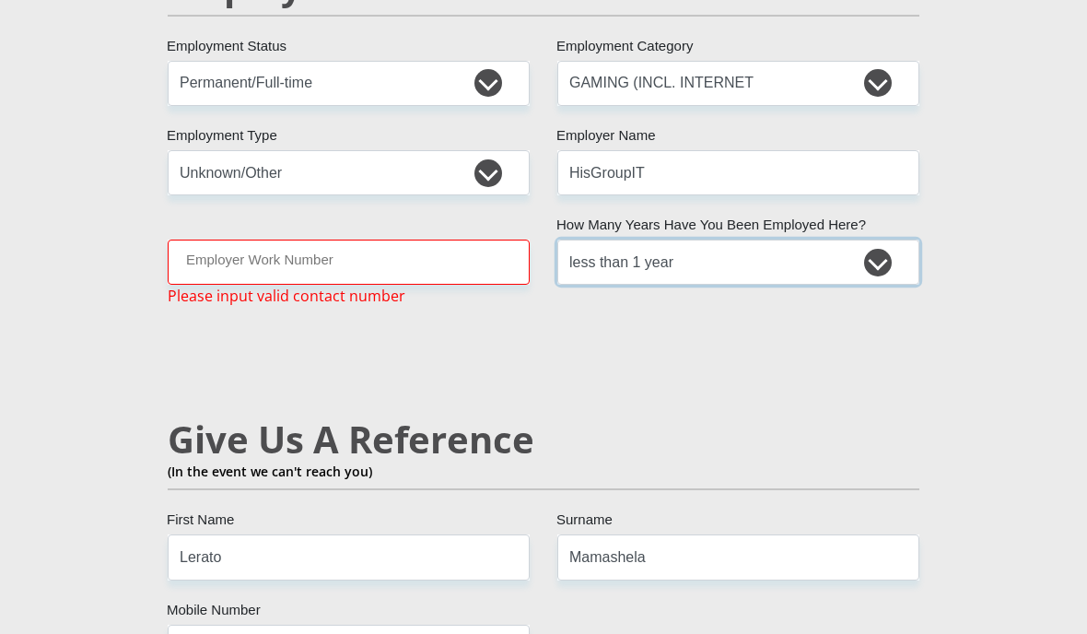
scroll to position [3045, 0]
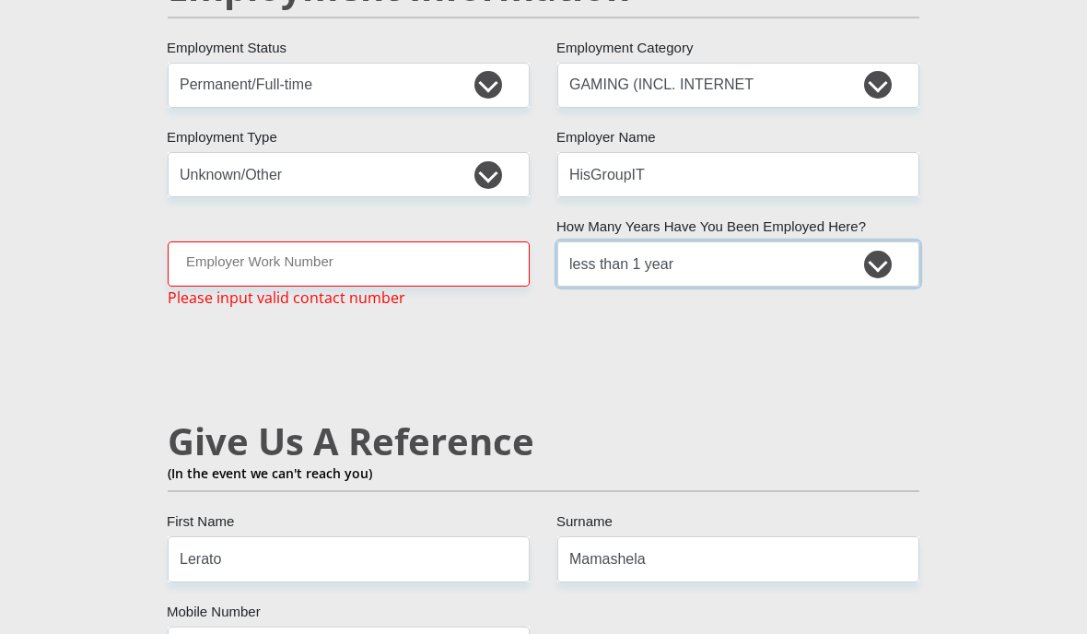
click at [702, 241] on select "less than 1 year 1-3 years 3-5 years 5+ years" at bounding box center [738, 263] width 362 height 45
click at [418, 241] on input "Employer Work Number" at bounding box center [349, 263] width 362 height 45
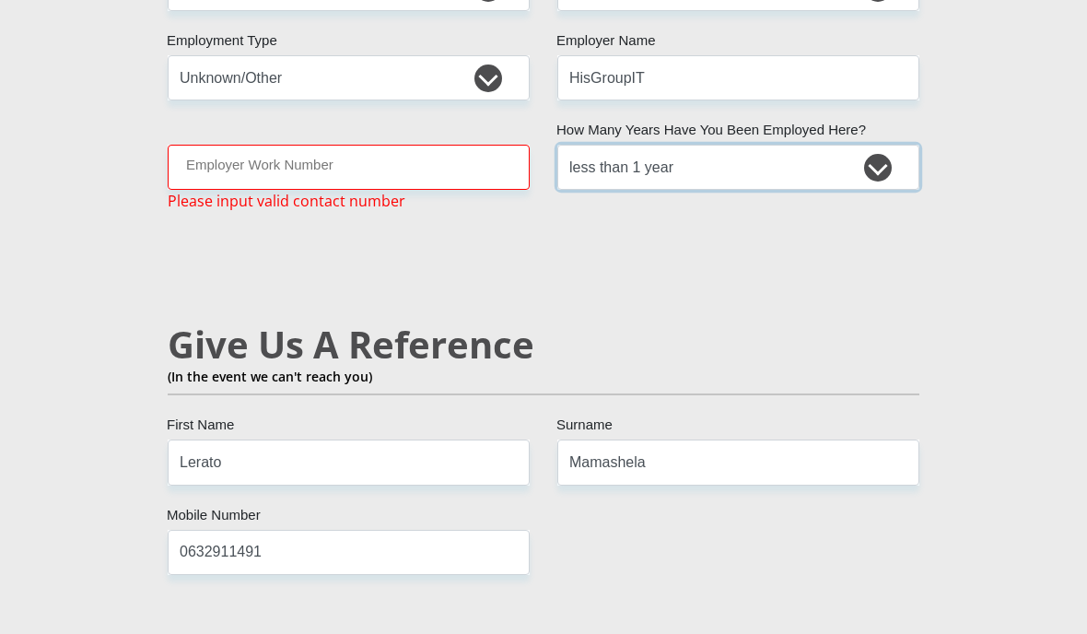
scroll to position [3155, 0]
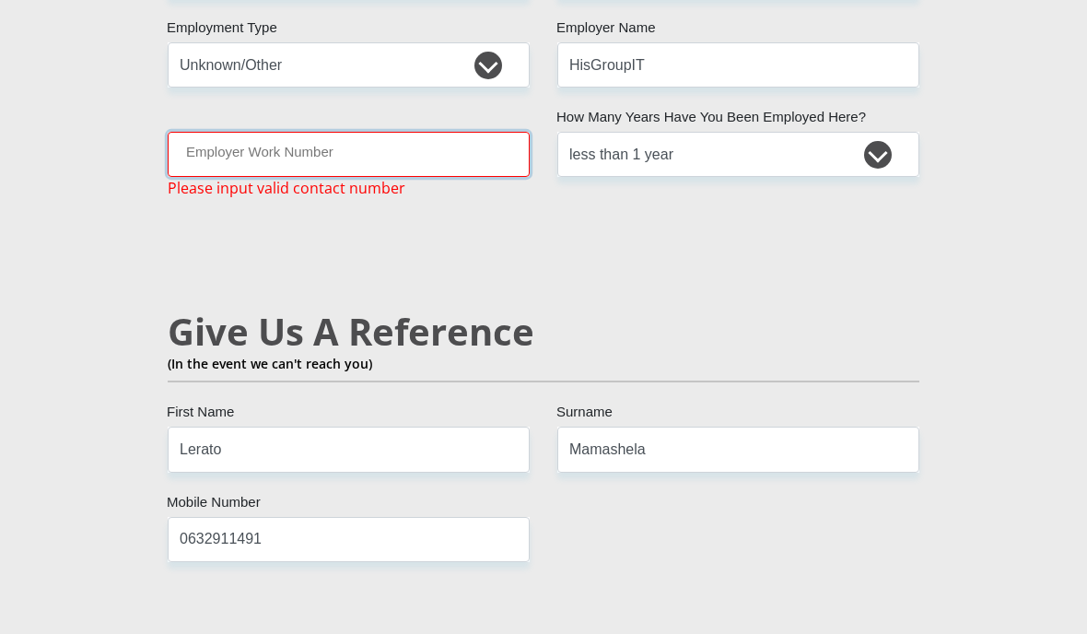
click at [211, 134] on input "Employer Work Number" at bounding box center [349, 154] width 362 height 45
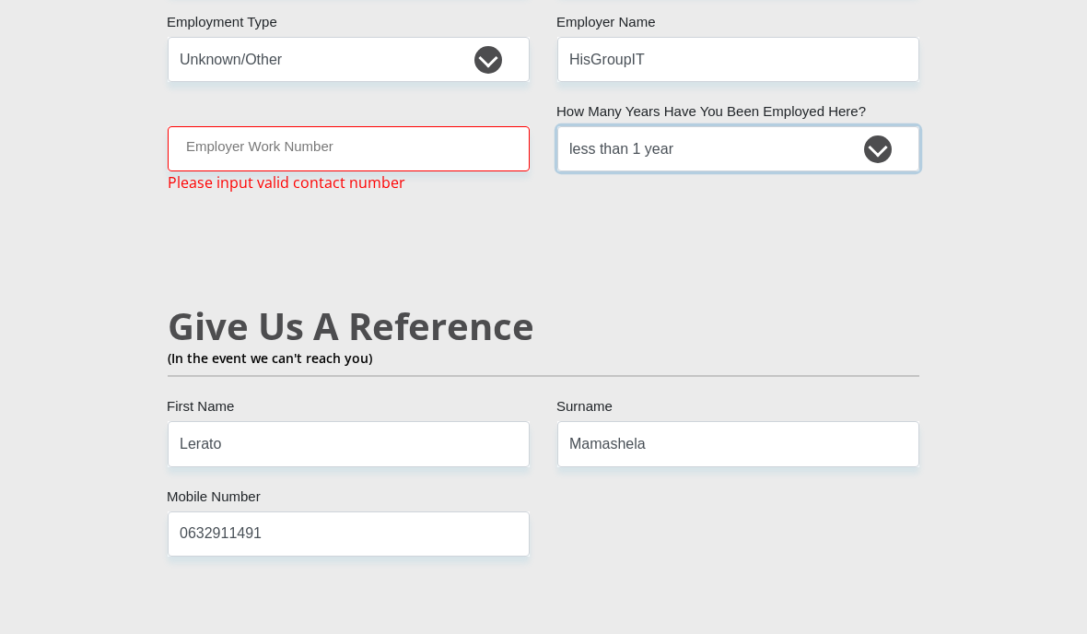
scroll to position [3152, 0]
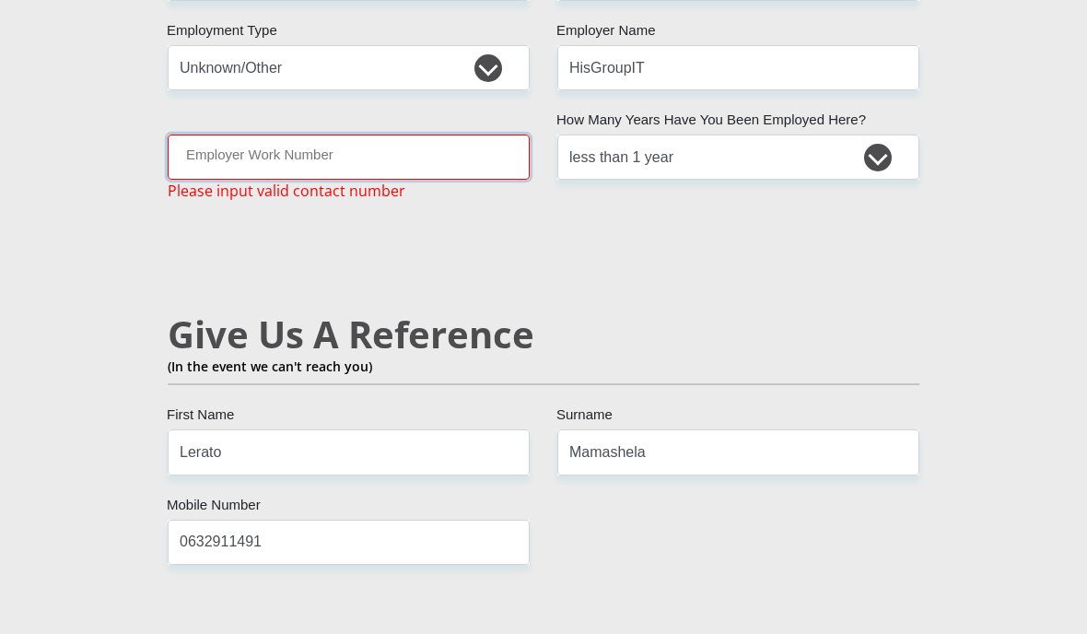
click at [381, 138] on input "Employer Work Number" at bounding box center [349, 157] width 362 height 45
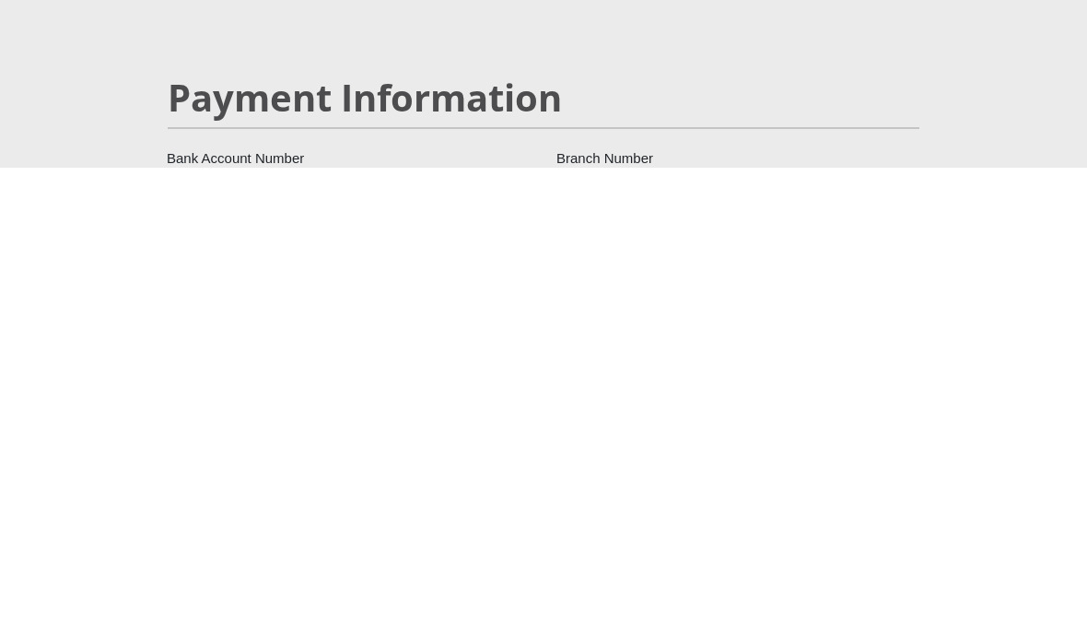
scroll to position [3301, 0]
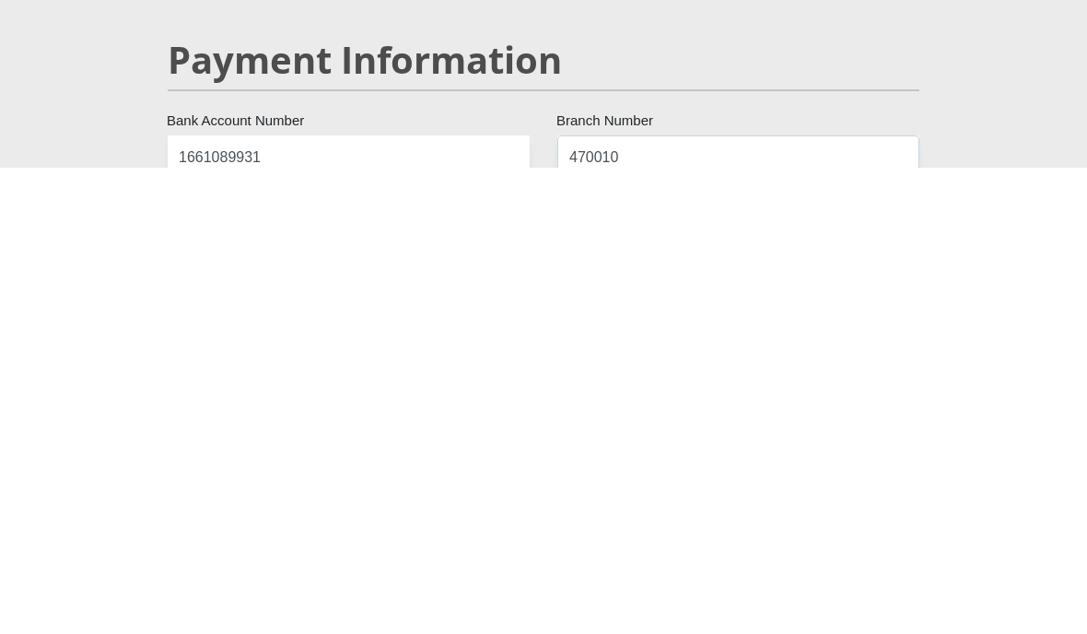
type input "0100173781"
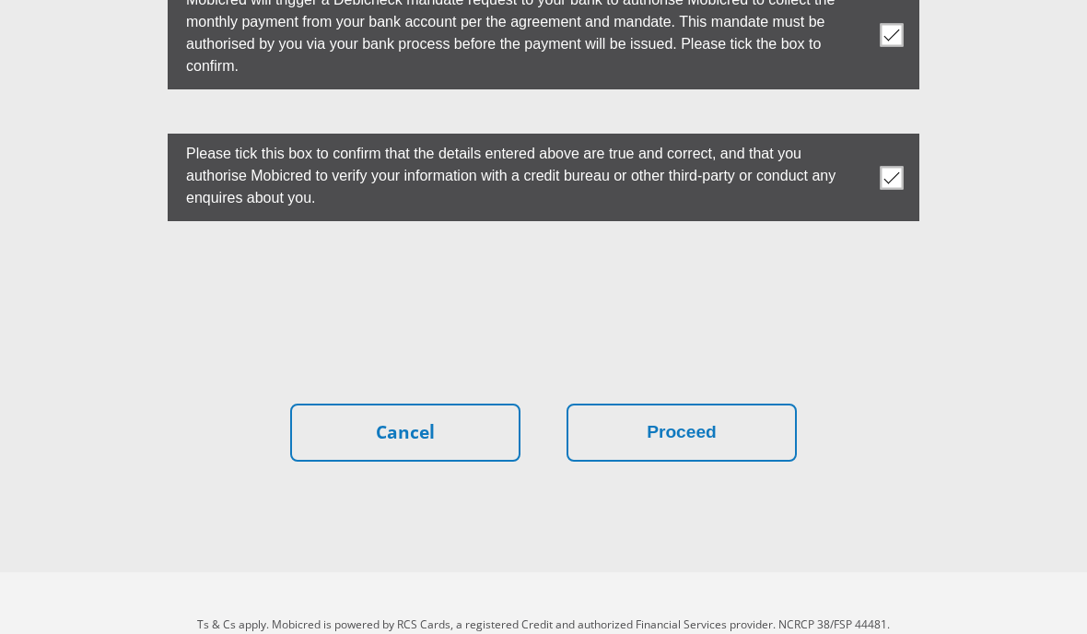
scroll to position [5503, 0]
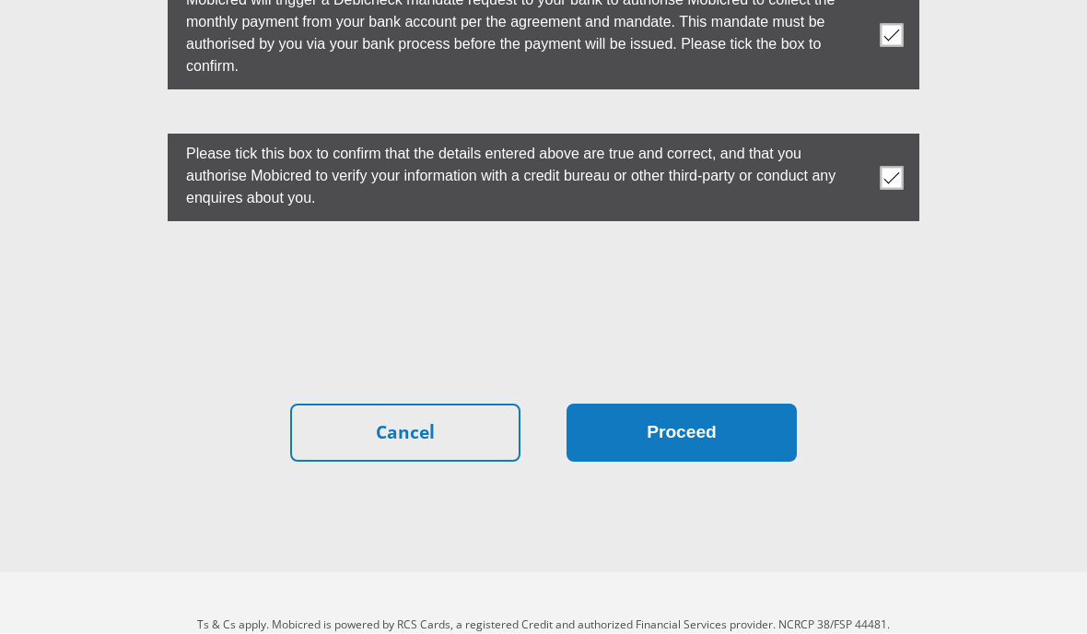
click at [675, 450] on button "Proceed" at bounding box center [682, 434] width 230 height 58
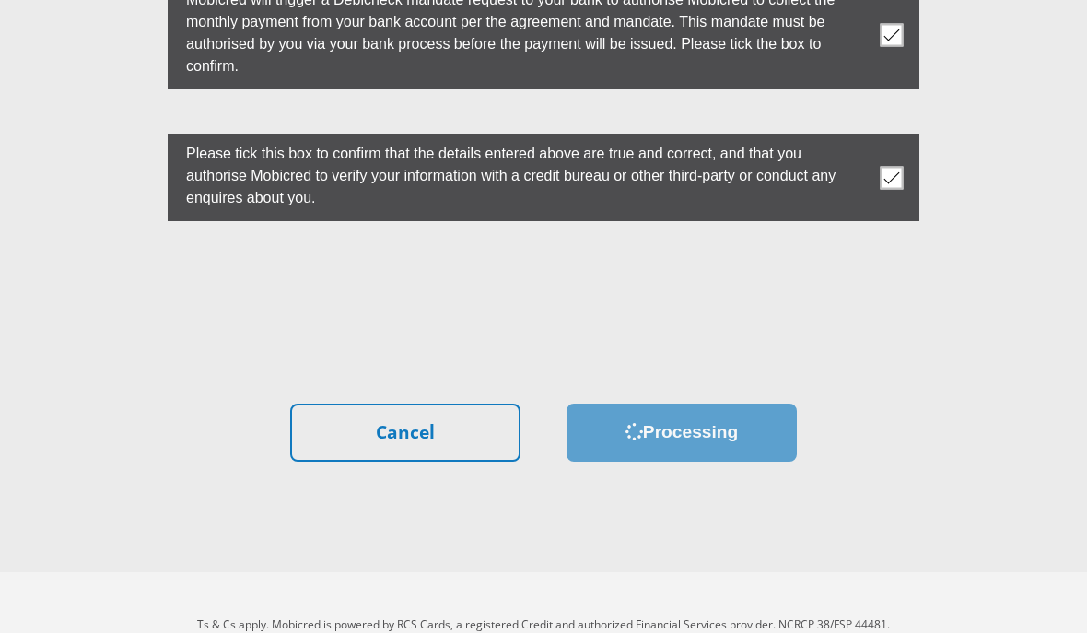
scroll to position [5576, 0]
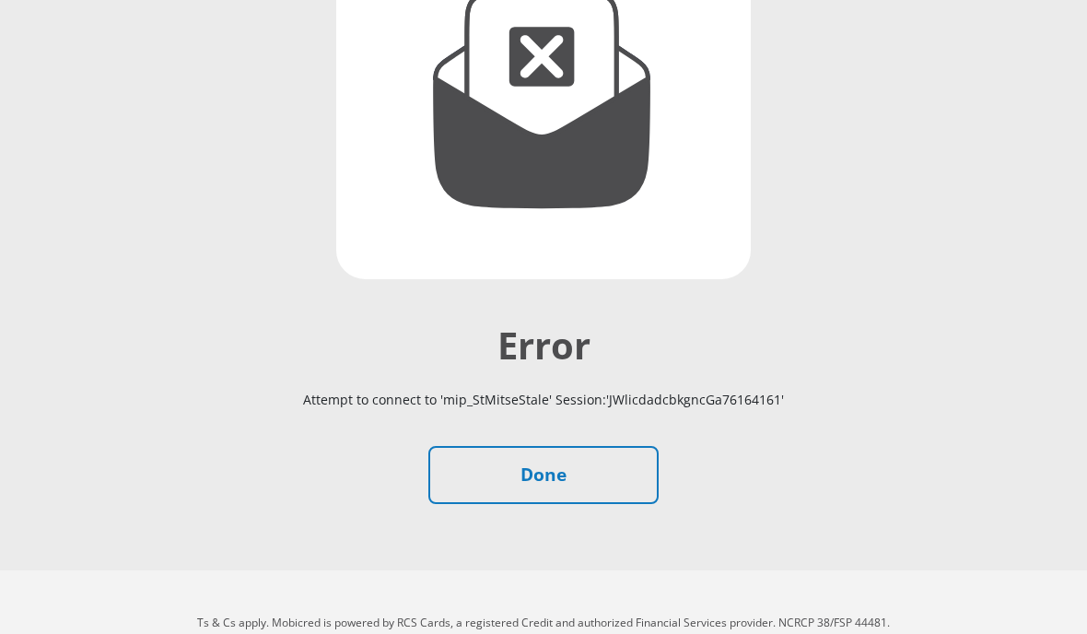
scroll to position [406, 0]
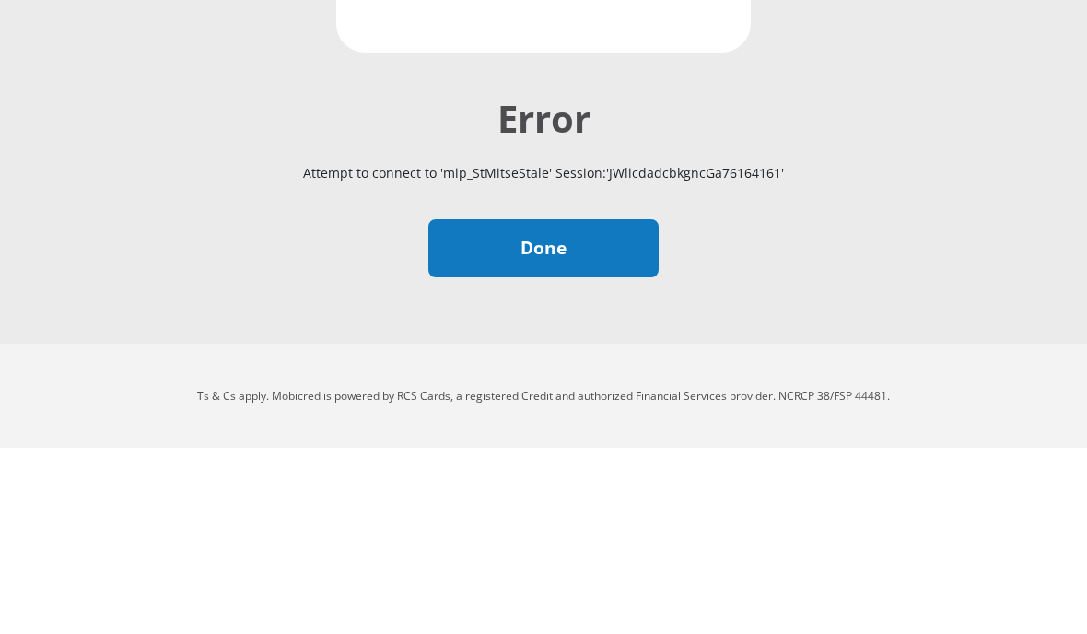
click at [616, 405] on link "Done" at bounding box center [543, 434] width 230 height 58
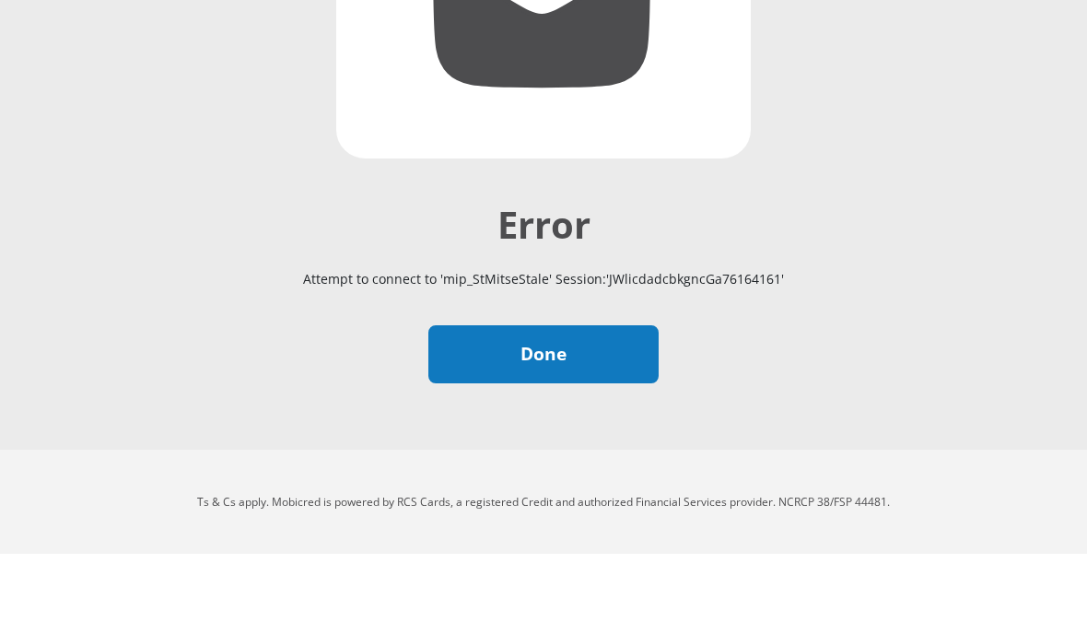
scroll to position [407, 0]
click at [632, 405] on link "Done" at bounding box center [543, 434] width 230 height 58
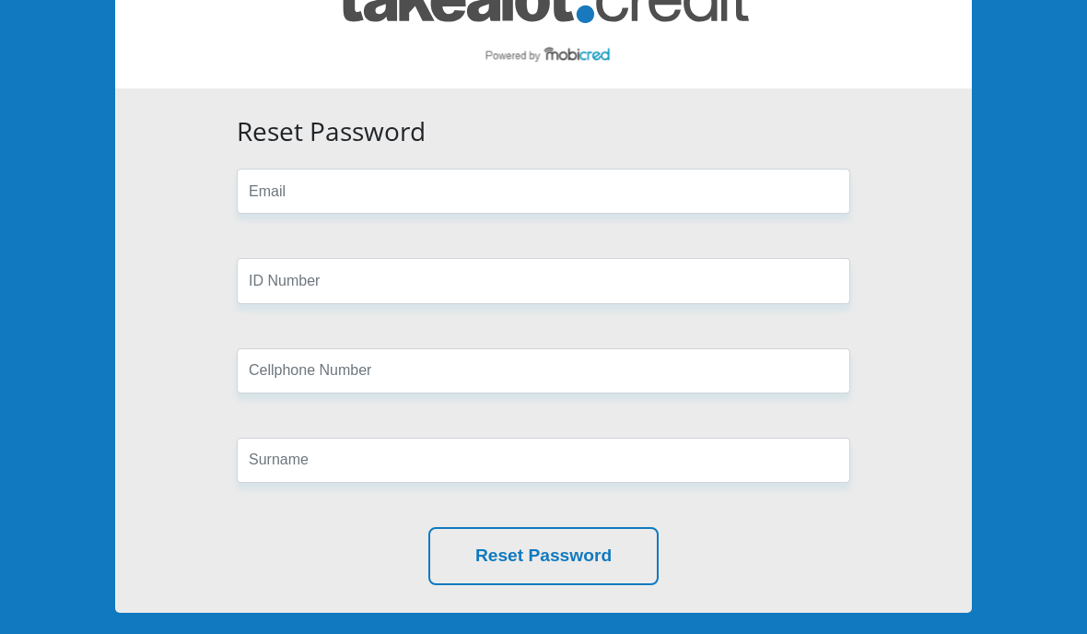
scroll to position [148, 0]
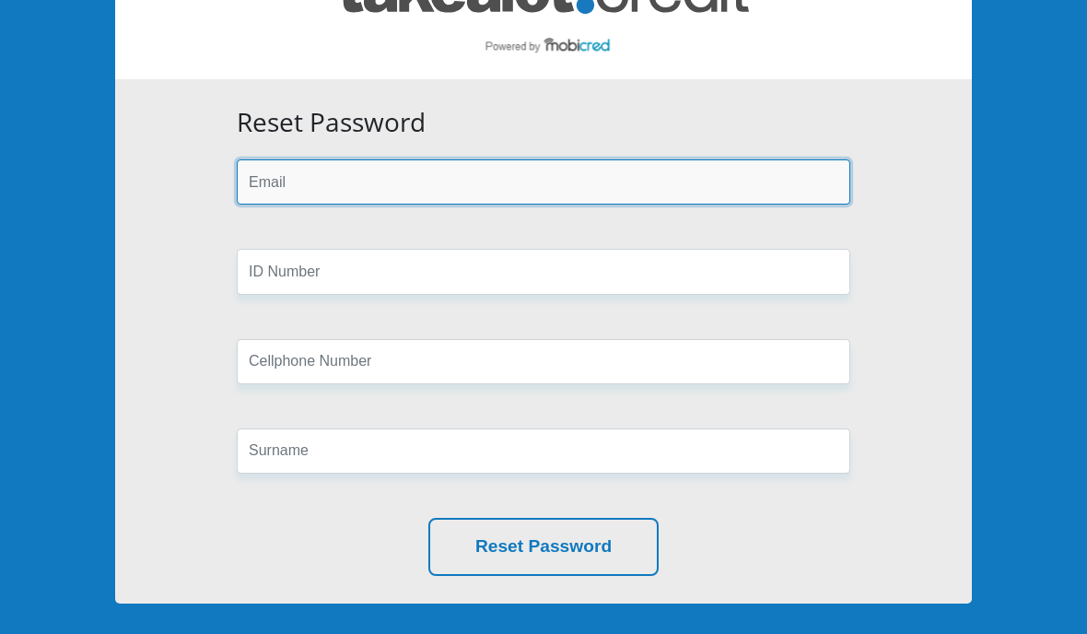
click at [269, 167] on input "email" at bounding box center [544, 181] width 614 height 45
type input "b"
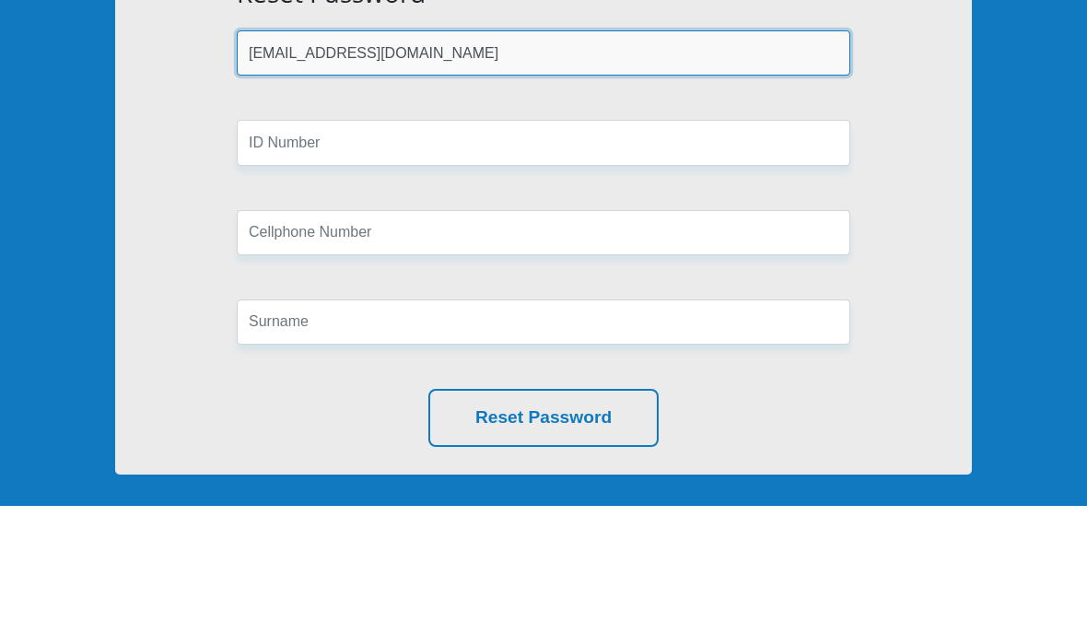
type input "boitshepomamashela@gmail.com"
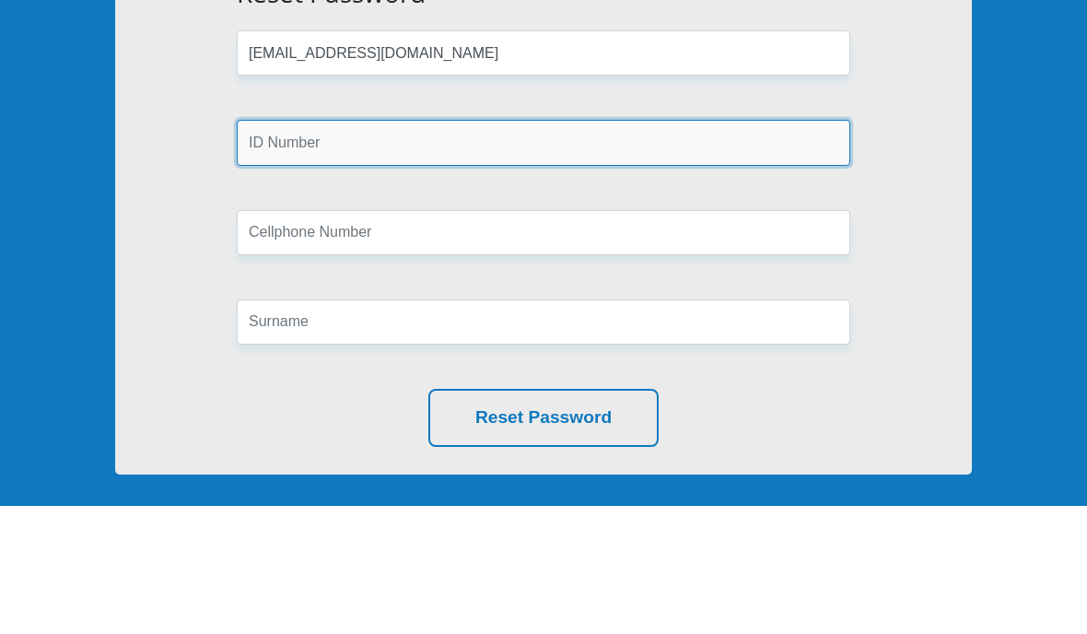
click at [276, 249] on input "text" at bounding box center [544, 271] width 614 height 45
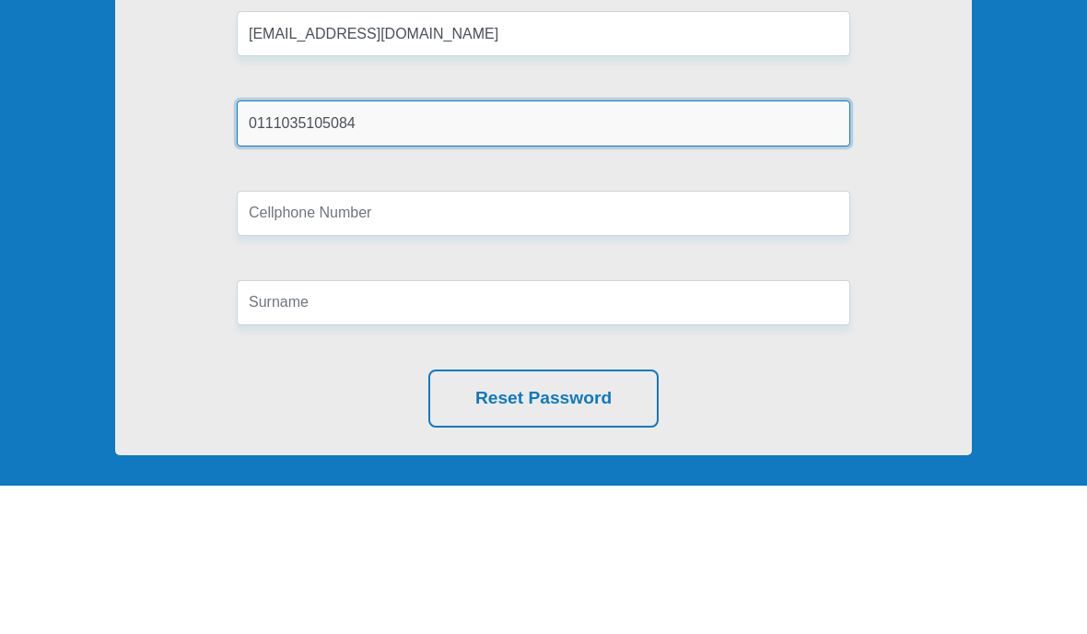
type input "0111035105084"
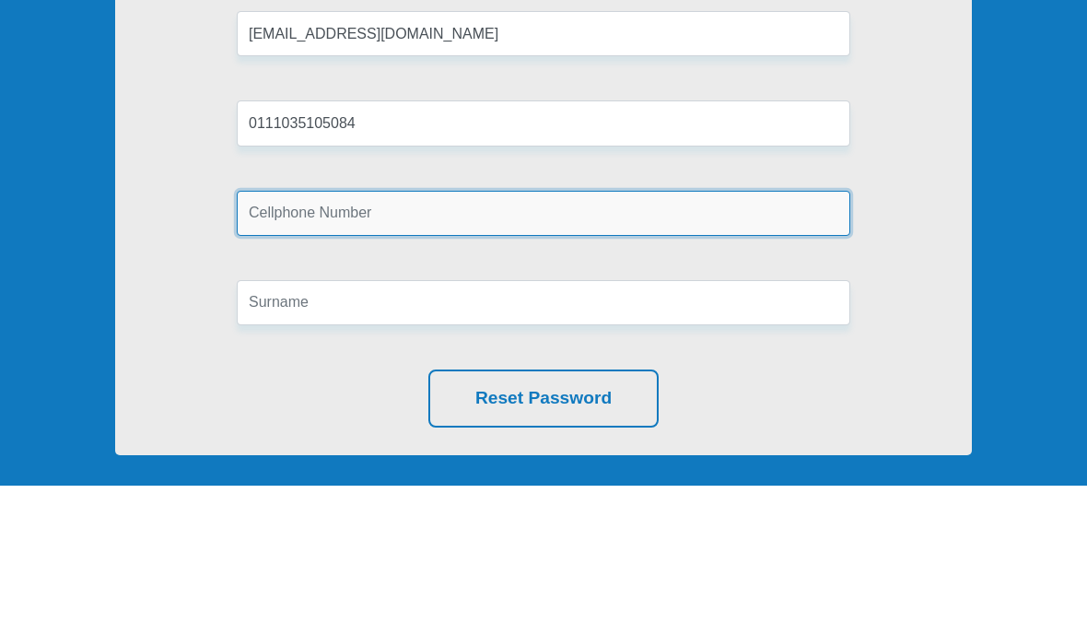
click at [273, 339] on input "text" at bounding box center [544, 361] width 614 height 45
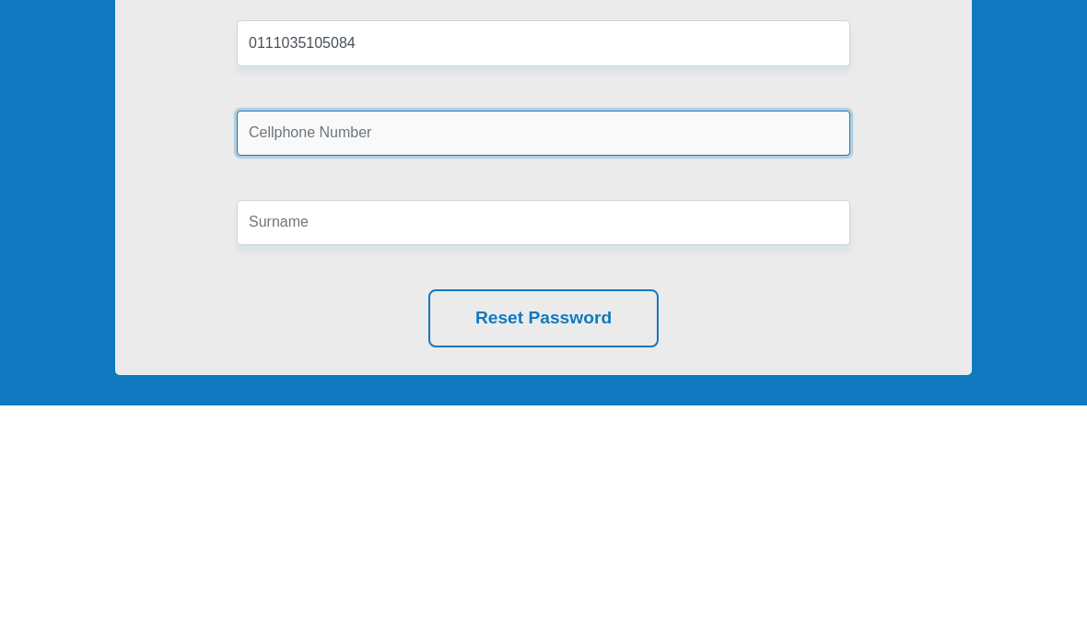
type input "P"
type input "0676896742"
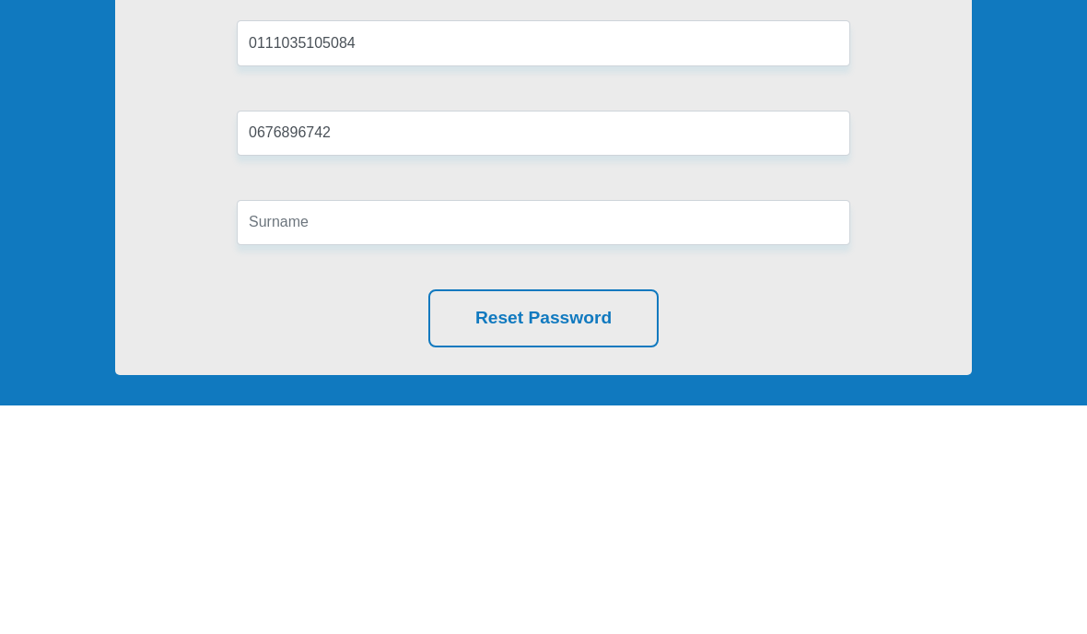
click at [718, 428] on input "text" at bounding box center [544, 450] width 614 height 45
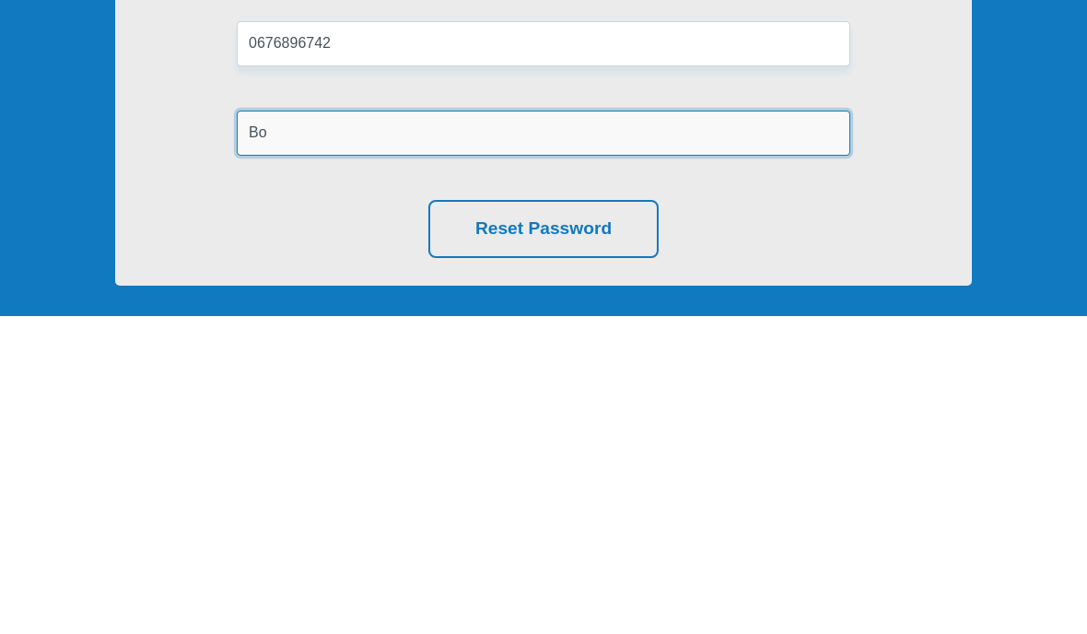
type input "B"
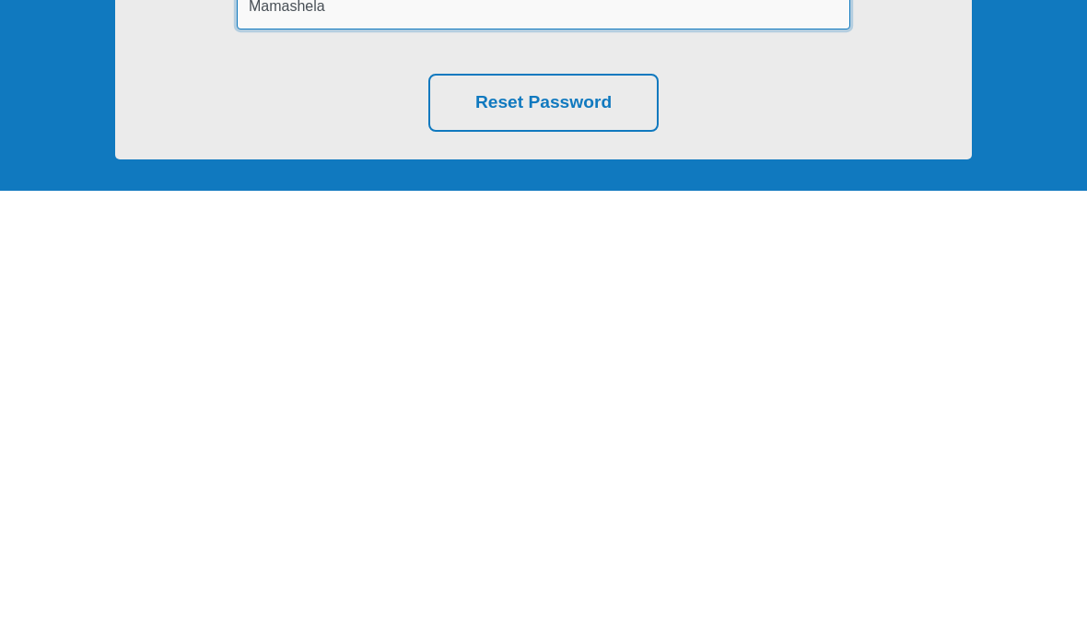
scroll to position [162, 0]
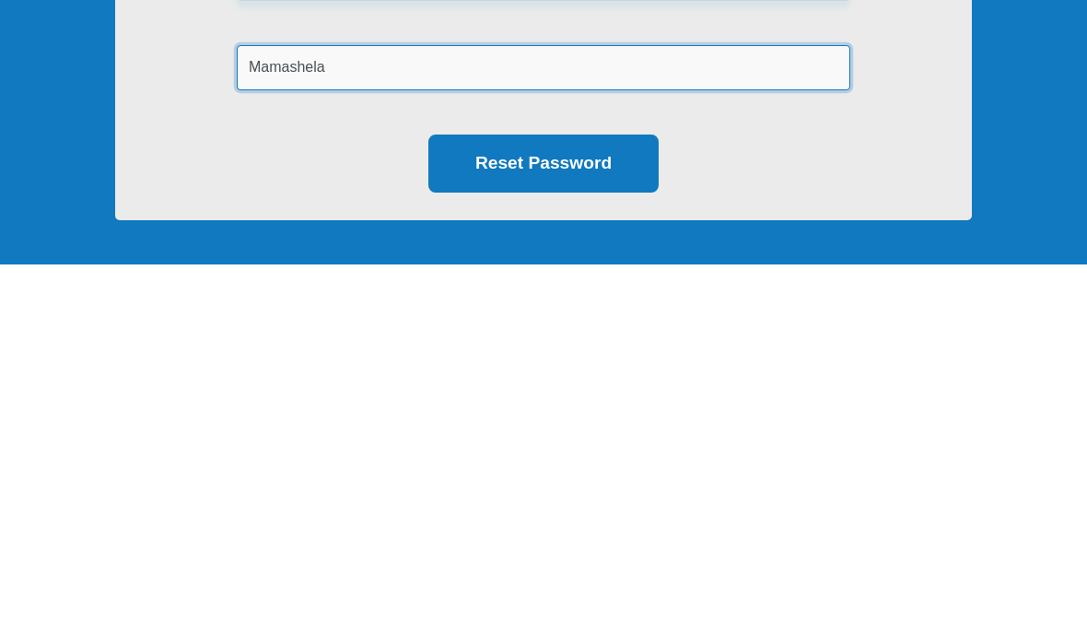
type input "Mamashela"
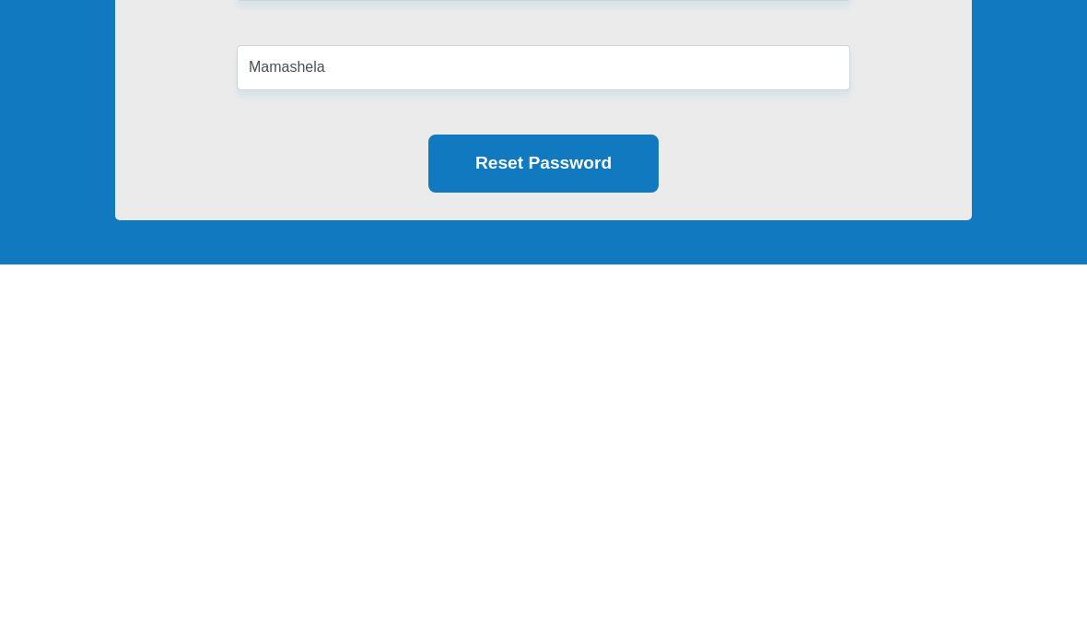
click at [622, 504] on button "Reset Password" at bounding box center [543, 533] width 230 height 58
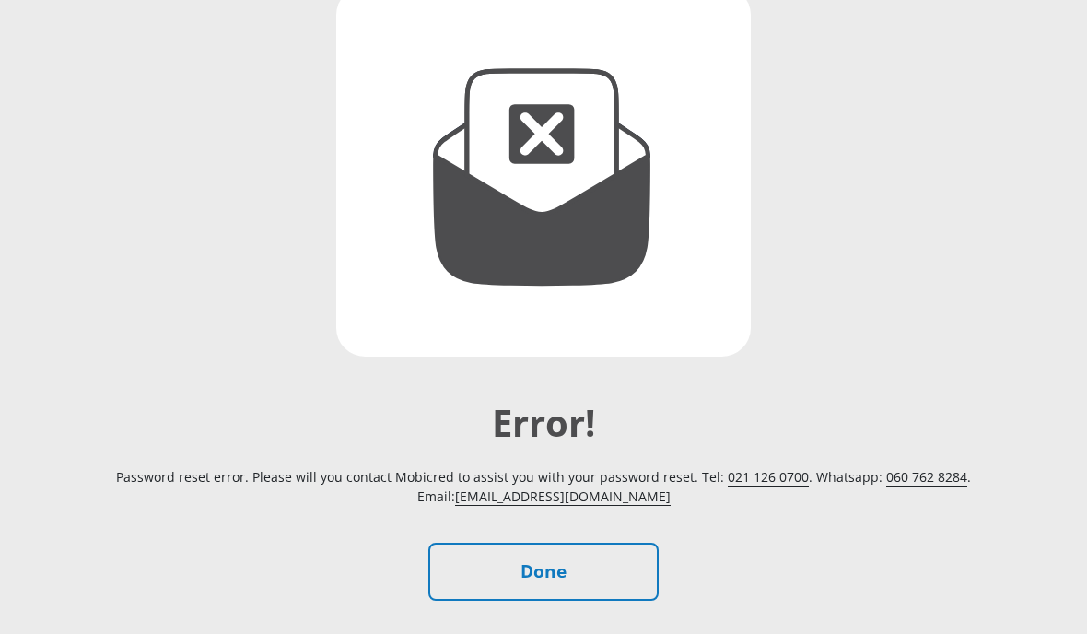
scroll to position [323, 0]
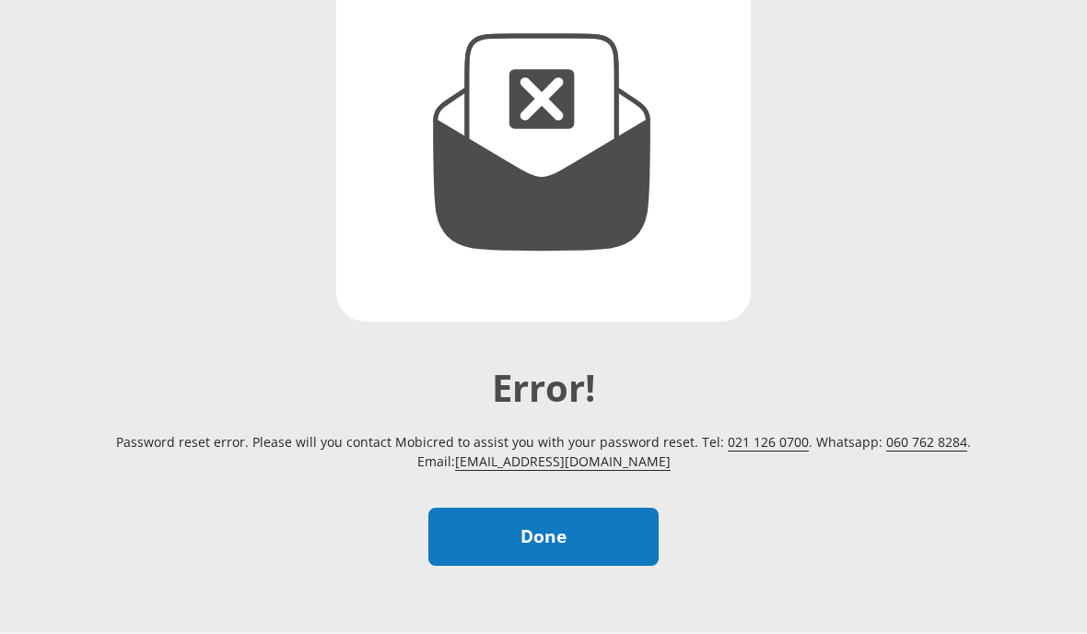
click at [463, 547] on link "Done" at bounding box center [543, 537] width 230 height 58
